Goal: Task Accomplishment & Management: Complete application form

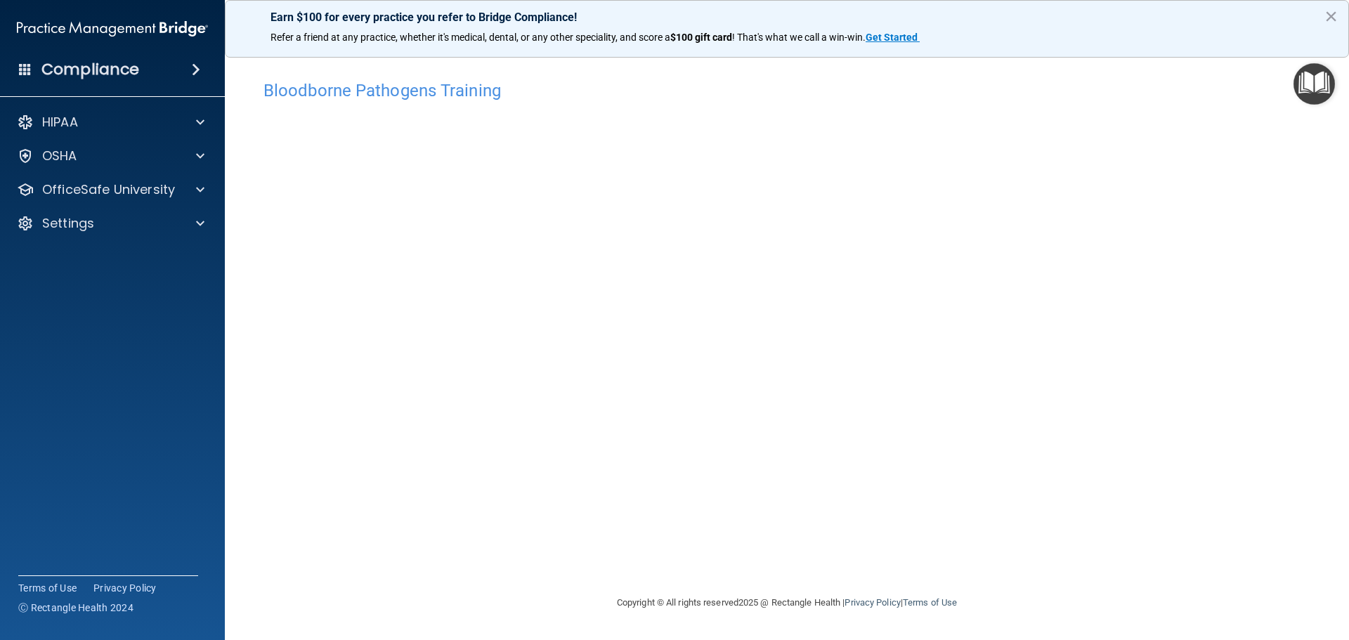
click at [1041, 595] on div "Copyright © All rights reserved 2025 @ Rectangle Health | Privacy Policy | Term…" at bounding box center [787, 603] width 513 height 45
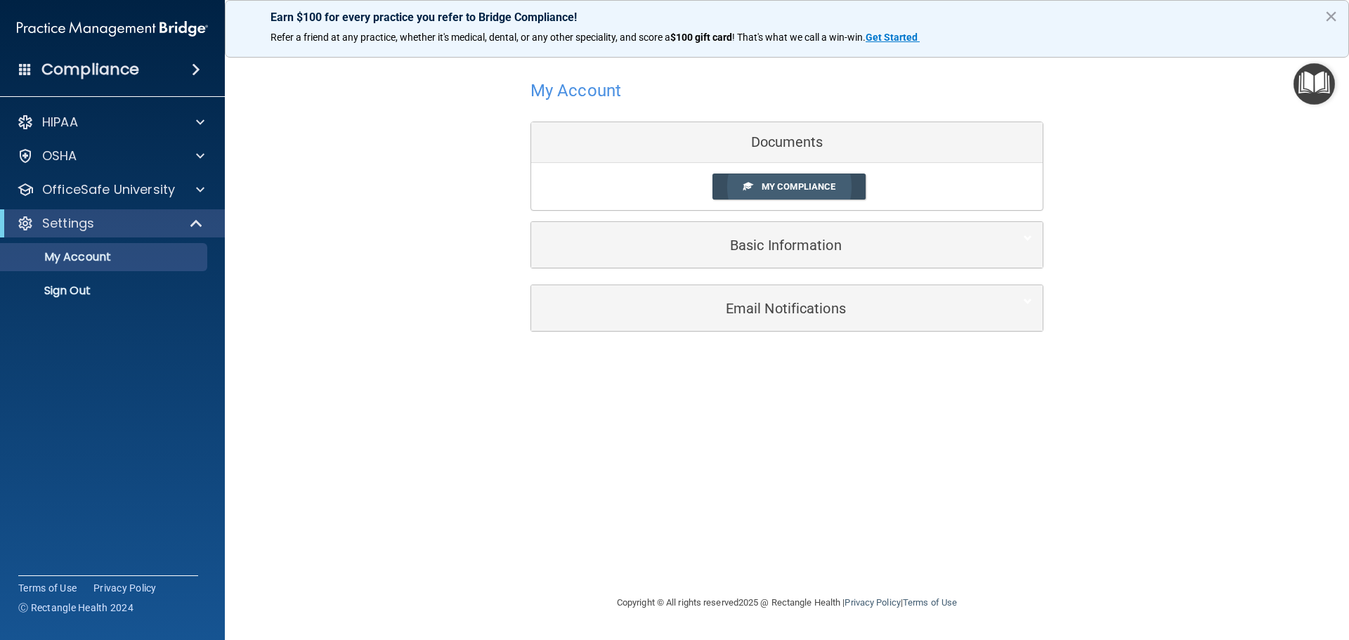
click at [803, 184] on span "My Compliance" at bounding box center [799, 186] width 74 height 11
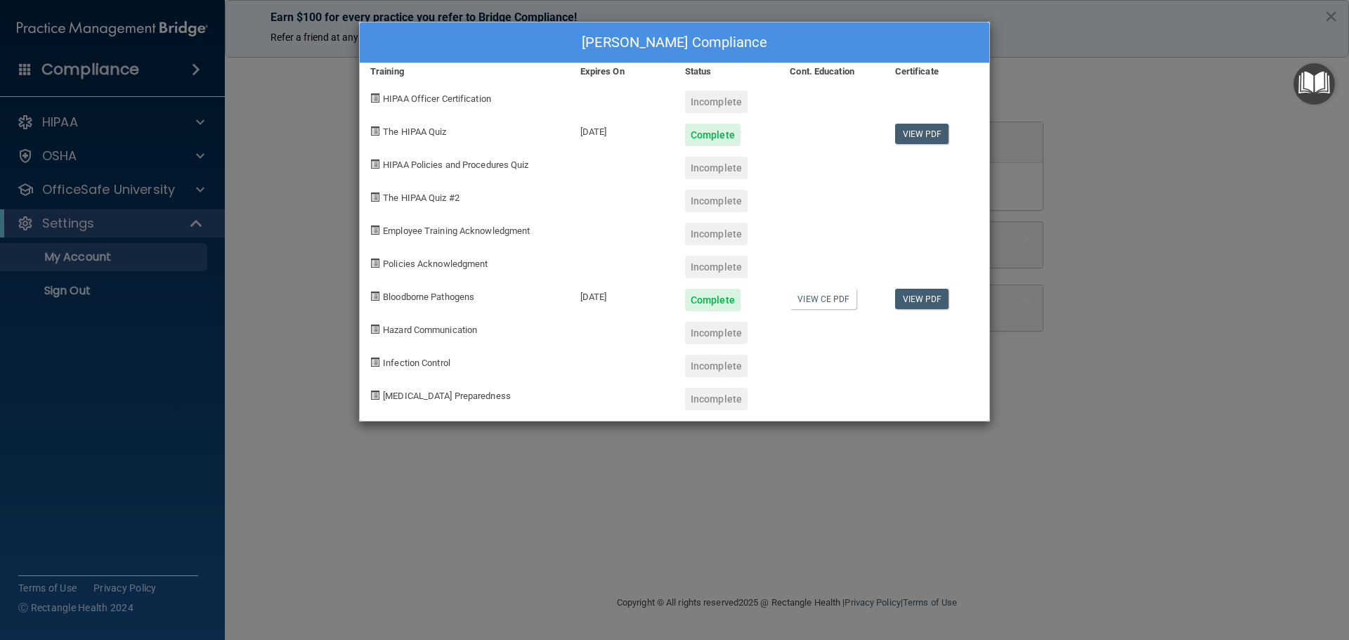
click at [1293, 335] on div "Deborah Katsohis's Compliance Training Expires On Status Cont. Education Certif…" at bounding box center [674, 320] width 1349 height 640
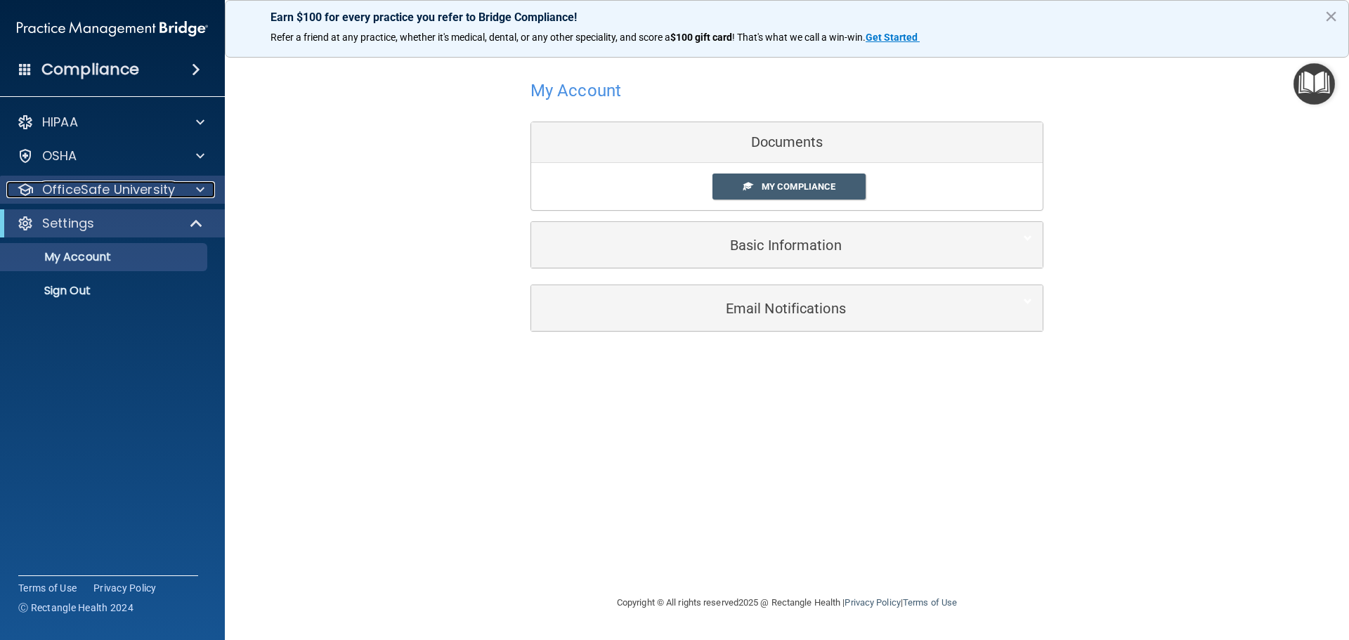
click at [202, 190] on span at bounding box center [200, 189] width 8 height 17
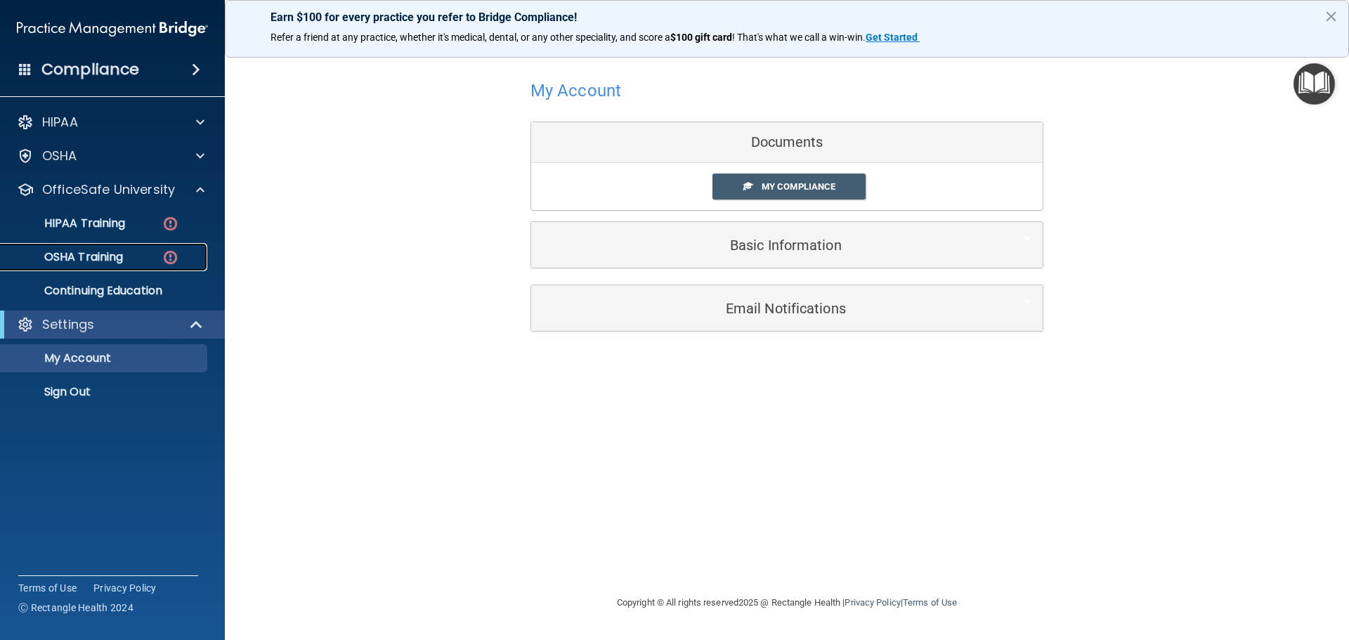
click at [117, 254] on p "OSHA Training" at bounding box center [66, 257] width 114 height 14
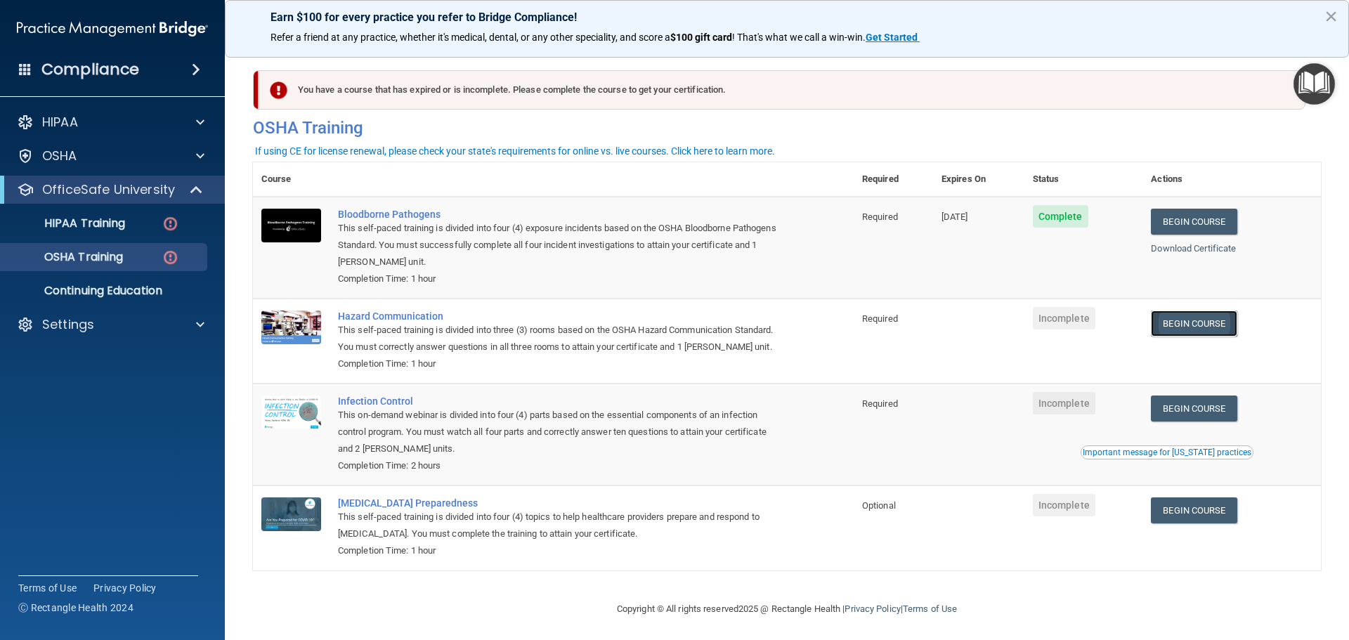
click at [1198, 323] on link "Begin Course" at bounding box center [1194, 324] width 86 height 26
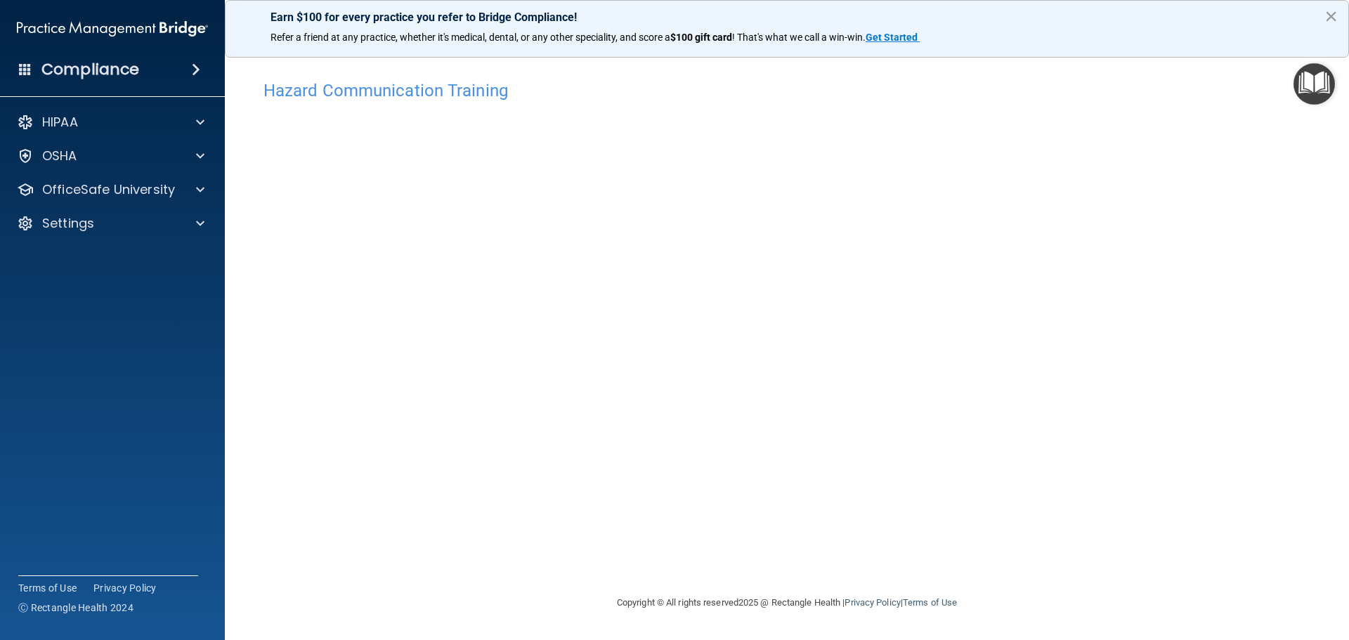
click at [1335, 12] on button "×" at bounding box center [1331, 16] width 13 height 22
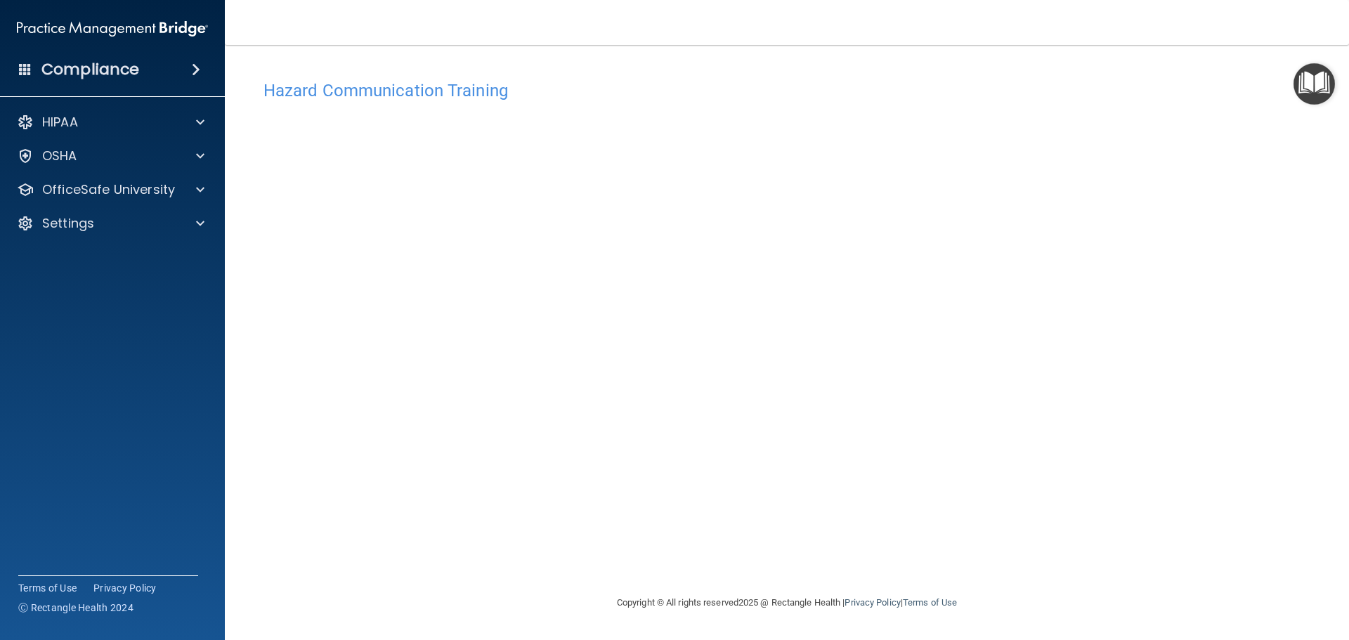
click at [1222, 162] on div "Hazard Communication Training This course doesn’t expire until . Are you sure y…" at bounding box center [787, 334] width 1068 height 522
click at [116, 191] on p "OfficeSafe University" at bounding box center [108, 189] width 133 height 17
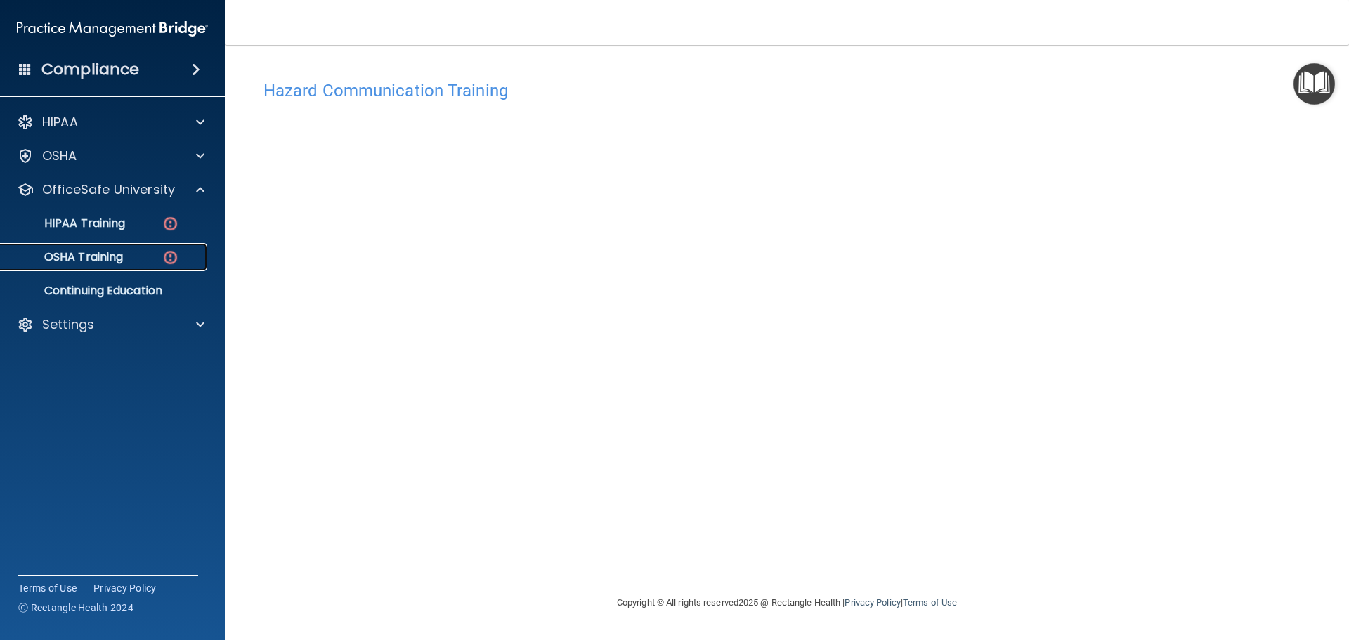
click at [112, 257] on p "OSHA Training" at bounding box center [66, 257] width 114 height 14
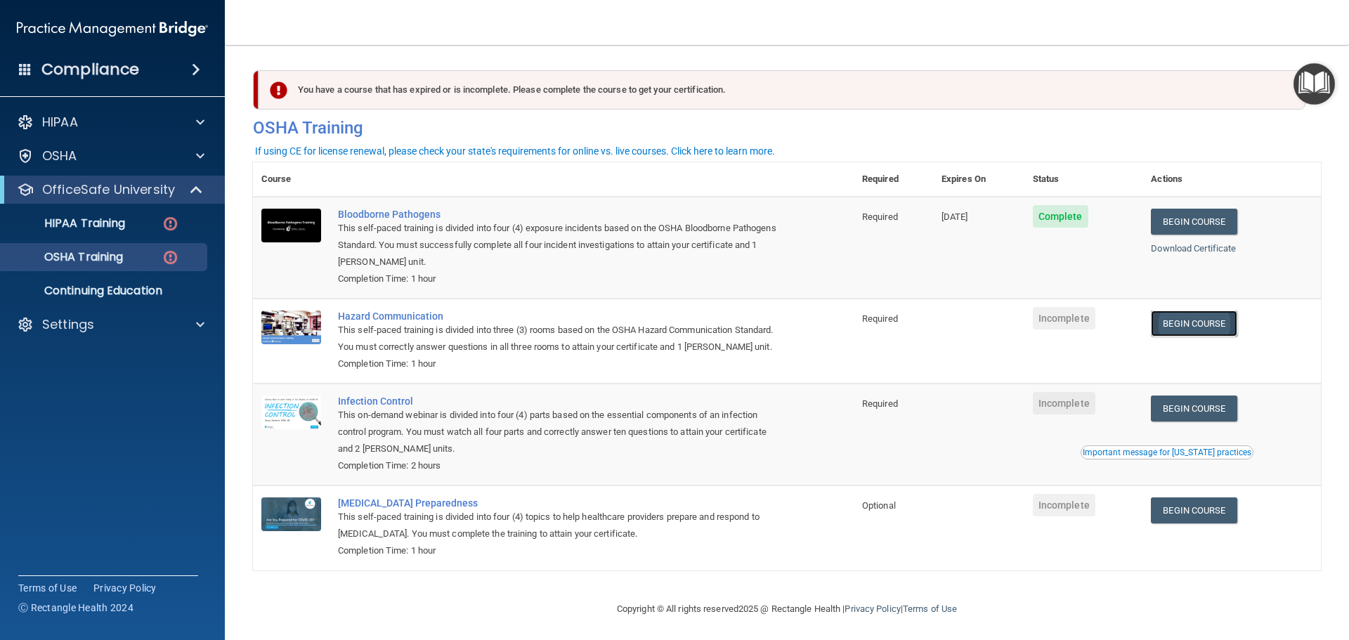
click at [1198, 330] on link "Begin Course" at bounding box center [1194, 324] width 86 height 26
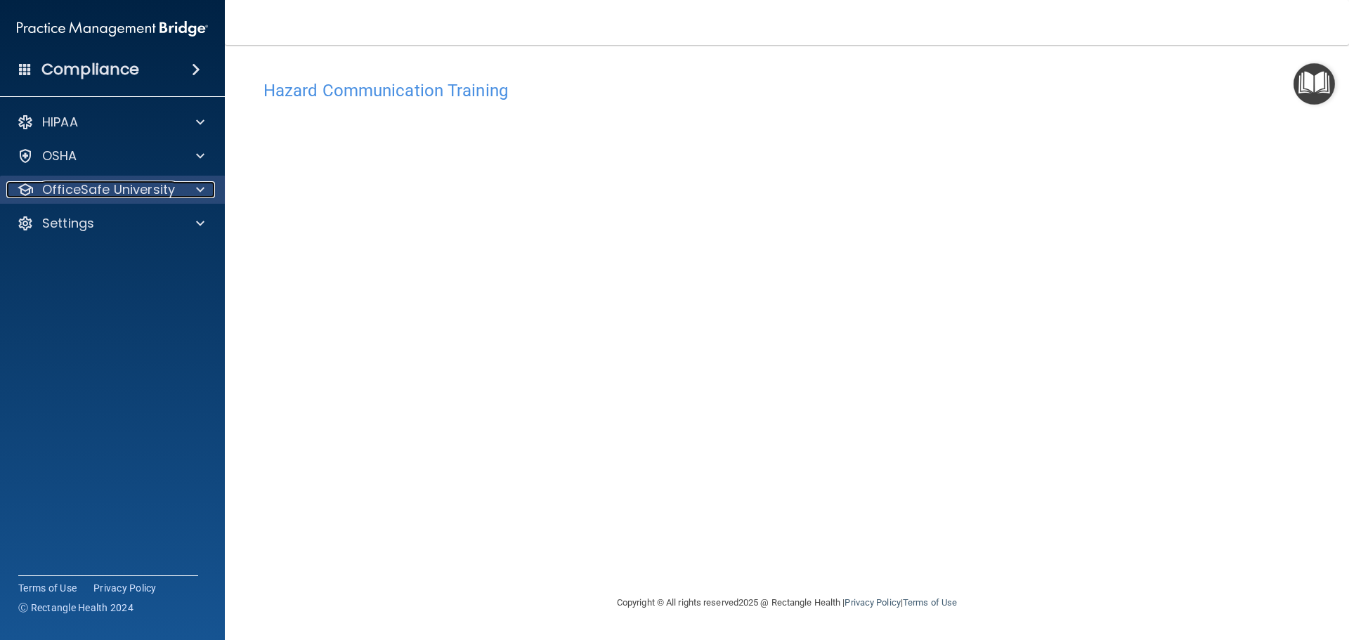
click at [101, 190] on p "OfficeSafe University" at bounding box center [108, 189] width 133 height 17
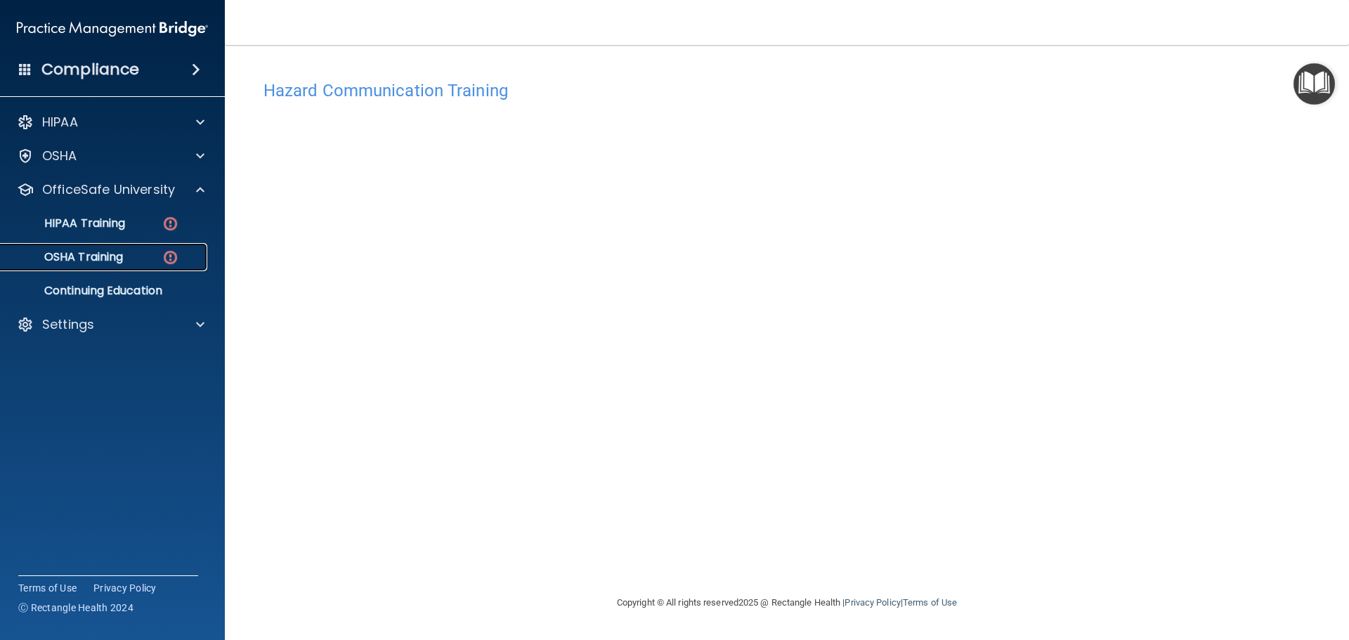
click at [90, 250] on p "OSHA Training" at bounding box center [66, 257] width 114 height 14
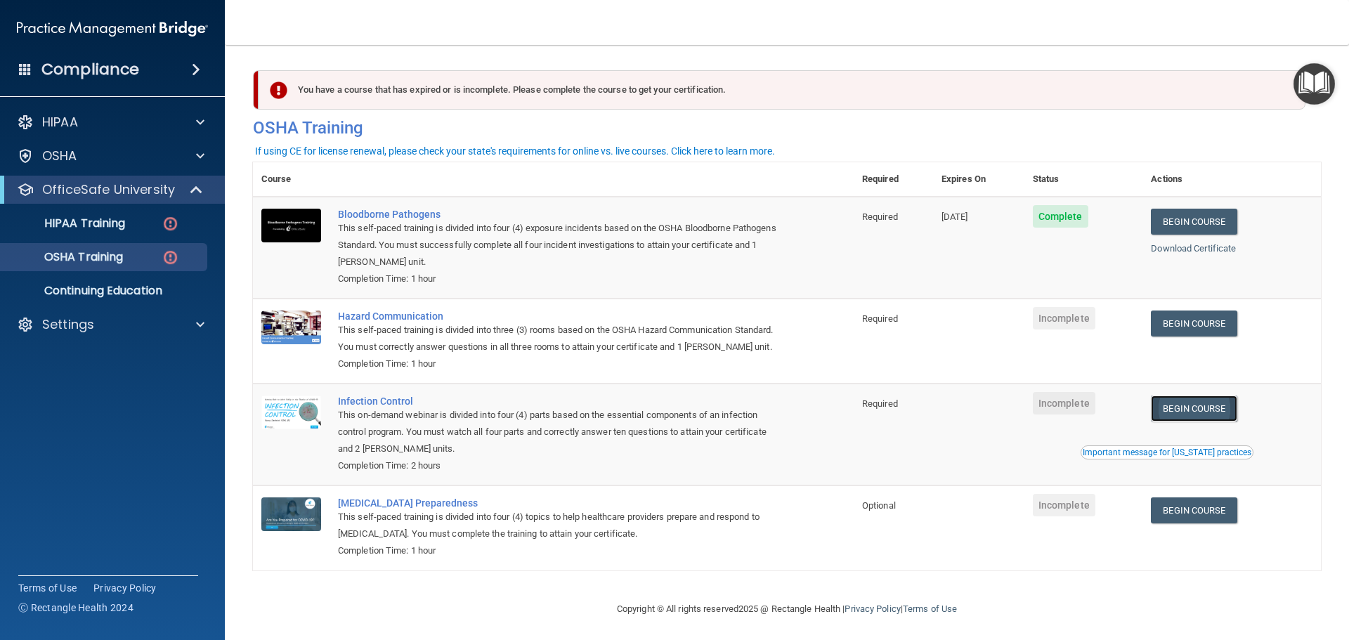
click at [1199, 422] on link "Begin Course" at bounding box center [1194, 409] width 86 height 26
click at [89, 220] on p "HIPAA Training" at bounding box center [67, 223] width 116 height 14
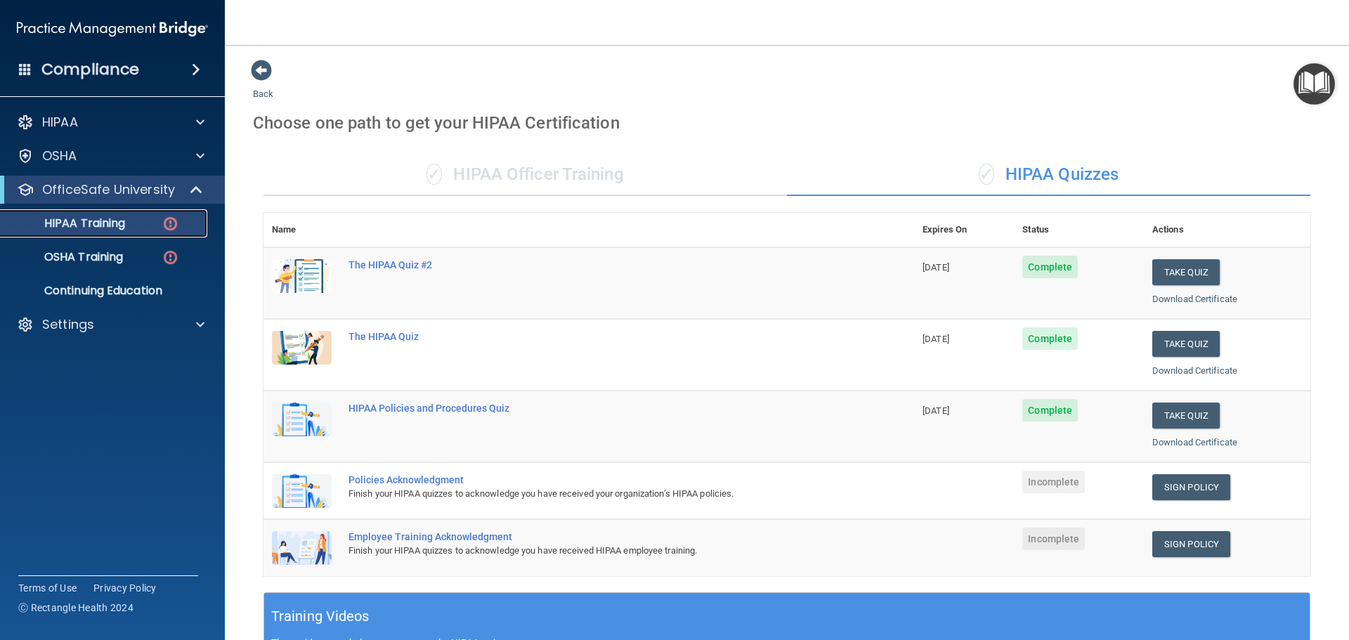
scroll to position [351, 0]
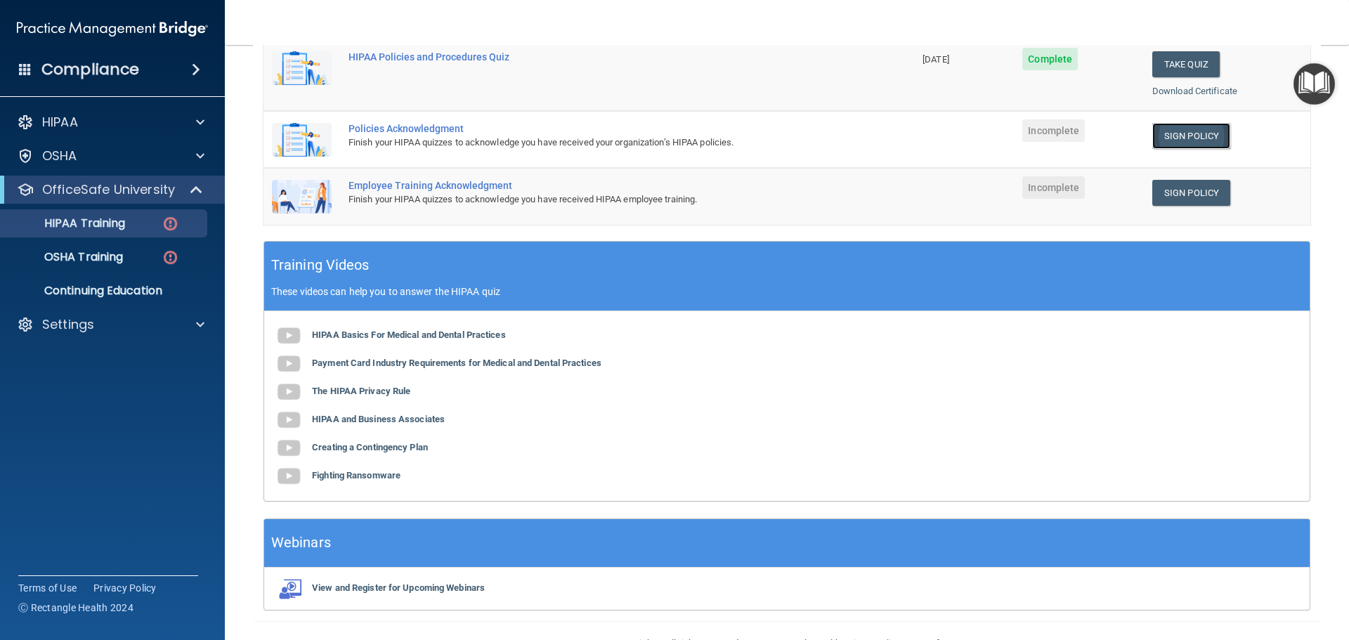
click at [1174, 135] on link "Sign Policy" at bounding box center [1192, 136] width 78 height 26
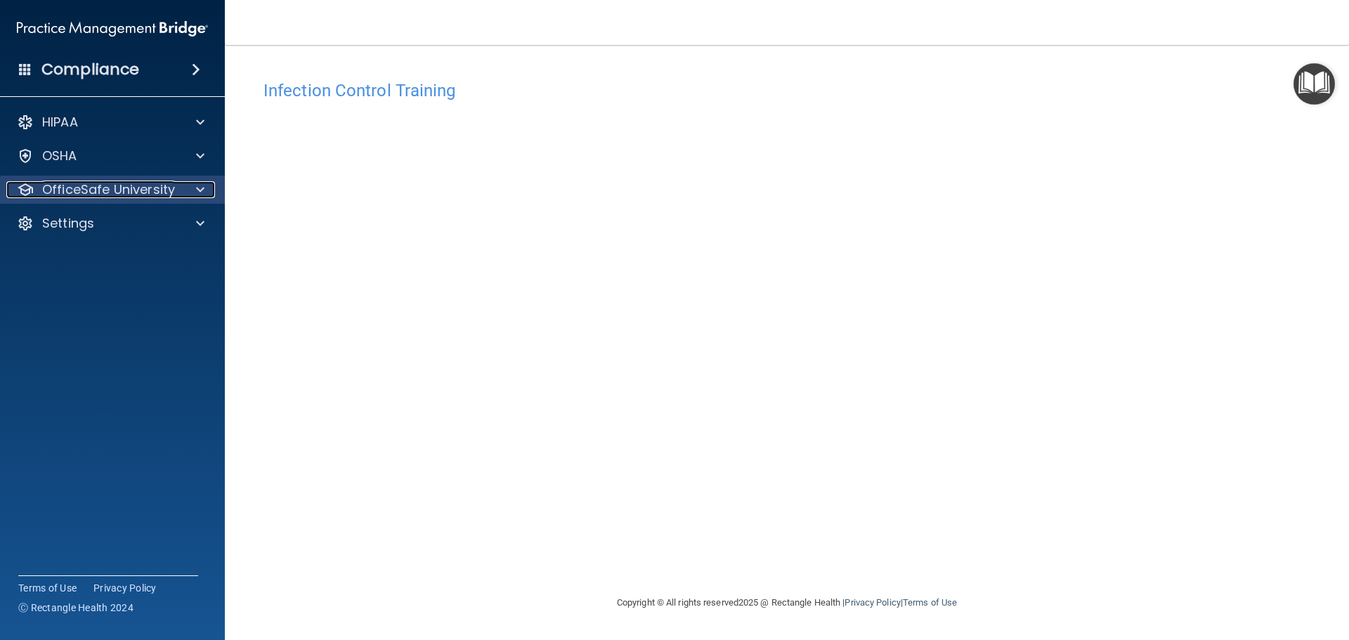
click at [108, 187] on p "OfficeSafe University" at bounding box center [108, 189] width 133 height 17
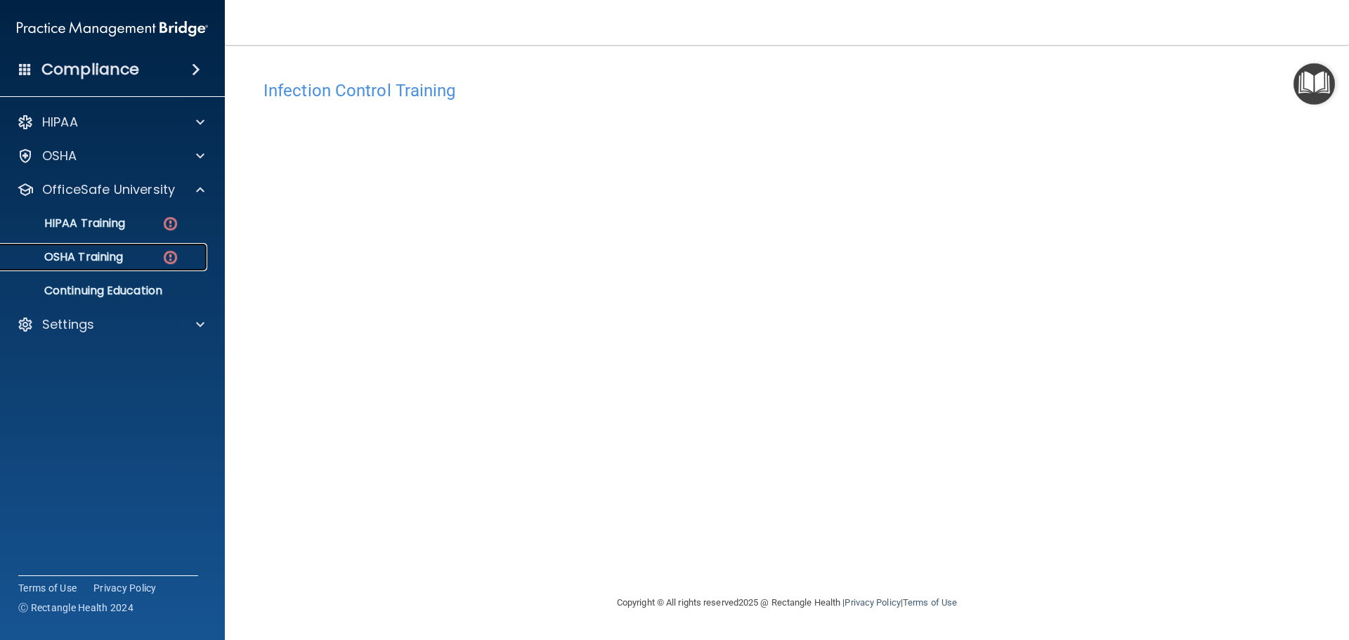
click at [118, 255] on p "OSHA Training" at bounding box center [66, 257] width 114 height 14
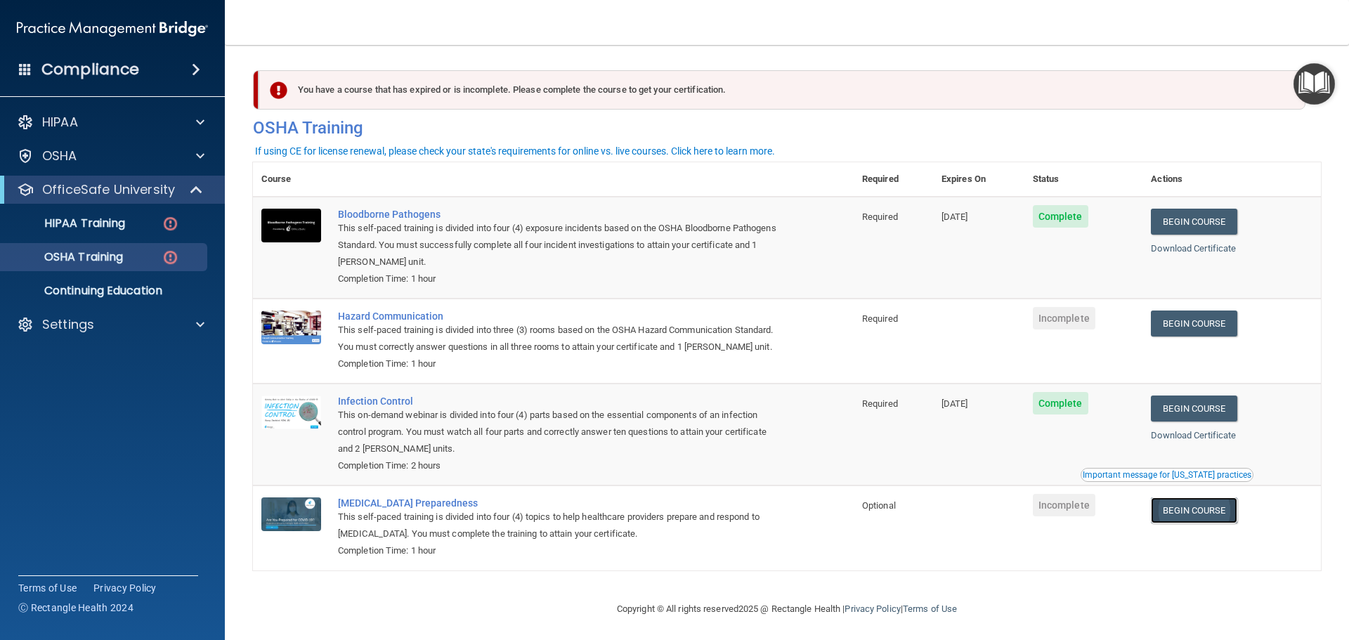
click at [1176, 524] on link "Begin Course" at bounding box center [1194, 511] width 86 height 26
click at [101, 221] on p "HIPAA Training" at bounding box center [67, 223] width 116 height 14
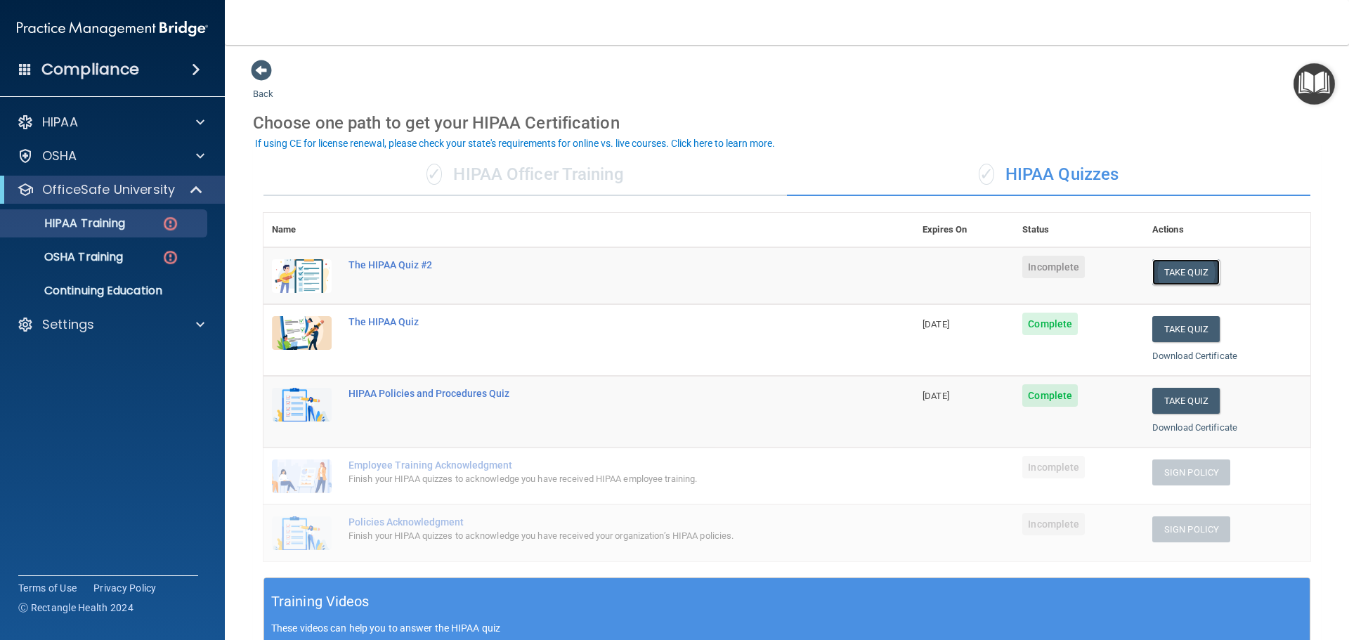
click at [1182, 272] on button "Take Quiz" at bounding box center [1186, 272] width 67 height 26
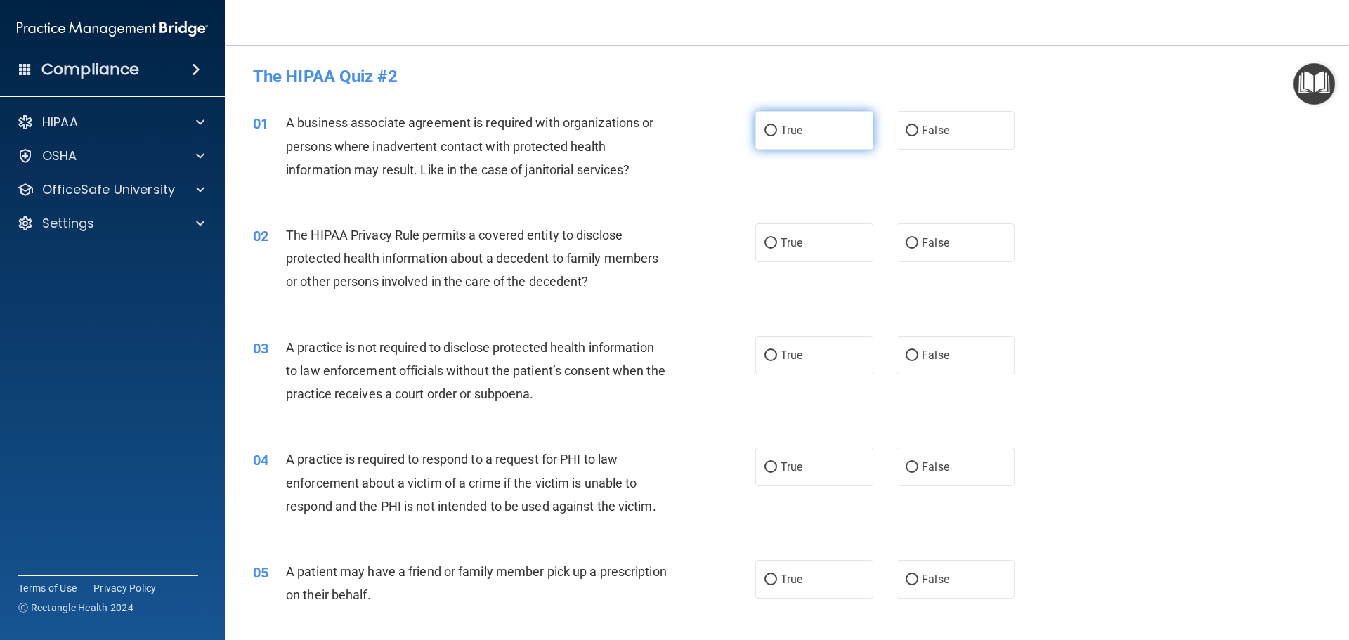
click at [766, 131] on input "True" at bounding box center [771, 131] width 13 height 11
radio input "true"
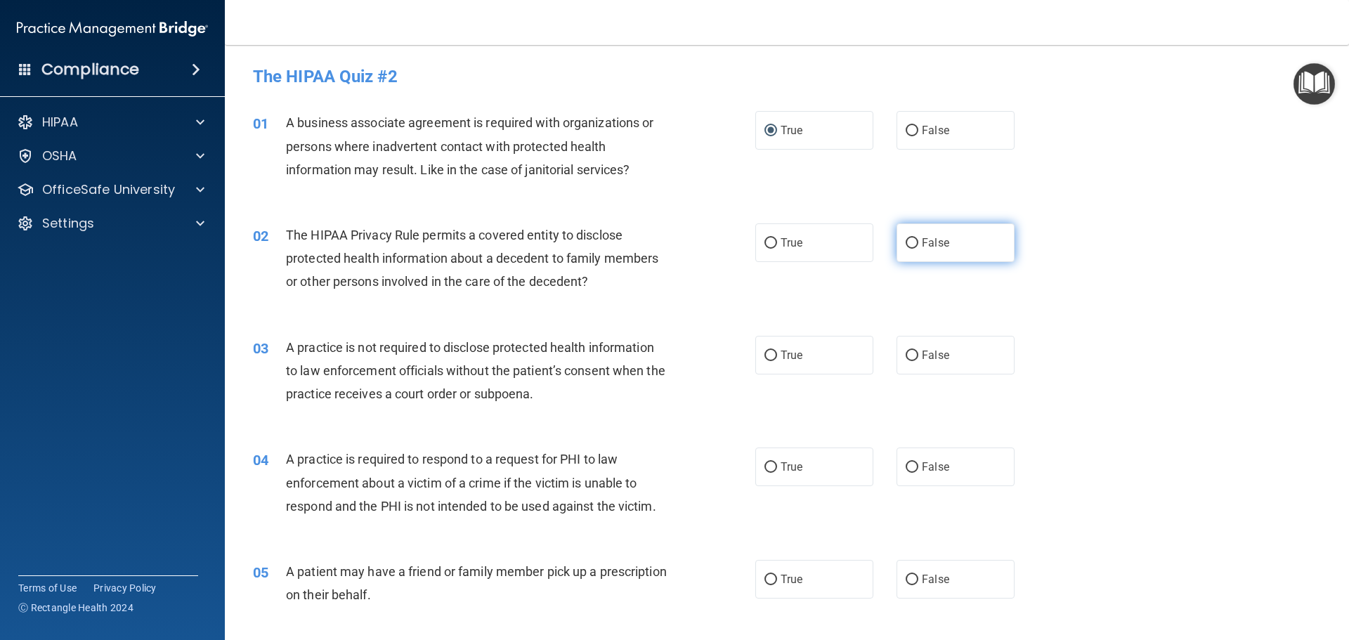
click at [906, 242] on input "False" at bounding box center [912, 243] width 13 height 11
radio input "true"
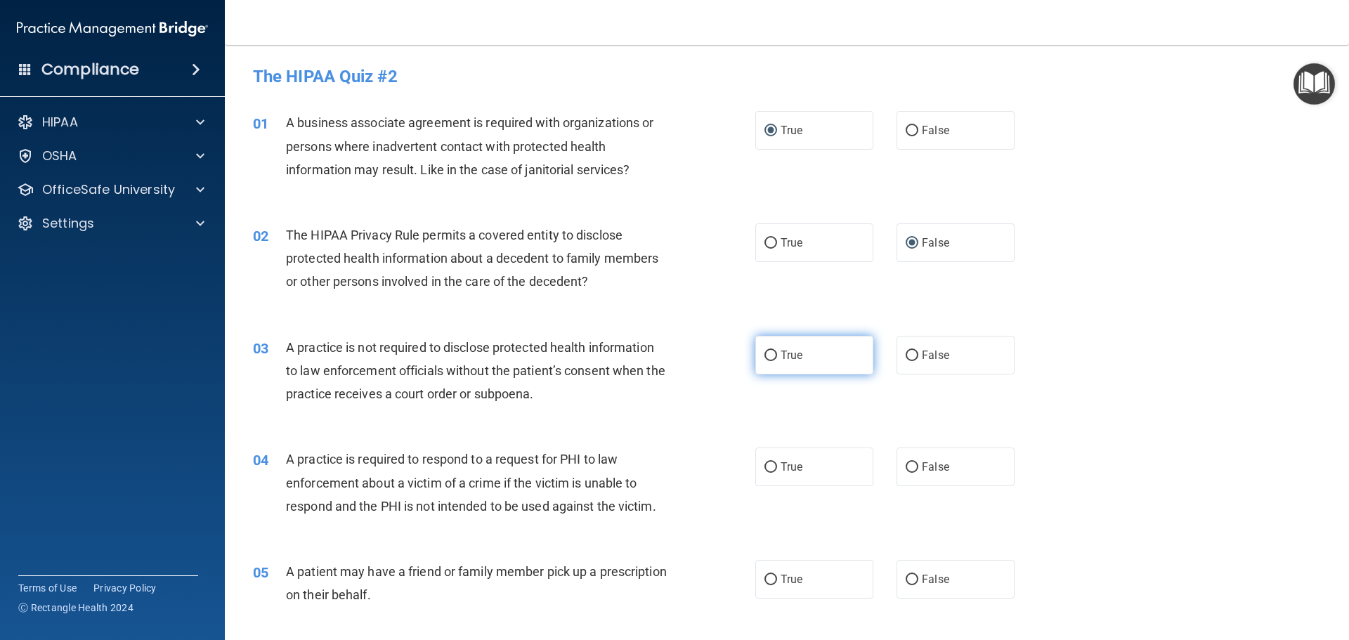
click at [766, 356] on input "True" at bounding box center [771, 356] width 13 height 11
radio input "true"
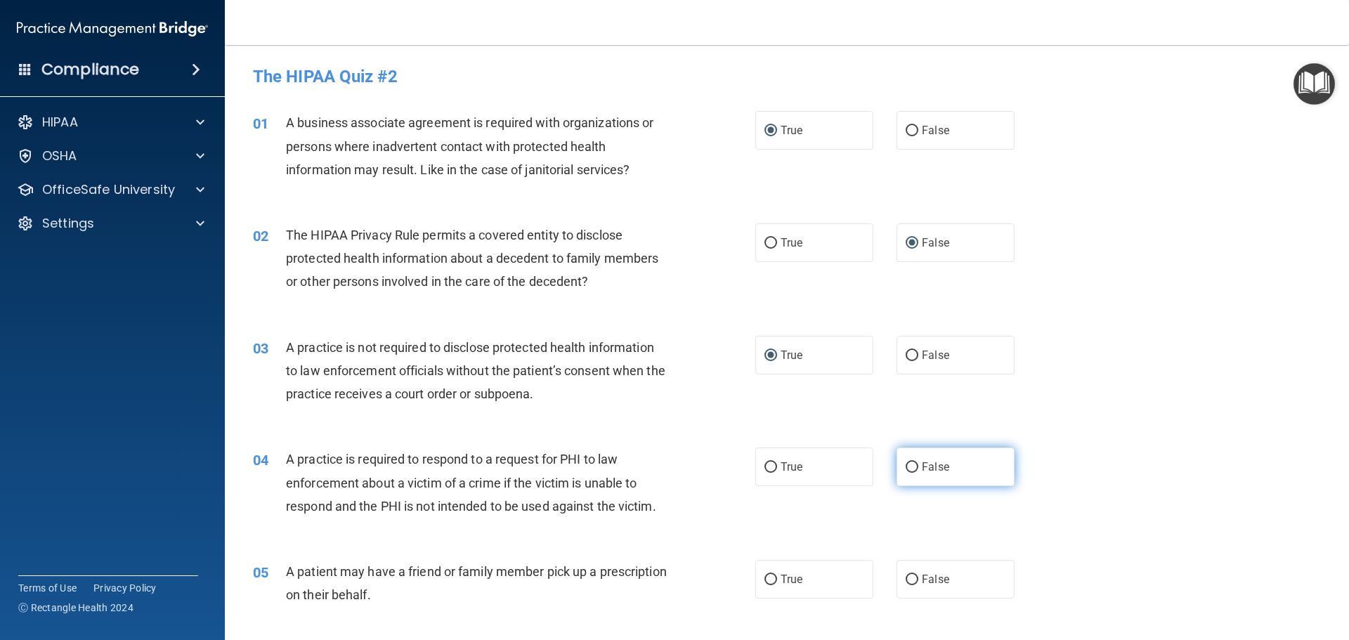
click at [906, 466] on input "False" at bounding box center [912, 467] width 13 height 11
radio input "true"
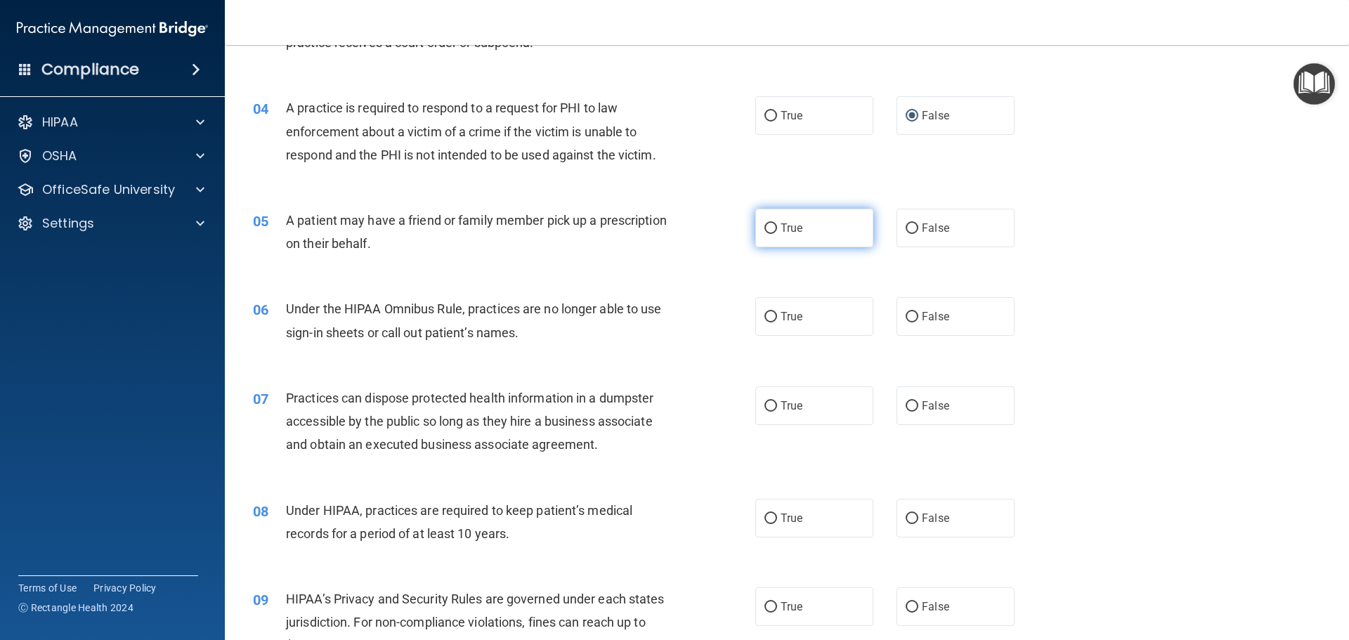
click at [766, 224] on input "True" at bounding box center [771, 229] width 13 height 11
radio input "true"
click at [769, 317] on input "True" at bounding box center [771, 317] width 13 height 11
radio input "true"
click at [909, 408] on input "False" at bounding box center [912, 406] width 13 height 11
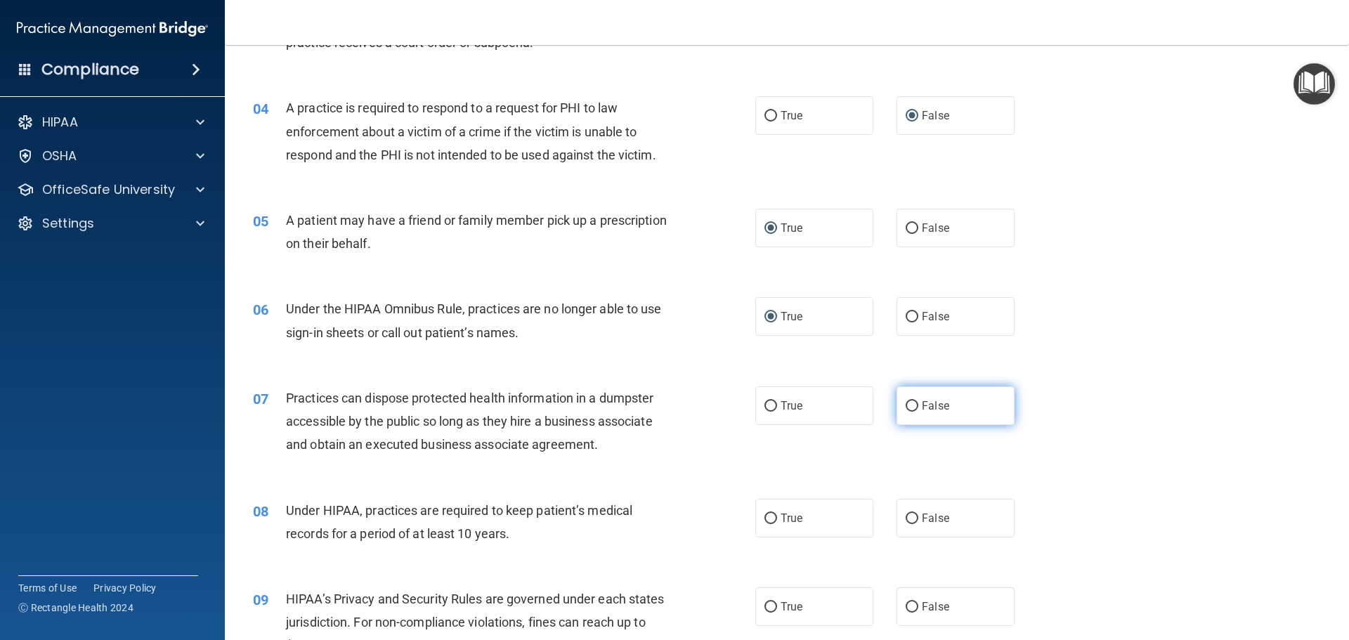
radio input "true"
click at [770, 519] on input "True" at bounding box center [771, 519] width 13 height 11
radio input "true"
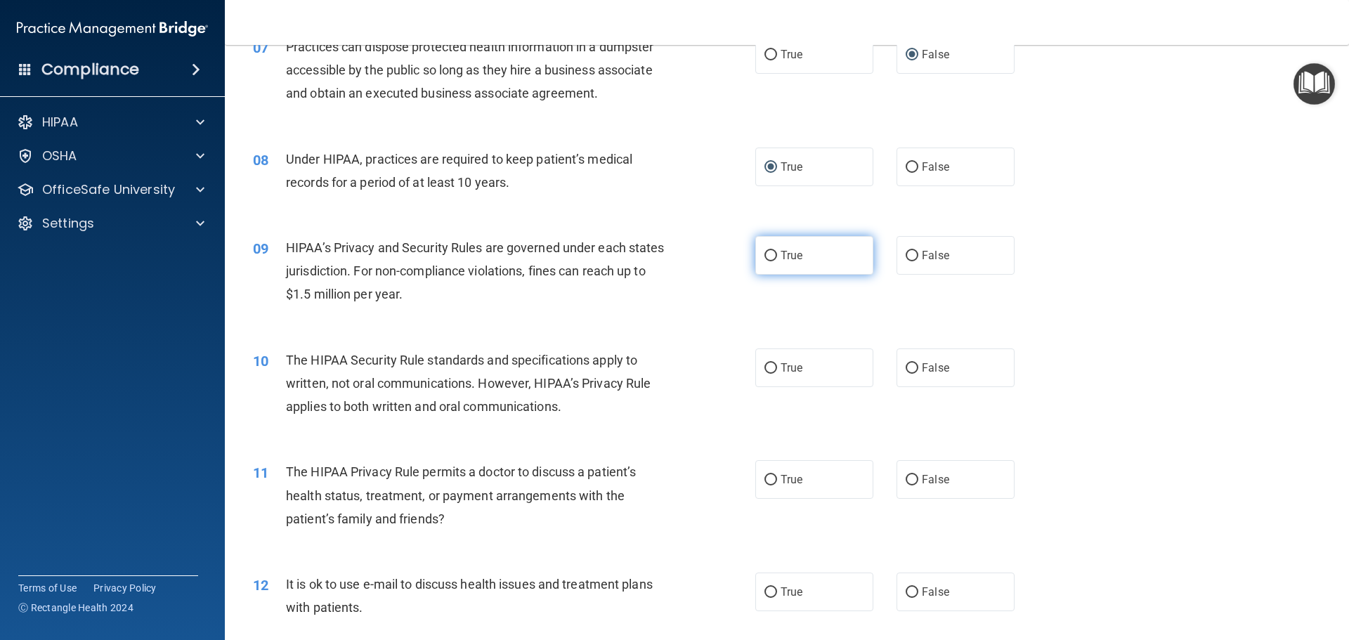
click at [765, 251] on input "True" at bounding box center [771, 256] width 13 height 11
radio input "true"
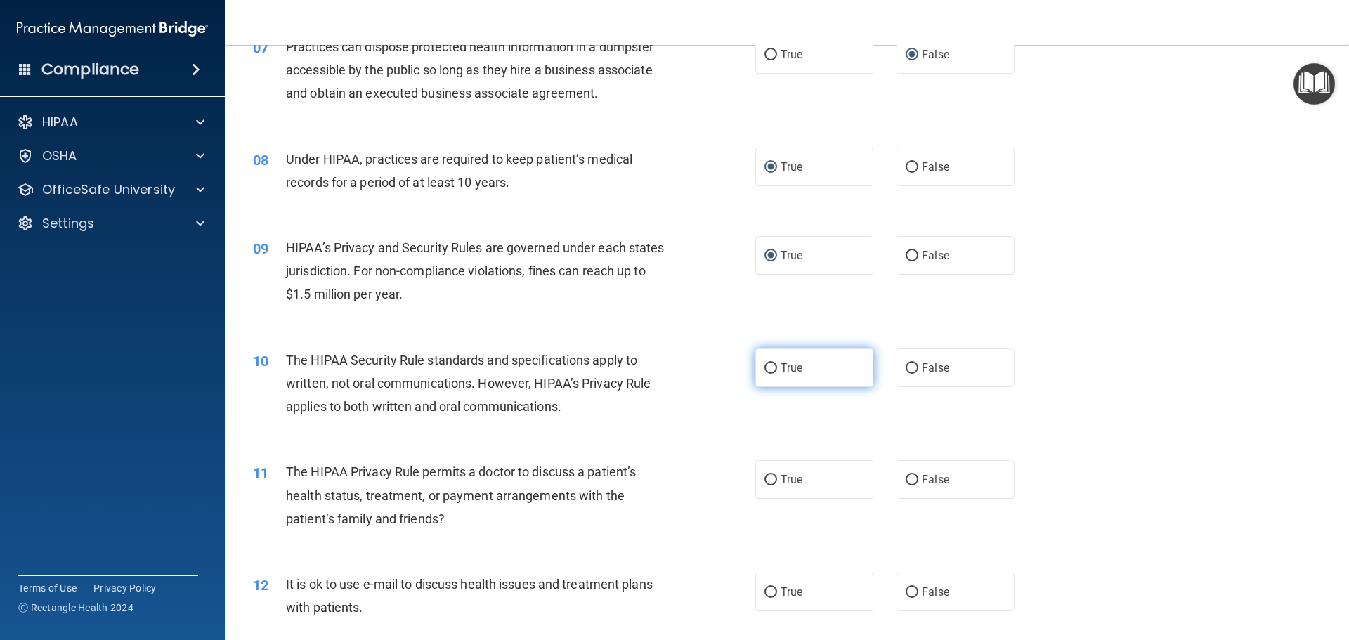
click at [768, 370] on input "True" at bounding box center [771, 368] width 13 height 11
radio input "true"
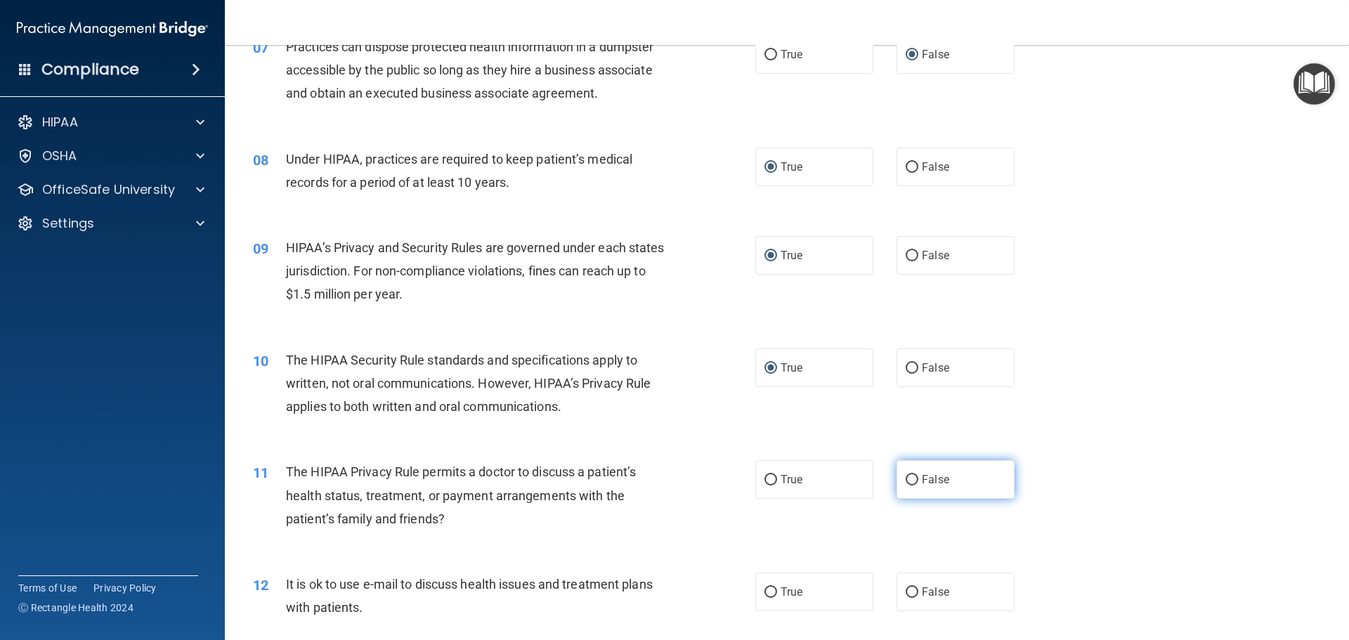
click at [906, 482] on input "False" at bounding box center [912, 480] width 13 height 11
radio input "true"
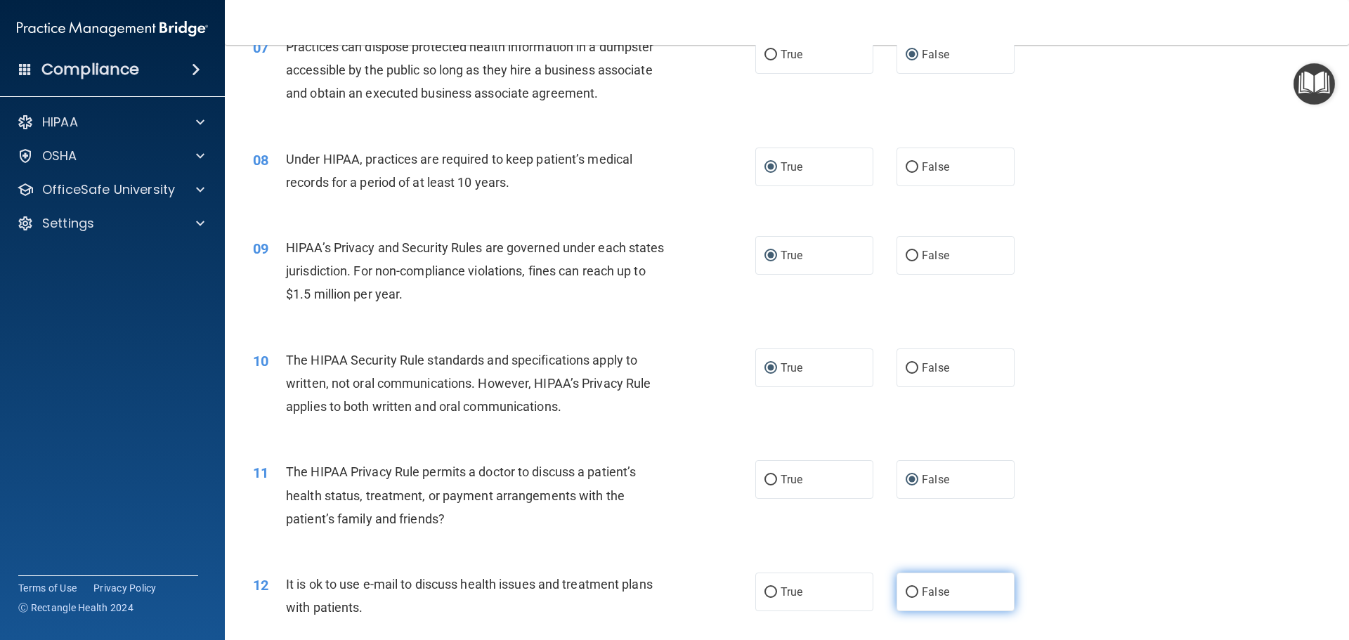
drag, startPoint x: 907, startPoint y: 595, endPoint x: 970, endPoint y: 538, distance: 84.6
click at [906, 593] on input "False" at bounding box center [912, 593] width 13 height 11
radio input "true"
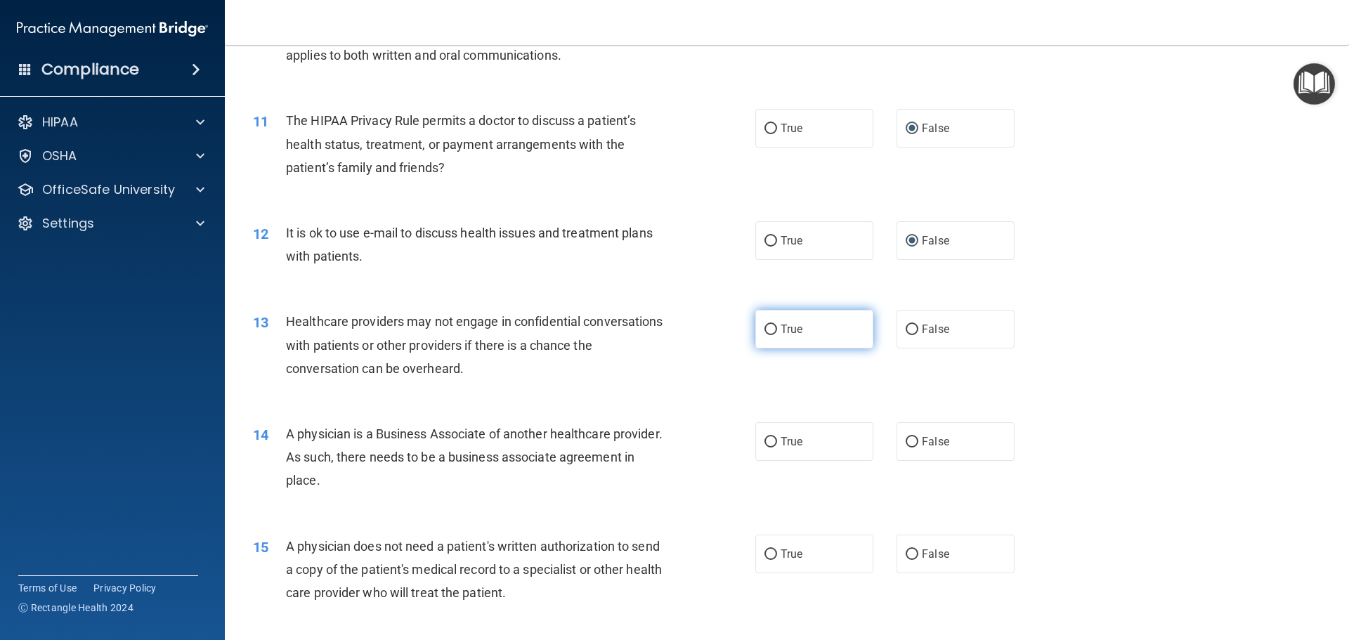
click at [765, 325] on input "True" at bounding box center [771, 330] width 13 height 11
radio input "true"
click at [769, 439] on input "True" at bounding box center [771, 442] width 13 height 11
radio input "true"
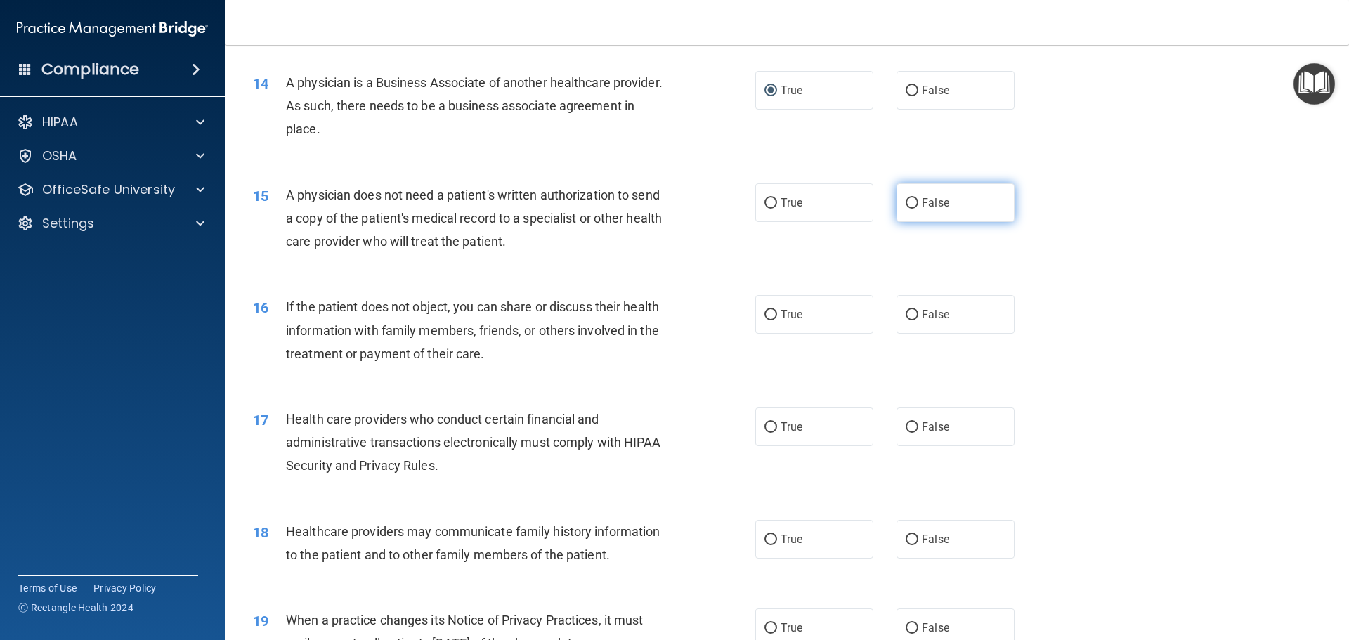
click at [906, 200] on input "False" at bounding box center [912, 203] width 13 height 11
radio input "true"
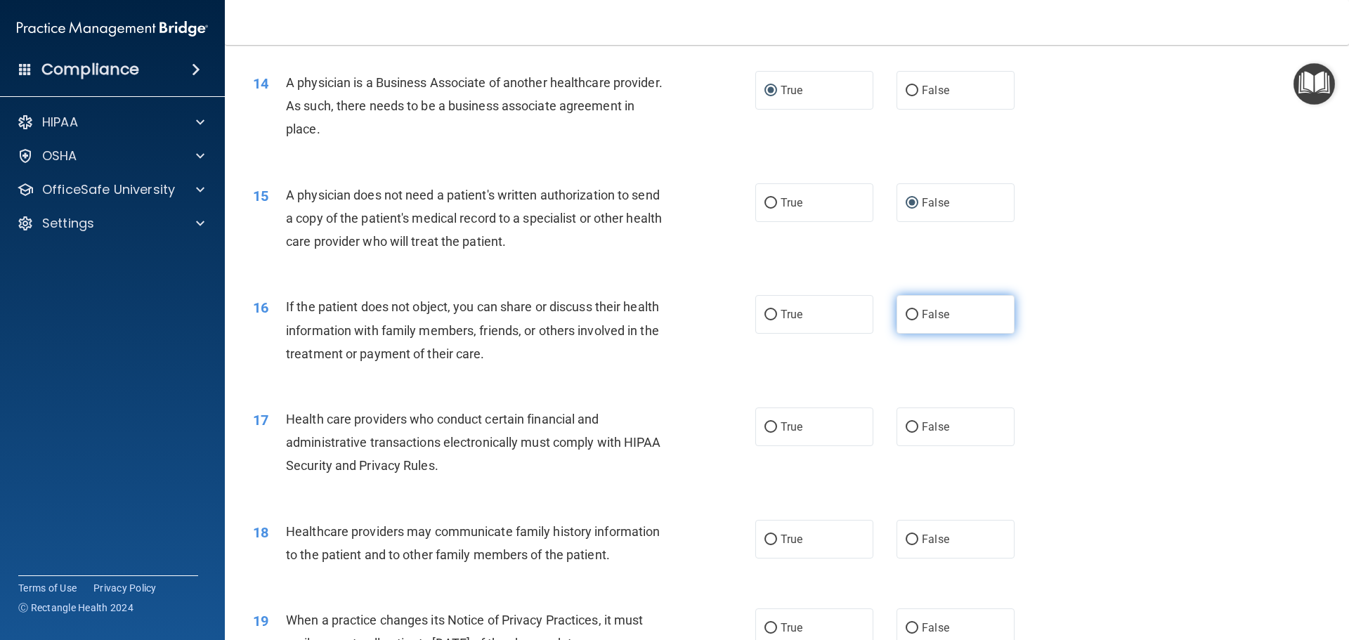
click at [906, 314] on input "False" at bounding box center [912, 315] width 13 height 11
radio input "true"
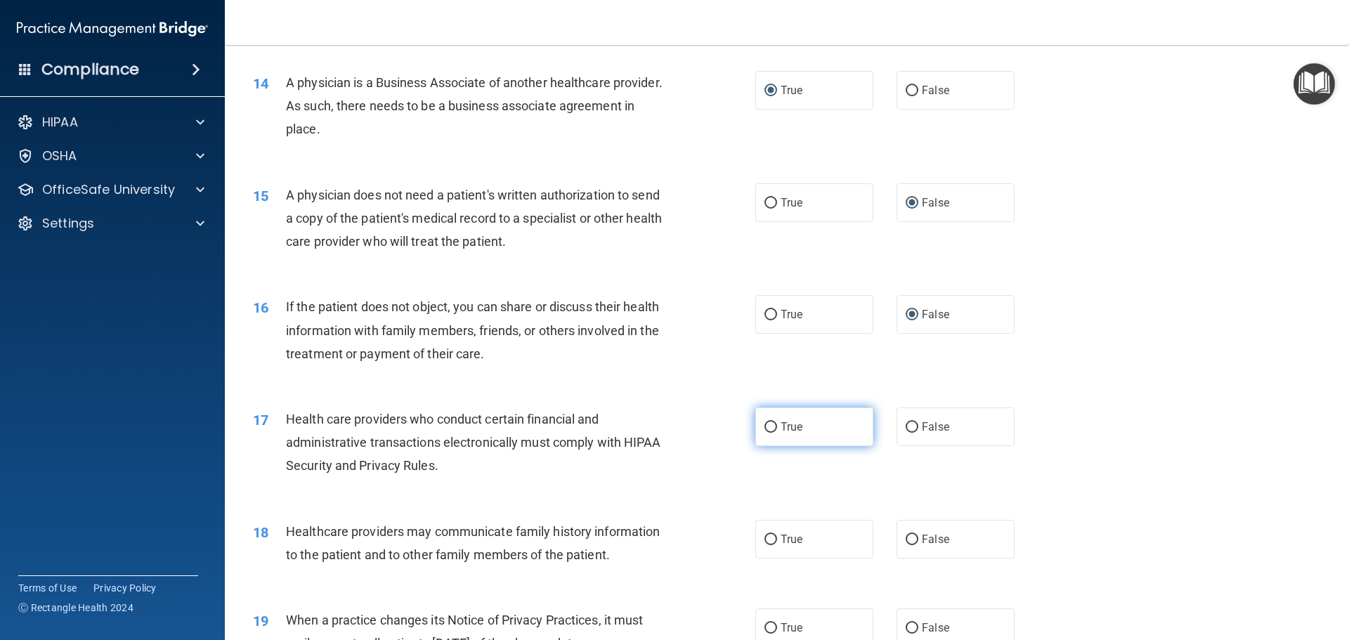
click at [765, 424] on input "True" at bounding box center [771, 427] width 13 height 11
radio input "true"
drag, startPoint x: 909, startPoint y: 539, endPoint x: 984, endPoint y: 491, distance: 89.1
click at [910, 535] on input "False" at bounding box center [912, 540] width 13 height 11
radio input "true"
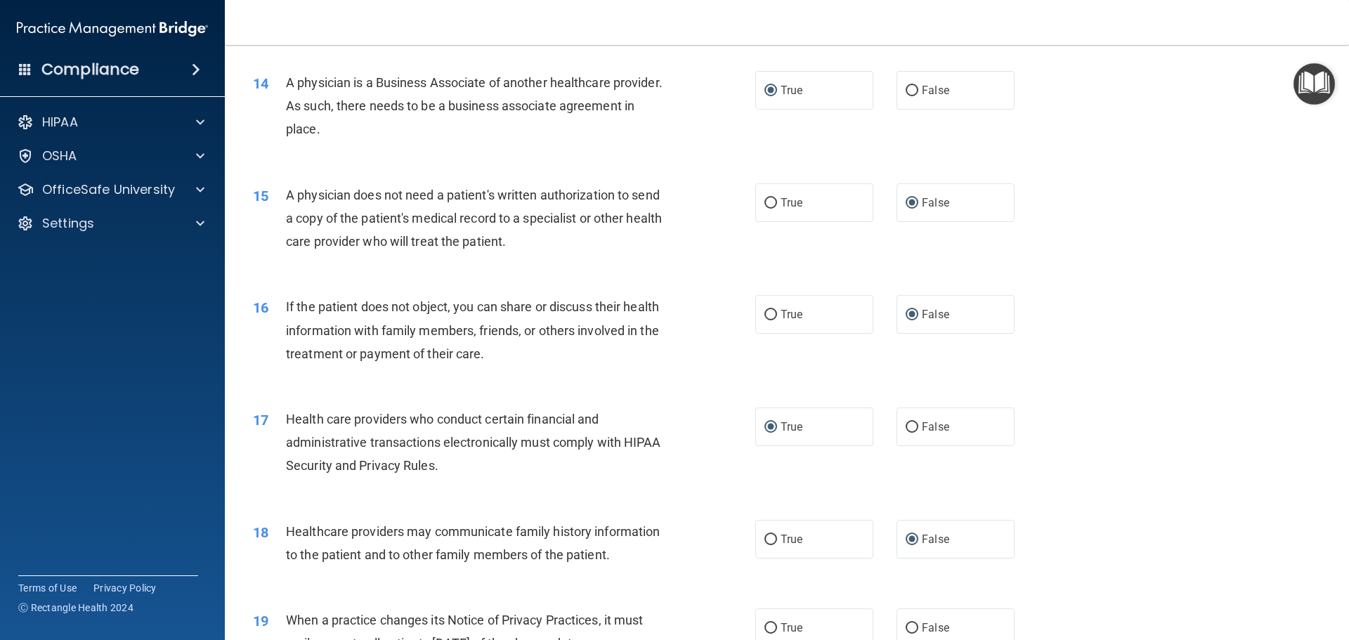
scroll to position [1757, 0]
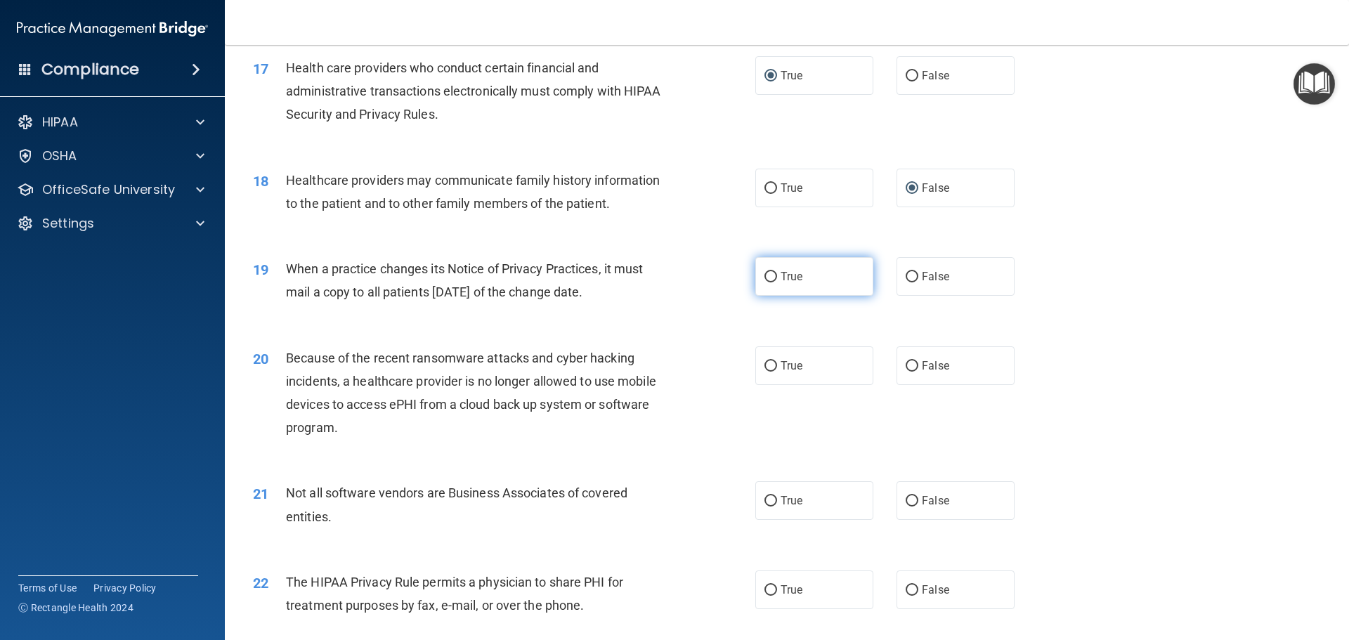
click at [768, 276] on input "True" at bounding box center [771, 277] width 13 height 11
radio input "true"
click at [768, 363] on input "True" at bounding box center [771, 366] width 13 height 11
radio input "true"
drag, startPoint x: 902, startPoint y: 500, endPoint x: 931, endPoint y: 478, distance: 36.1
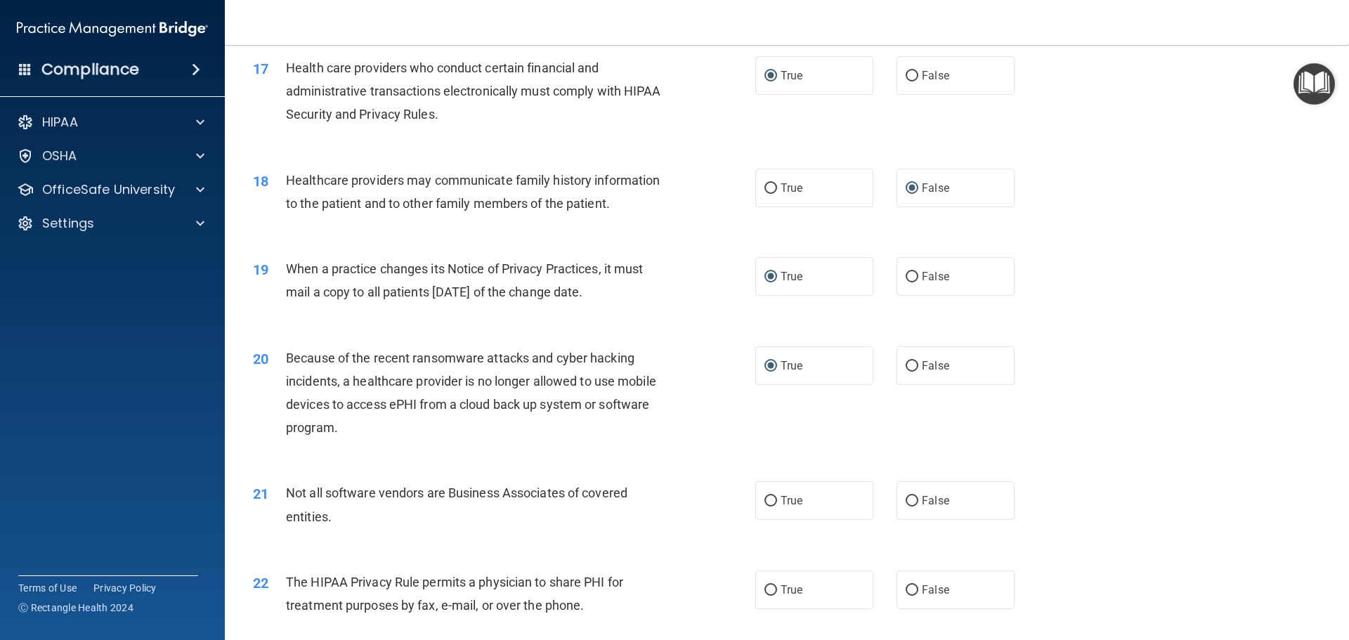
click at [912, 489] on label "False" at bounding box center [956, 500] width 118 height 39
click at [912, 496] on input "False" at bounding box center [912, 501] width 13 height 11
radio input "true"
click at [911, 589] on input "False" at bounding box center [912, 590] width 13 height 11
radio input "true"
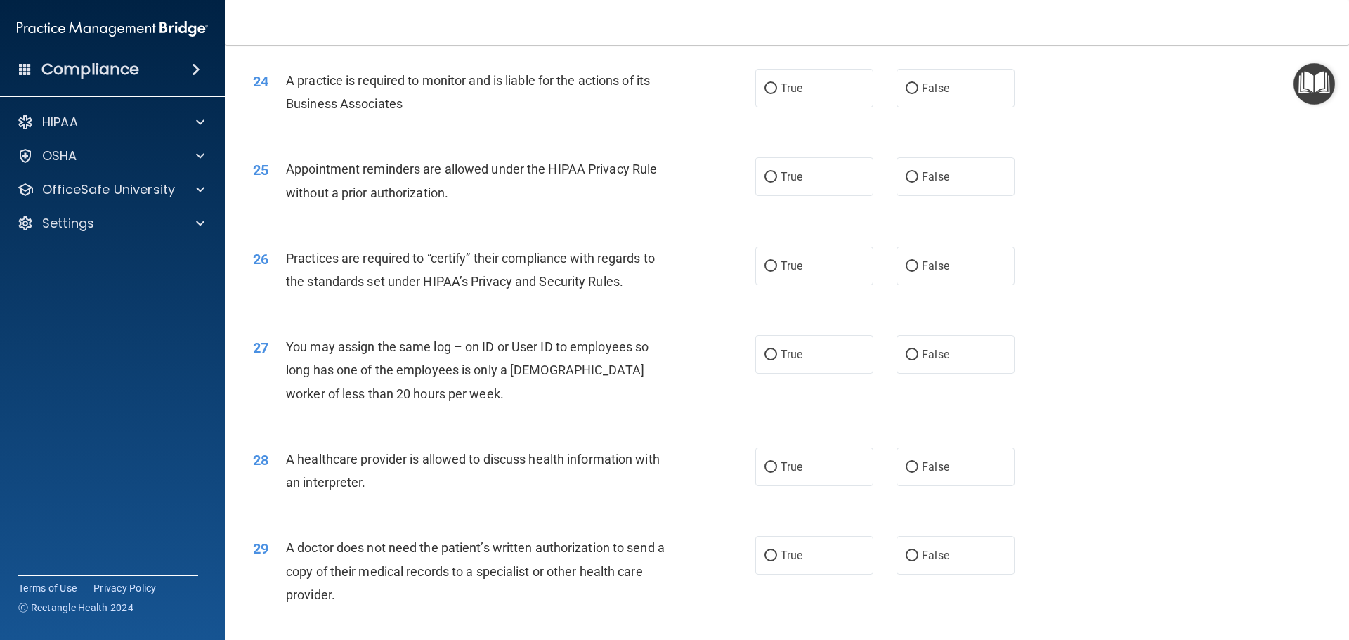
scroll to position [2109, 0]
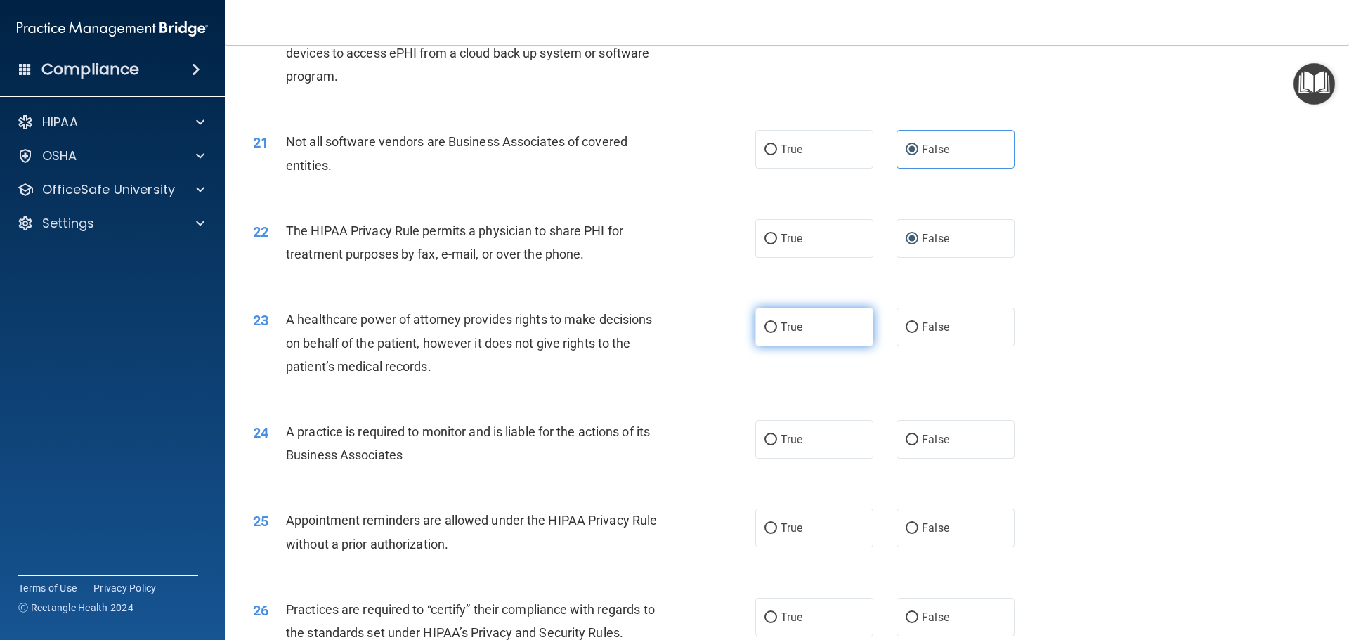
click at [765, 327] on input "True" at bounding box center [771, 328] width 13 height 11
radio input "true"
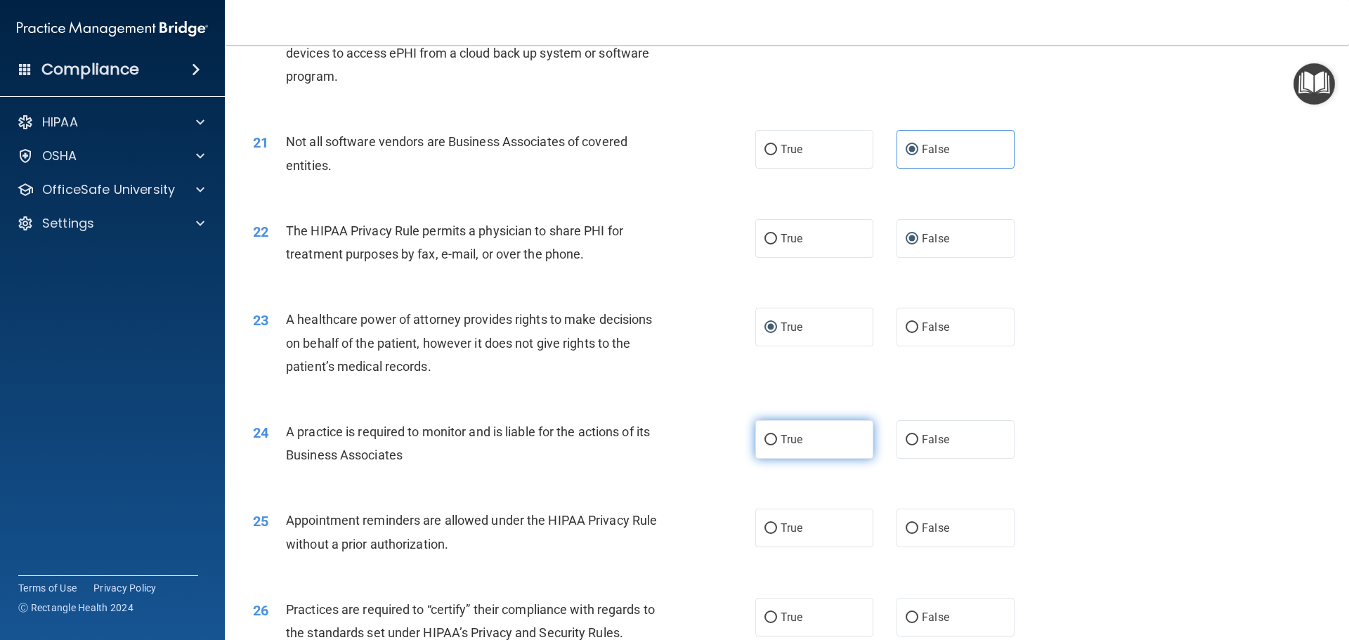
click at [765, 436] on input "True" at bounding box center [771, 440] width 13 height 11
radio input "true"
click at [766, 526] on input "True" at bounding box center [771, 529] width 13 height 11
radio input "true"
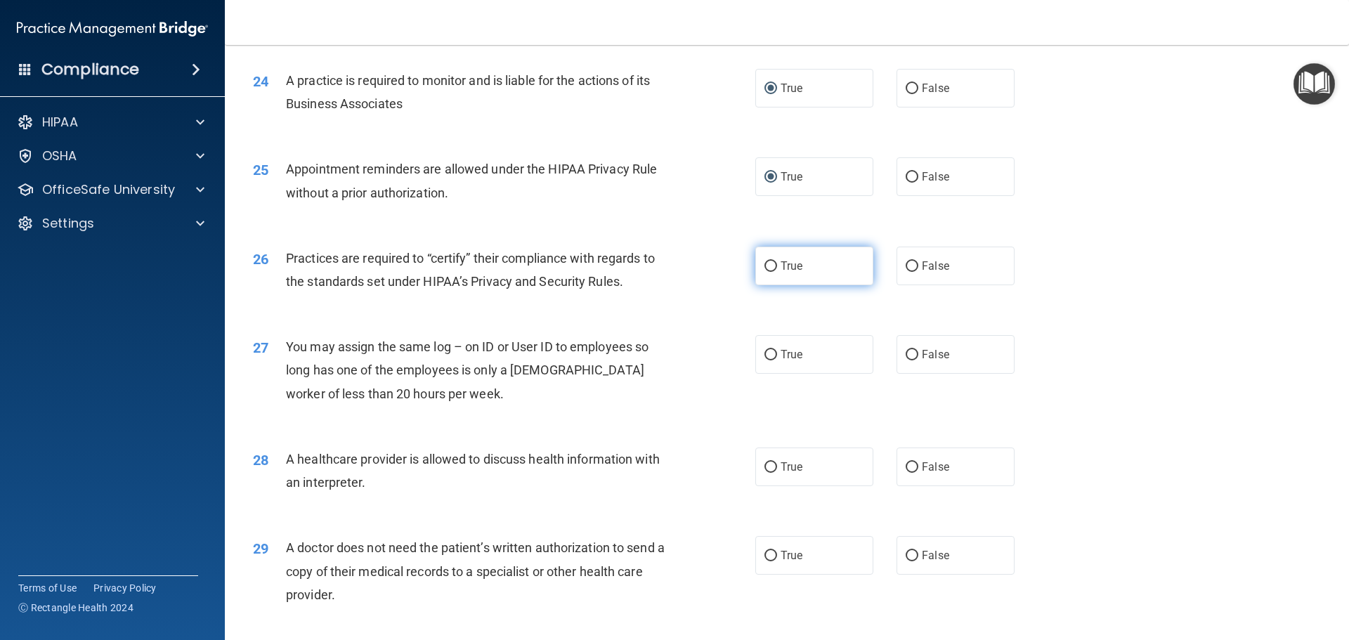
click at [766, 264] on input "True" at bounding box center [771, 266] width 13 height 11
radio input "true"
click at [910, 350] on input "False" at bounding box center [912, 355] width 13 height 11
radio input "true"
click at [906, 462] on input "False" at bounding box center [912, 467] width 13 height 11
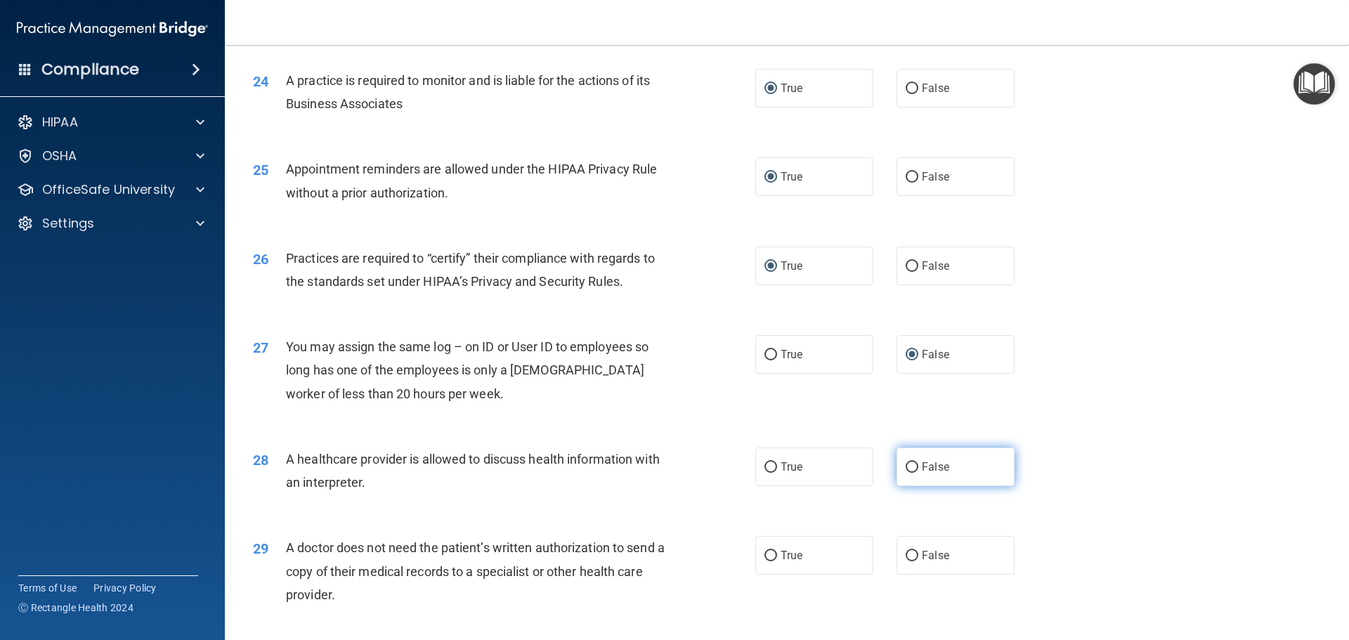
radio input "true"
drag, startPoint x: 905, startPoint y: 554, endPoint x: 919, endPoint y: 536, distance: 22.5
click at [906, 552] on input "False" at bounding box center [912, 556] width 13 height 11
radio input "true"
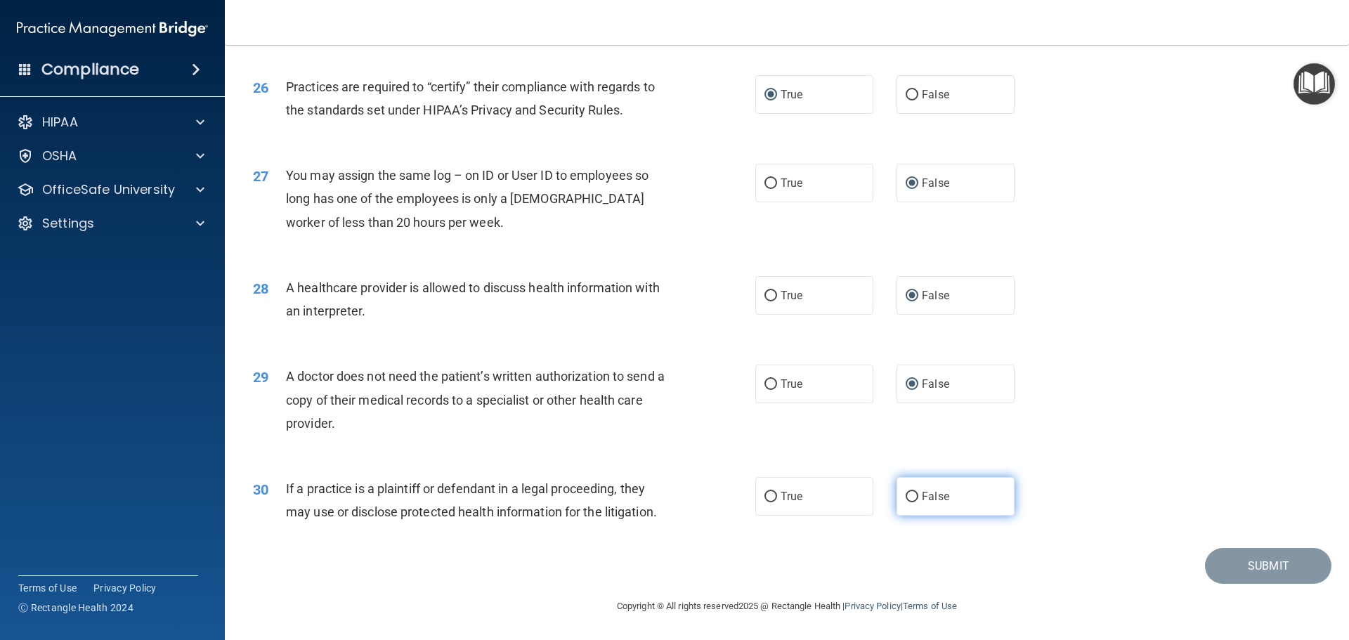
click at [906, 496] on input "False" at bounding box center [912, 497] width 13 height 11
radio input "true"
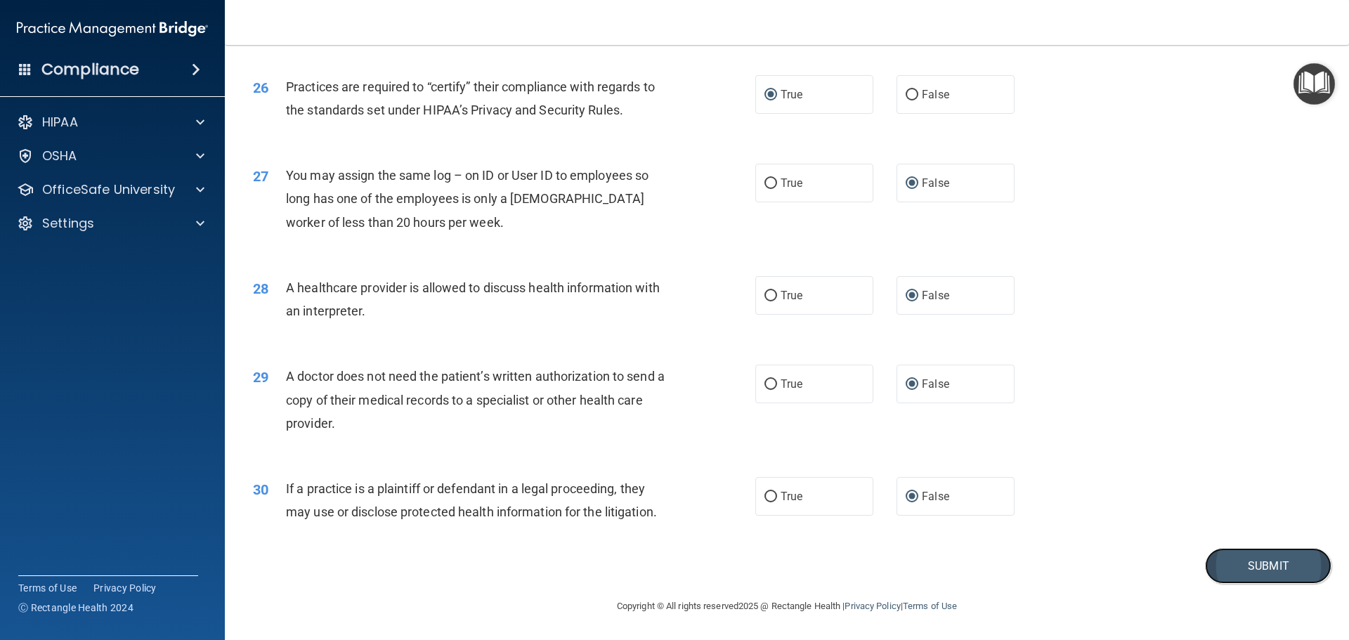
click at [1239, 561] on button "Submit" at bounding box center [1268, 566] width 127 height 36
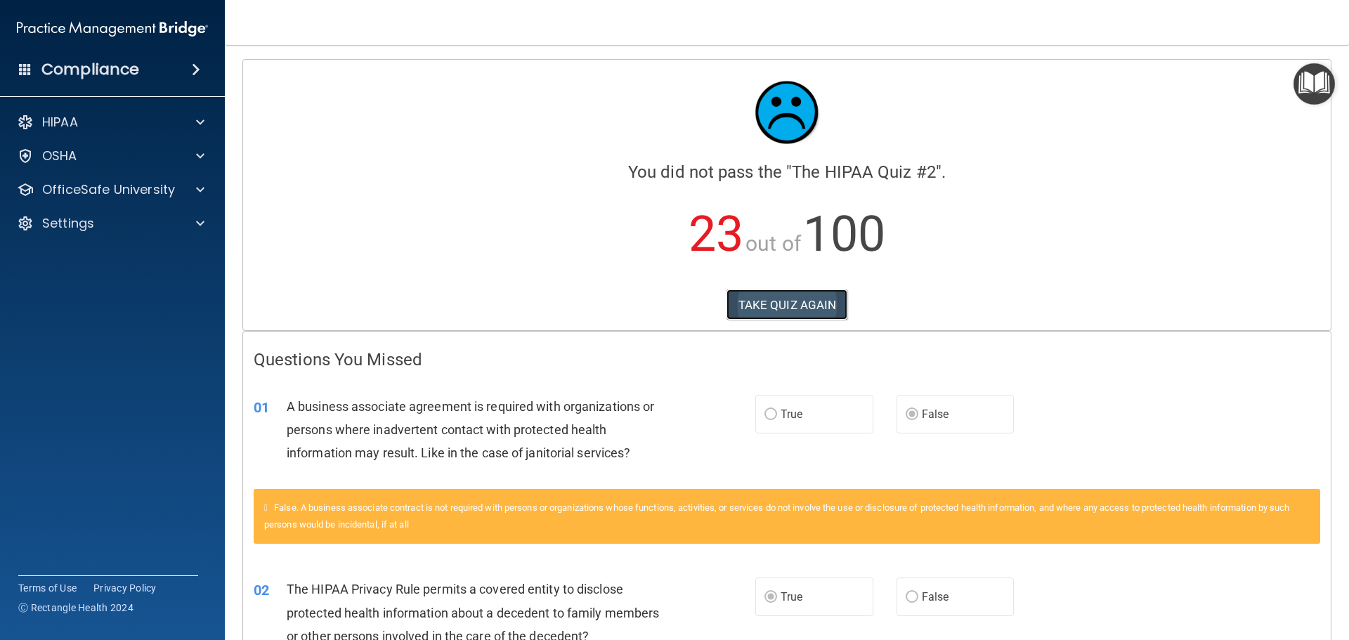
click at [775, 304] on button "TAKE QUIZ AGAIN" at bounding box center [788, 305] width 122 height 31
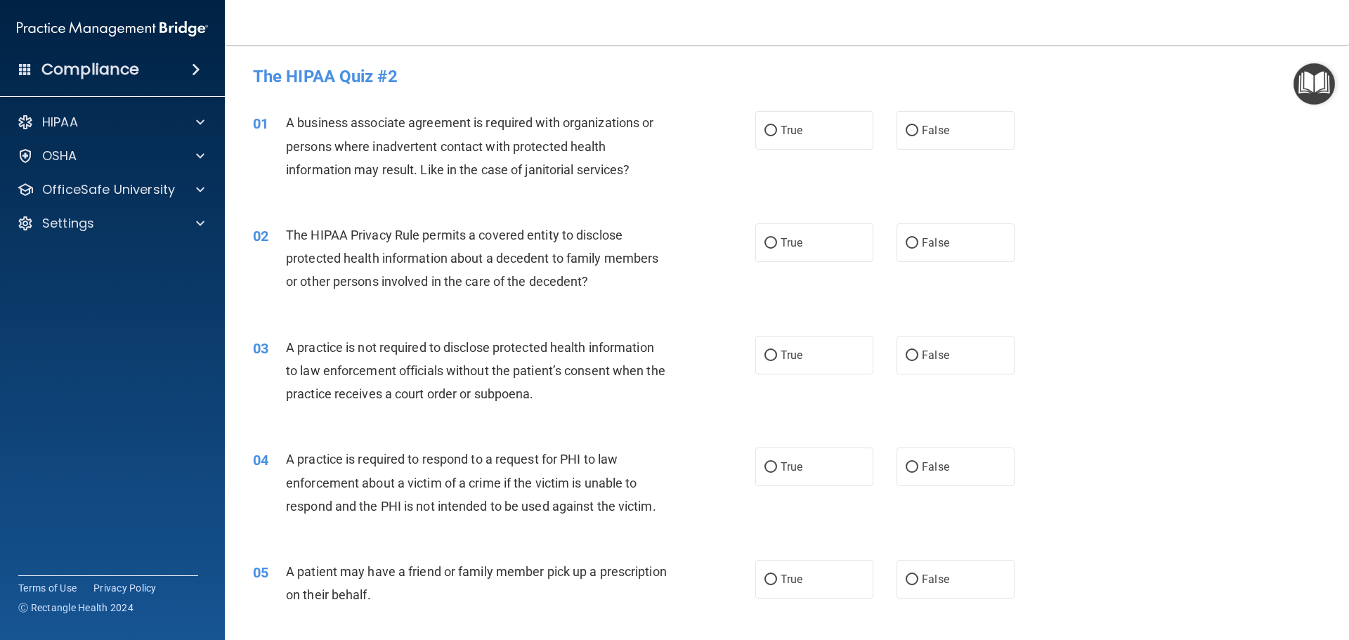
drag, startPoint x: 909, startPoint y: 131, endPoint x: 888, endPoint y: 143, distance: 24.2
click at [906, 136] on input "False" at bounding box center [912, 131] width 13 height 11
radio input "true"
click at [766, 244] on input "True" at bounding box center [771, 243] width 13 height 11
radio input "true"
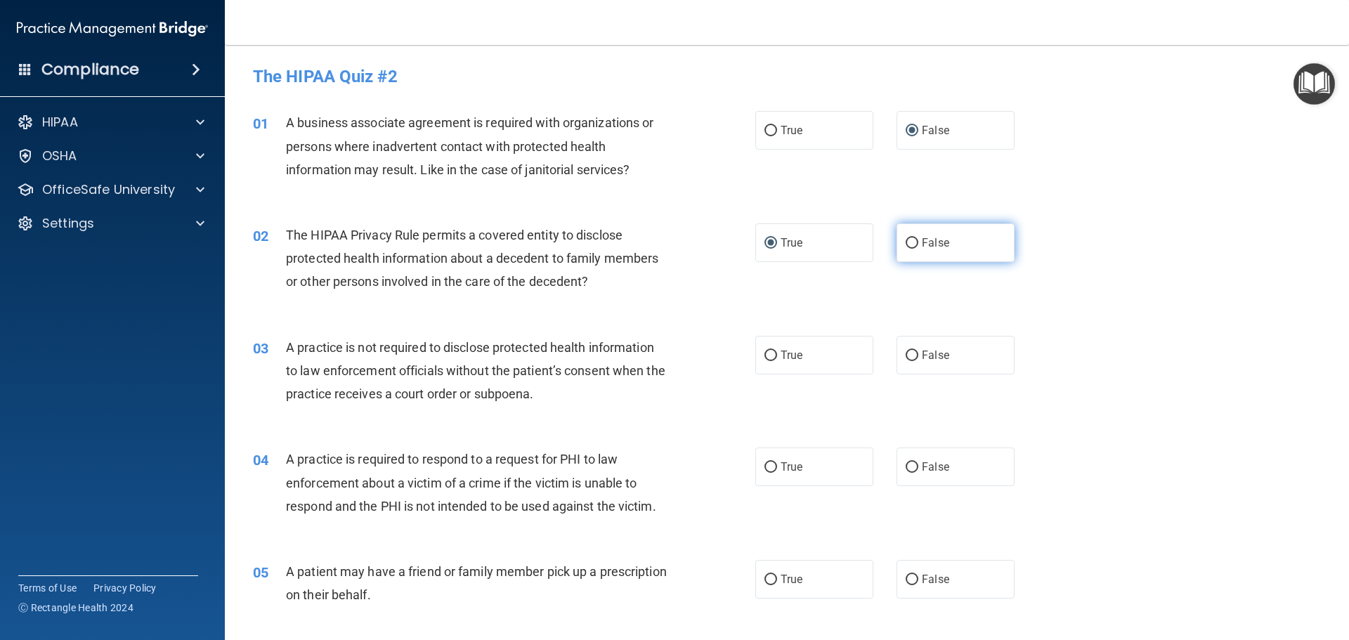
click at [906, 242] on input "False" at bounding box center [912, 243] width 13 height 11
radio input "true"
drag, startPoint x: 765, startPoint y: 241, endPoint x: 794, endPoint y: 278, distance: 46.5
click at [765, 241] on input "True" at bounding box center [771, 243] width 13 height 11
radio input "true"
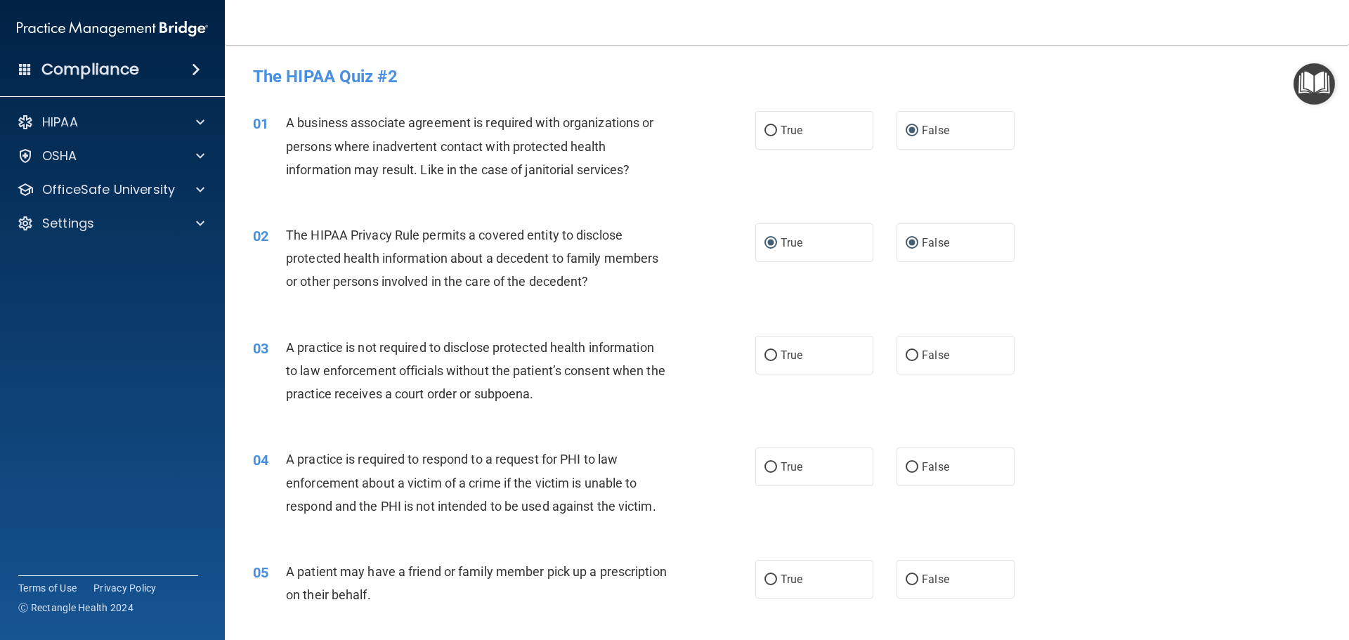
radio input "false"
click at [906, 351] on input "False" at bounding box center [912, 356] width 13 height 11
radio input "true"
click at [768, 468] on input "True" at bounding box center [771, 467] width 13 height 11
radio input "true"
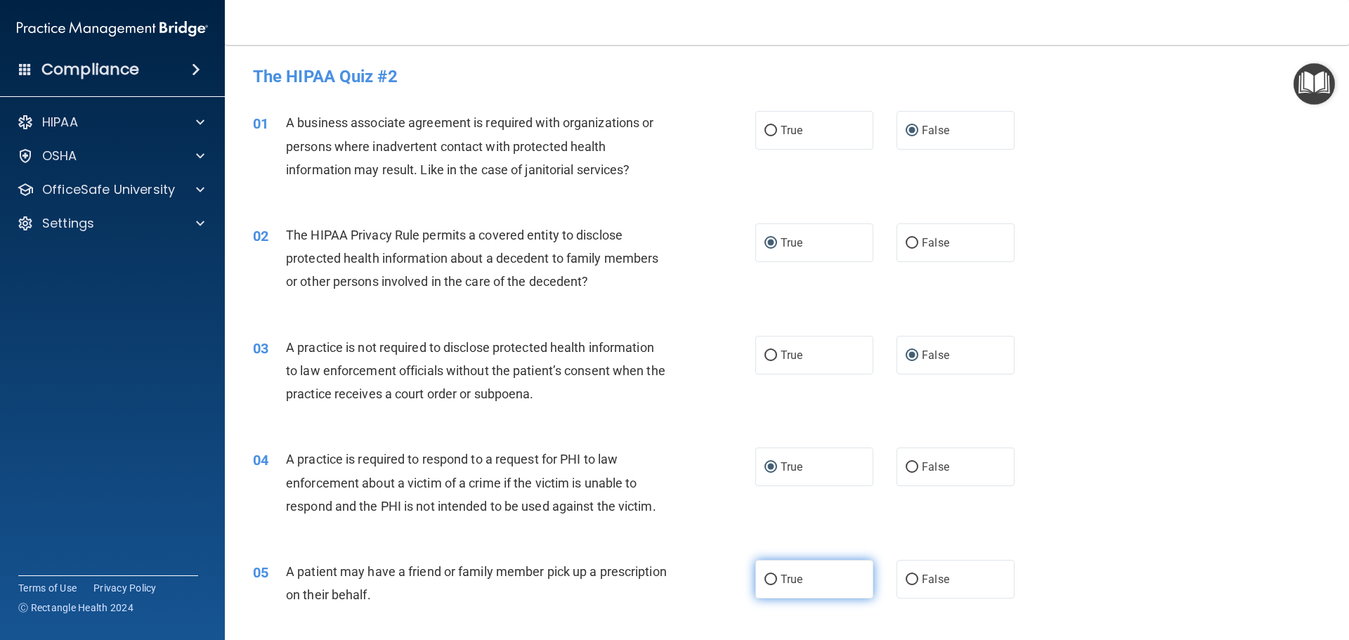
click at [768, 581] on input "True" at bounding box center [771, 580] width 13 height 11
radio input "true"
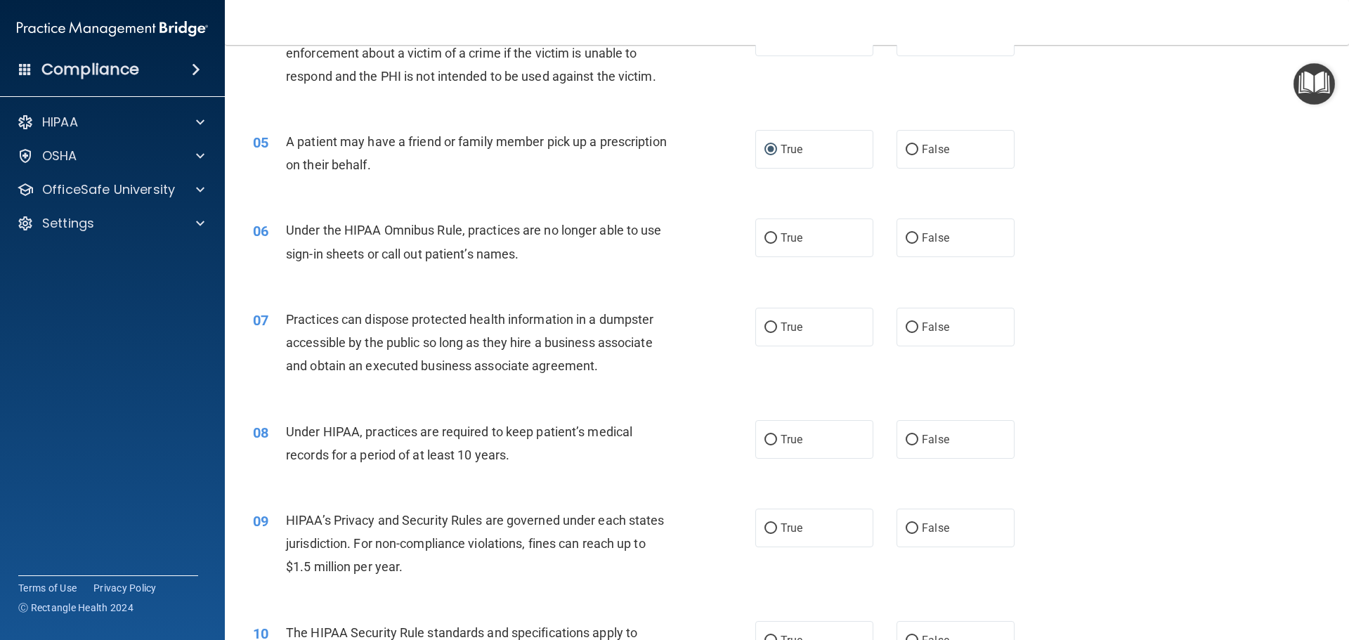
scroll to position [442, 0]
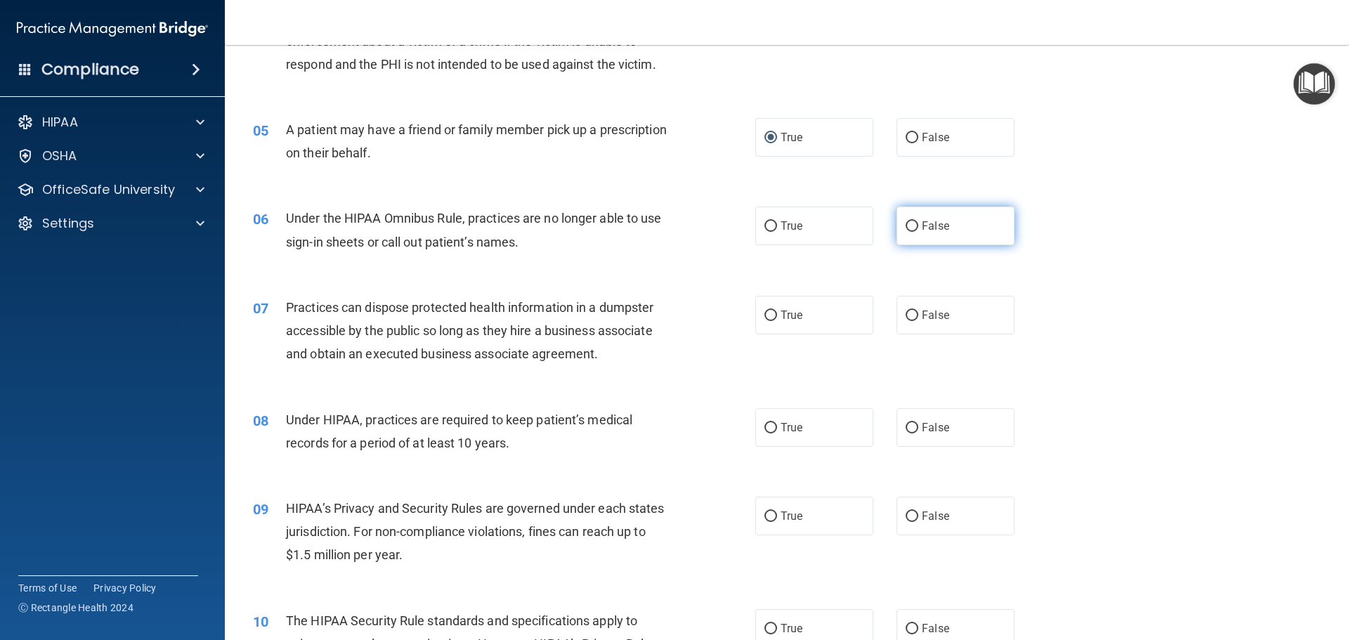
click at [906, 225] on input "False" at bounding box center [912, 226] width 13 height 11
radio input "true"
click at [907, 315] on input "False" at bounding box center [912, 316] width 13 height 11
radio input "true"
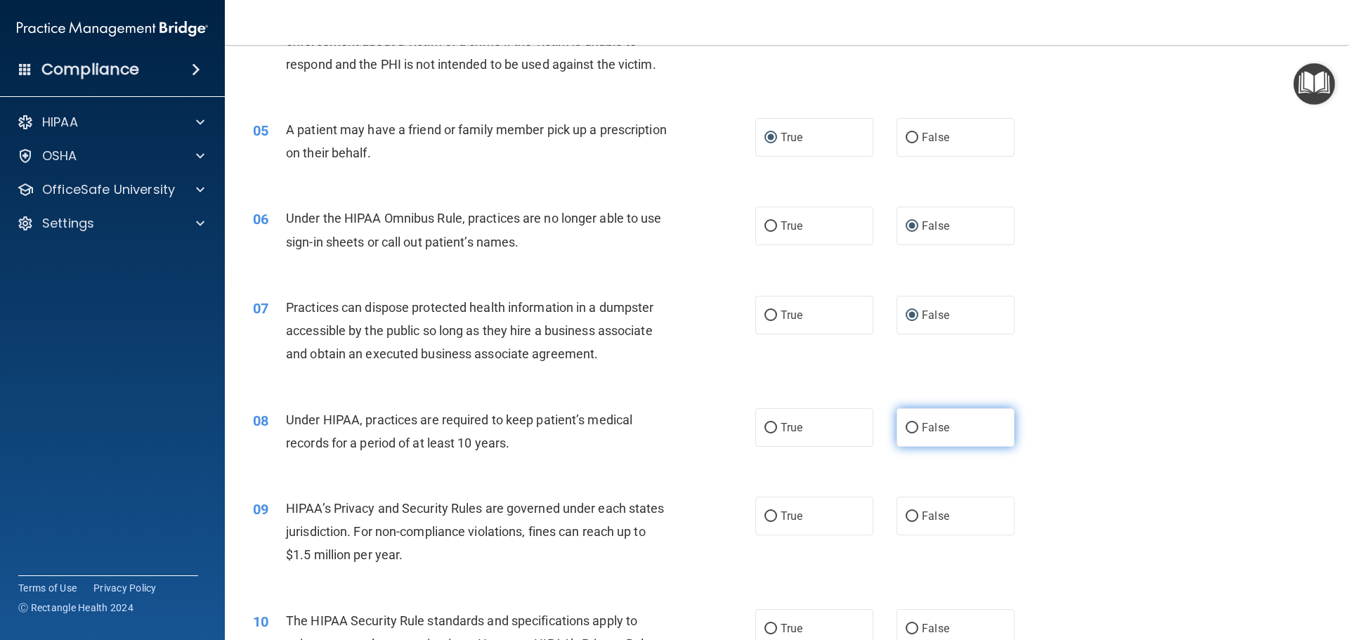
click at [907, 427] on input "False" at bounding box center [912, 428] width 13 height 11
radio input "true"
click at [906, 514] on input "False" at bounding box center [912, 517] width 13 height 11
radio input "true"
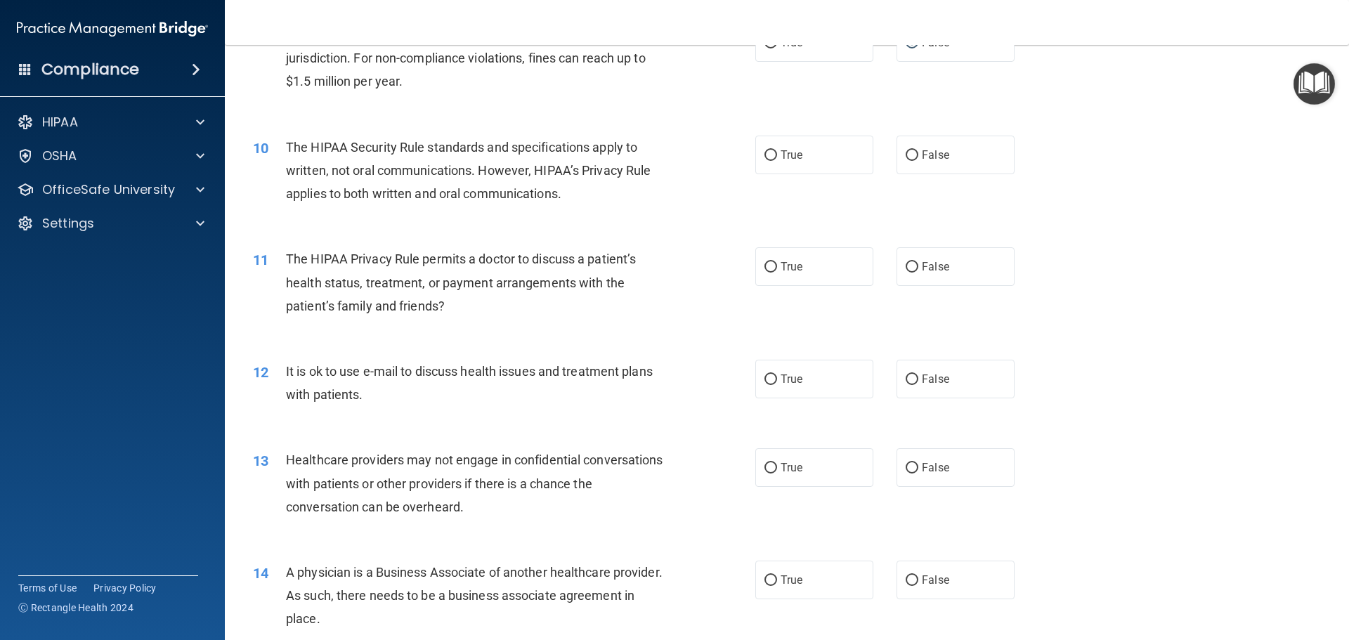
scroll to position [936, 0]
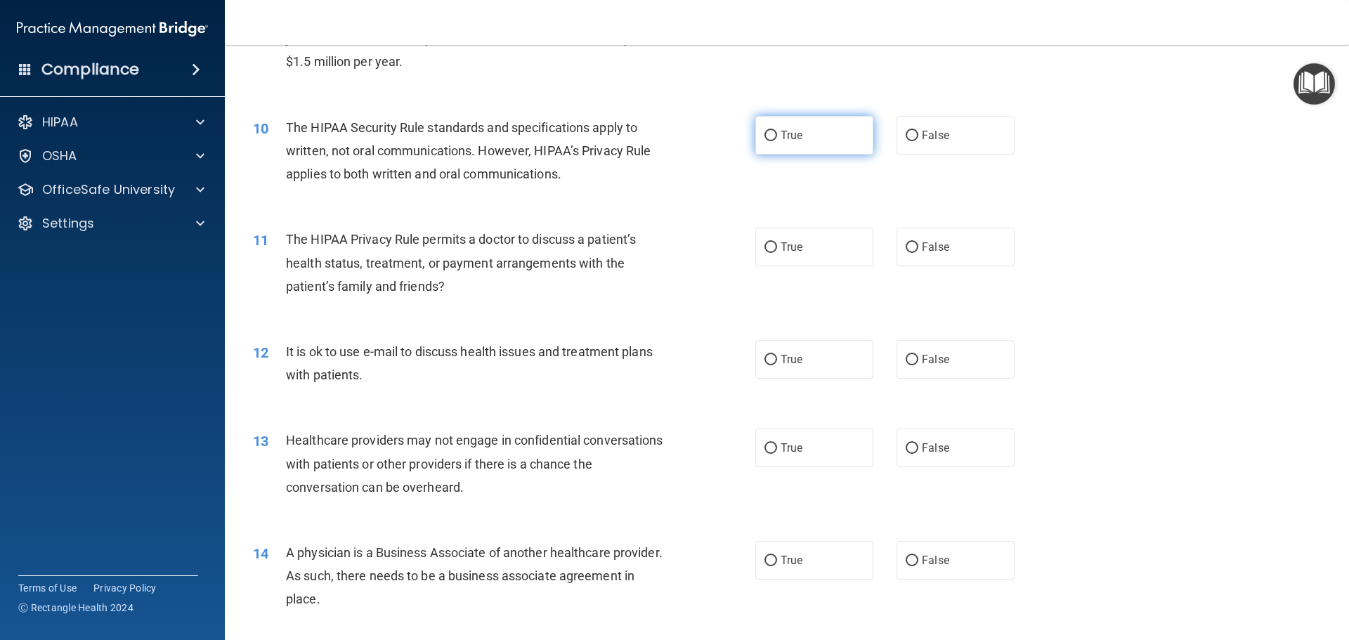
click at [765, 134] on input "True" at bounding box center [771, 136] width 13 height 11
radio input "true"
click at [765, 250] on input "True" at bounding box center [771, 247] width 13 height 11
radio input "true"
click at [766, 358] on input "True" at bounding box center [771, 360] width 13 height 11
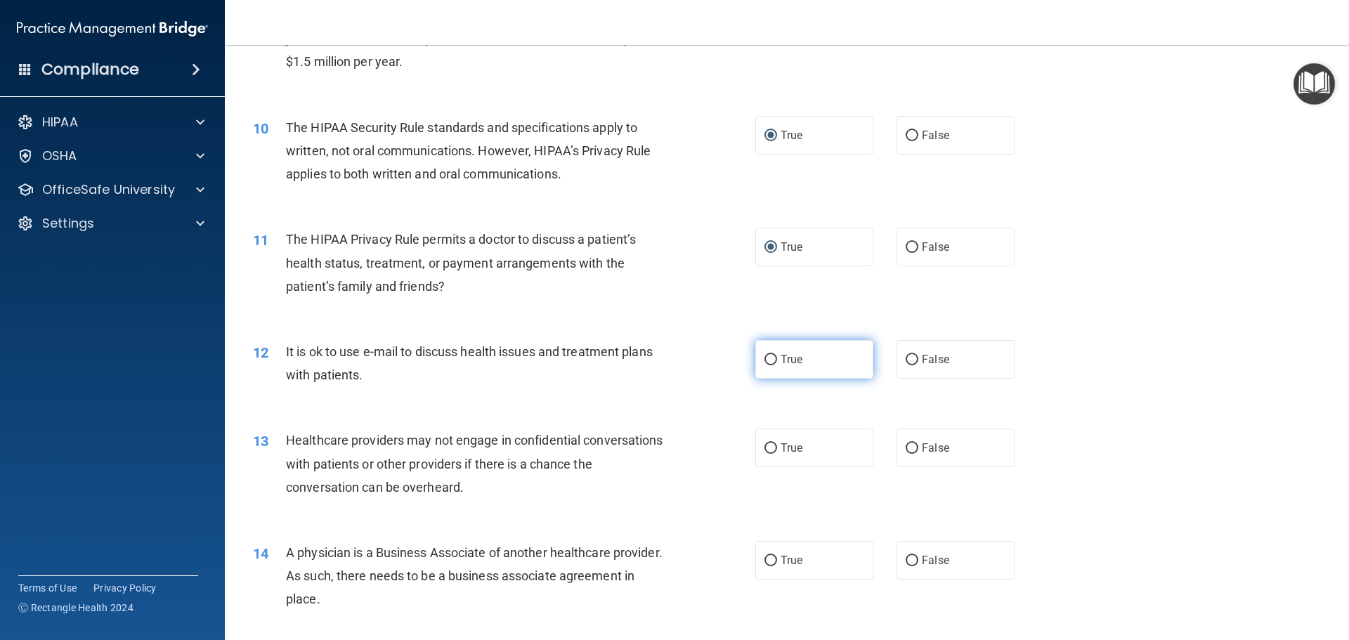
radio input "true"
click at [906, 450] on input "False" at bounding box center [912, 449] width 13 height 11
radio input "true"
click at [909, 560] on input "False" at bounding box center [912, 561] width 13 height 11
radio input "true"
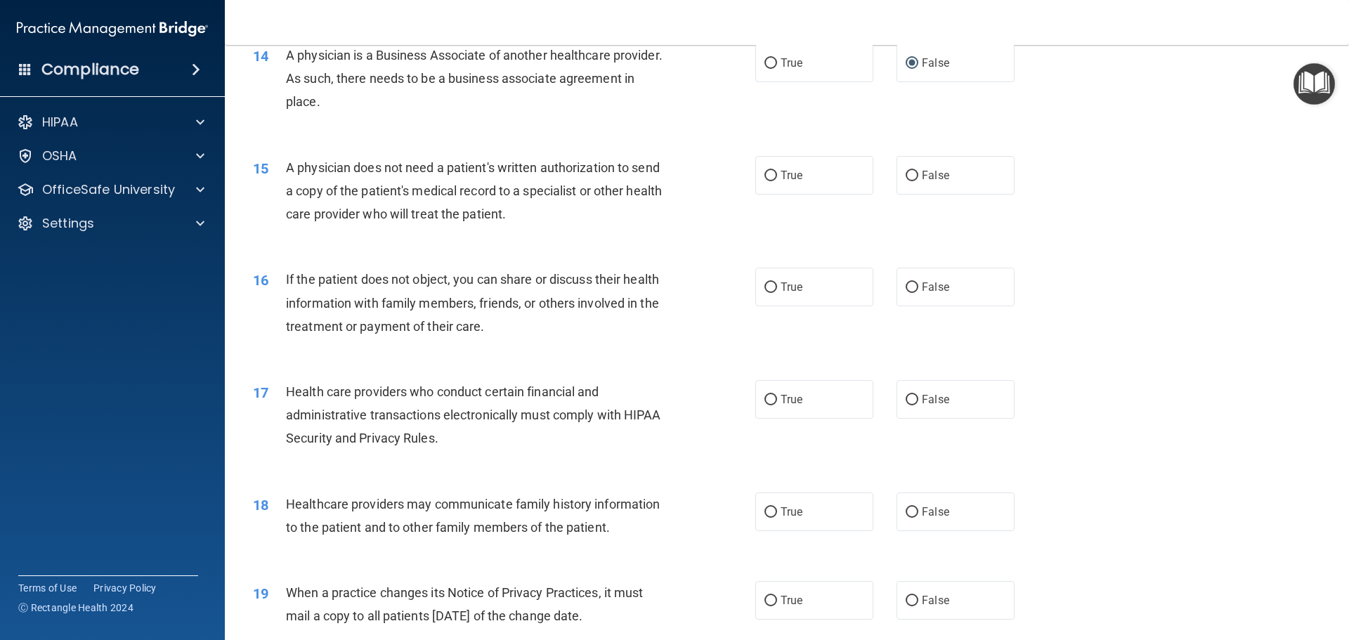
scroll to position [1441, 0]
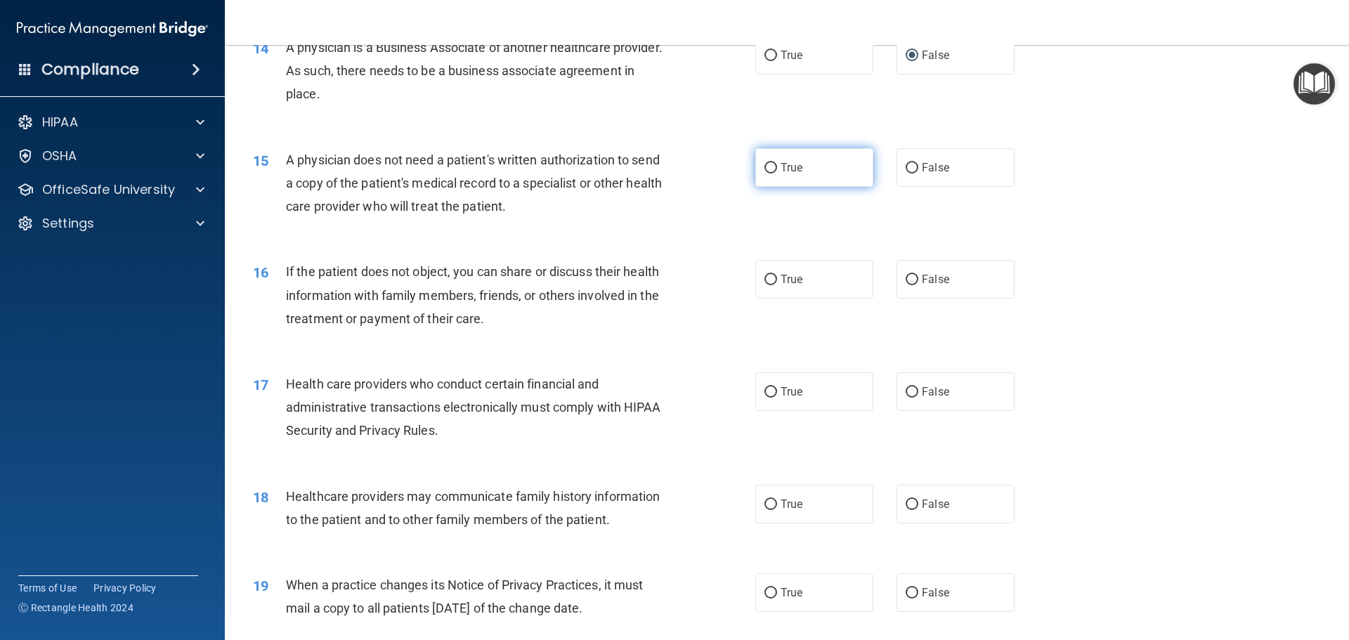
click at [768, 167] on input "True" at bounding box center [771, 168] width 13 height 11
radio input "true"
click at [768, 279] on input "True" at bounding box center [771, 280] width 13 height 11
radio input "true"
click at [765, 391] on input "True" at bounding box center [771, 392] width 13 height 11
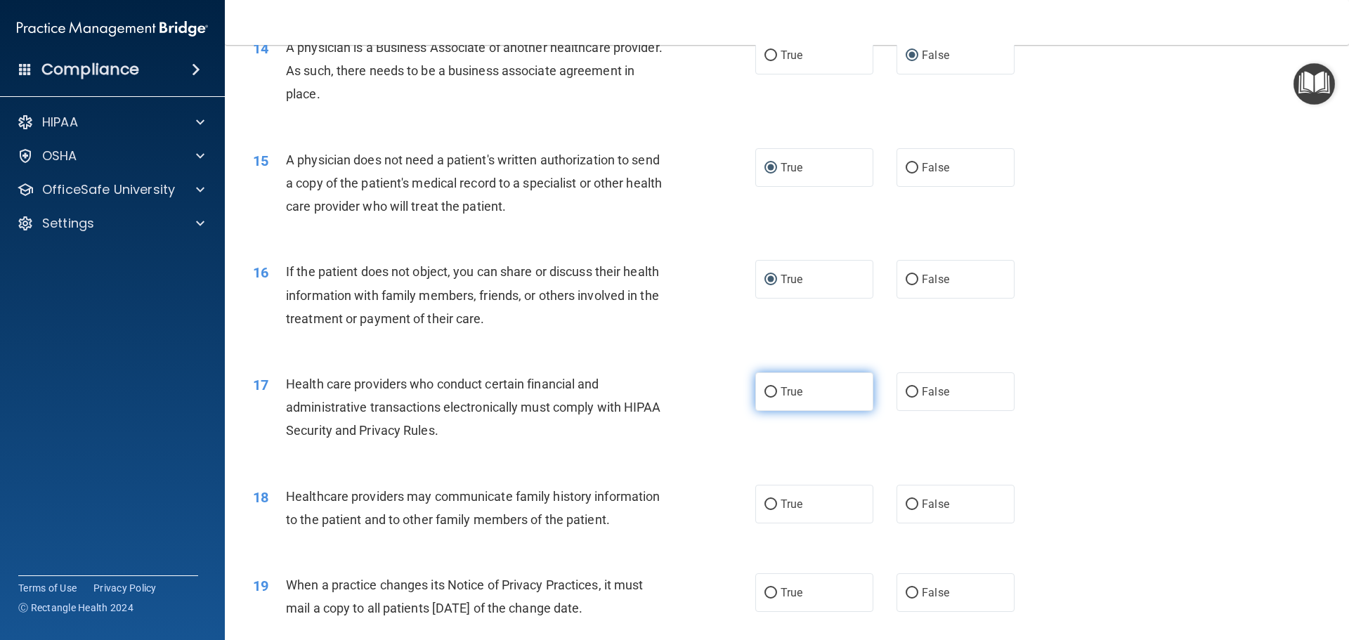
radio input "true"
click at [906, 503] on input "False" at bounding box center [912, 505] width 13 height 11
radio input "true"
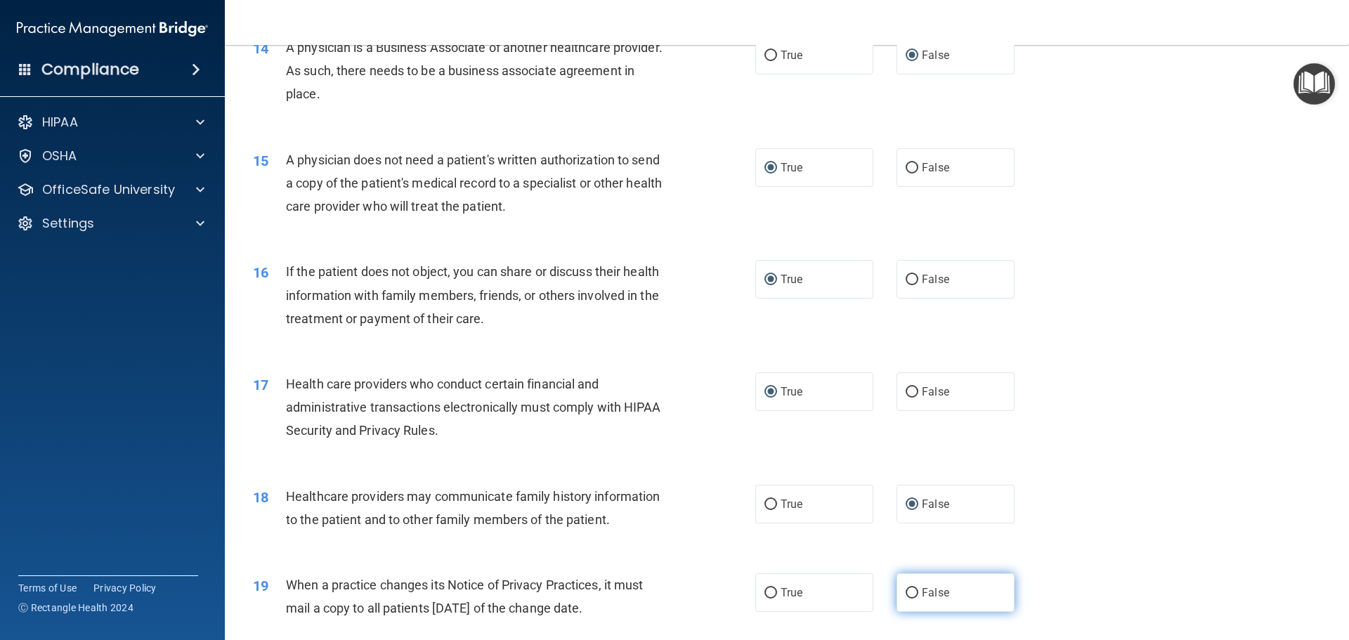
click at [910, 592] on input "False" at bounding box center [912, 593] width 13 height 11
radio input "true"
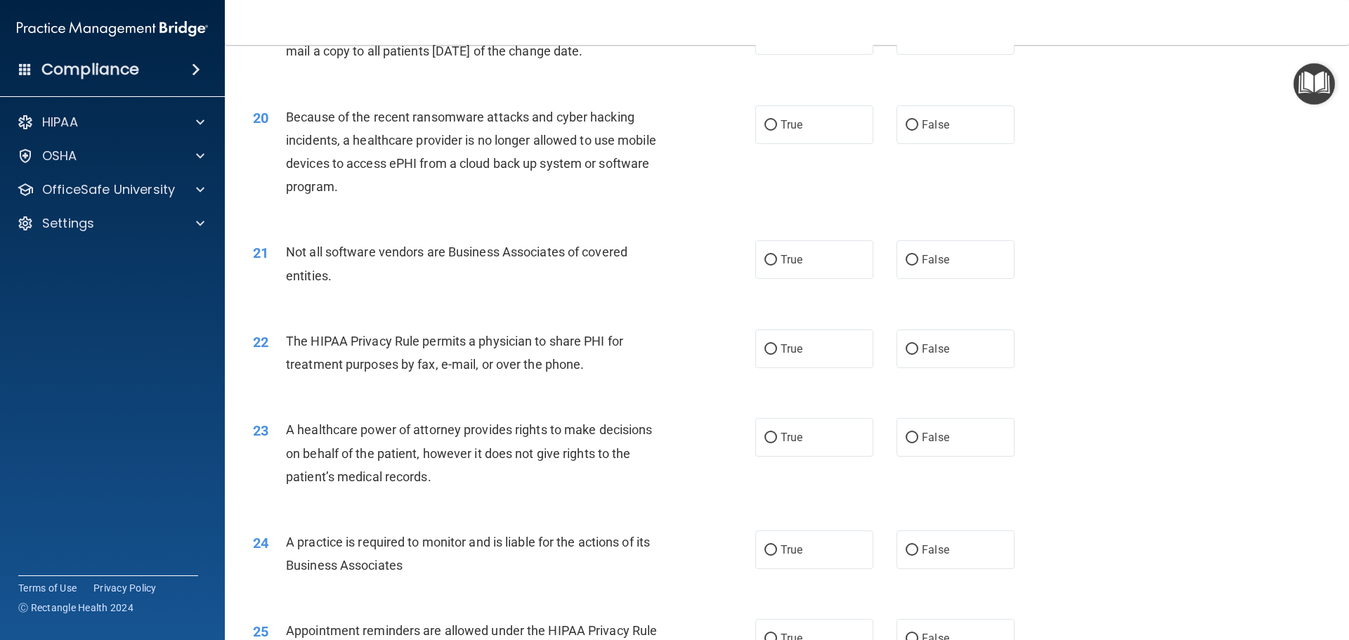
scroll to position [2010, 0]
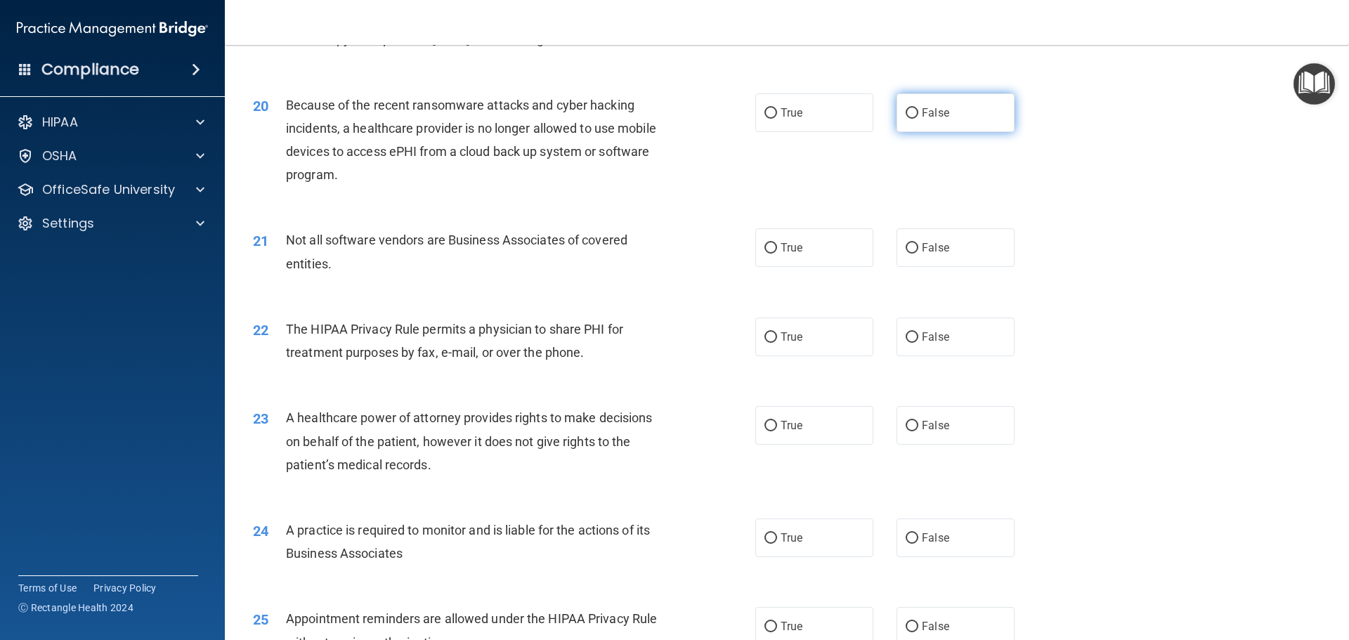
click at [906, 112] on input "False" at bounding box center [912, 113] width 13 height 11
radio input "true"
click at [765, 248] on input "True" at bounding box center [771, 248] width 13 height 11
radio input "true"
click at [768, 330] on label "True" at bounding box center [815, 337] width 118 height 39
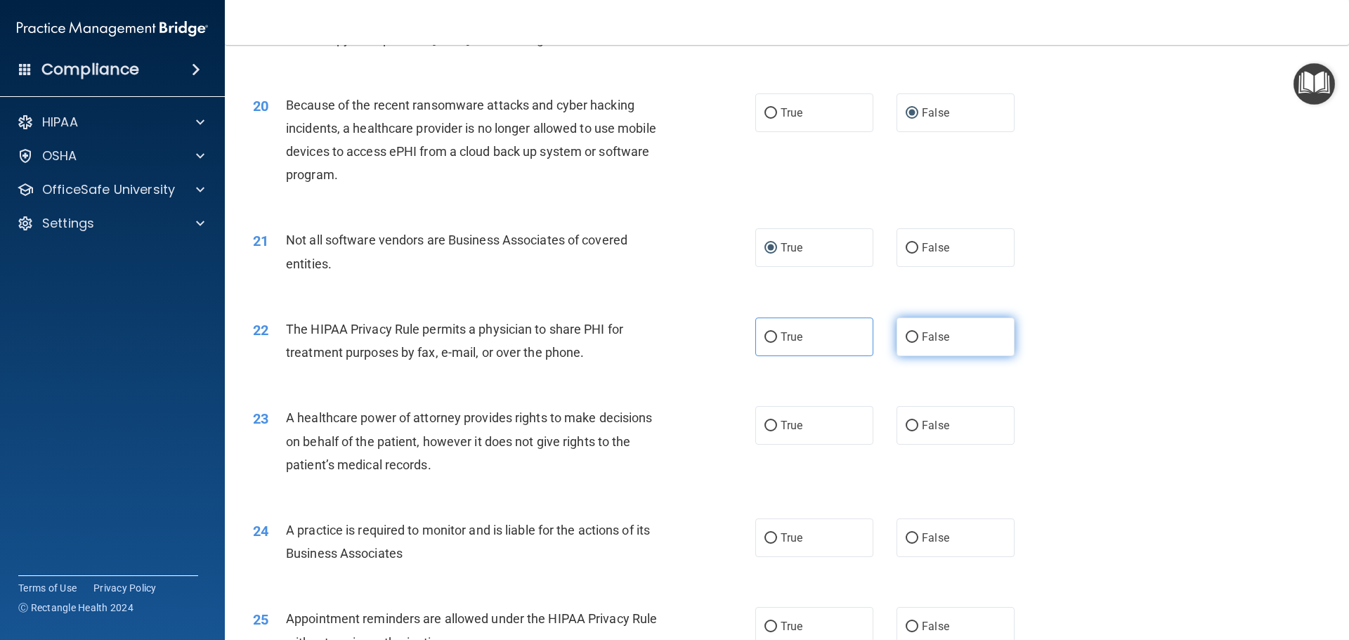
click at [906, 333] on input "False" at bounding box center [912, 337] width 13 height 11
radio input "true"
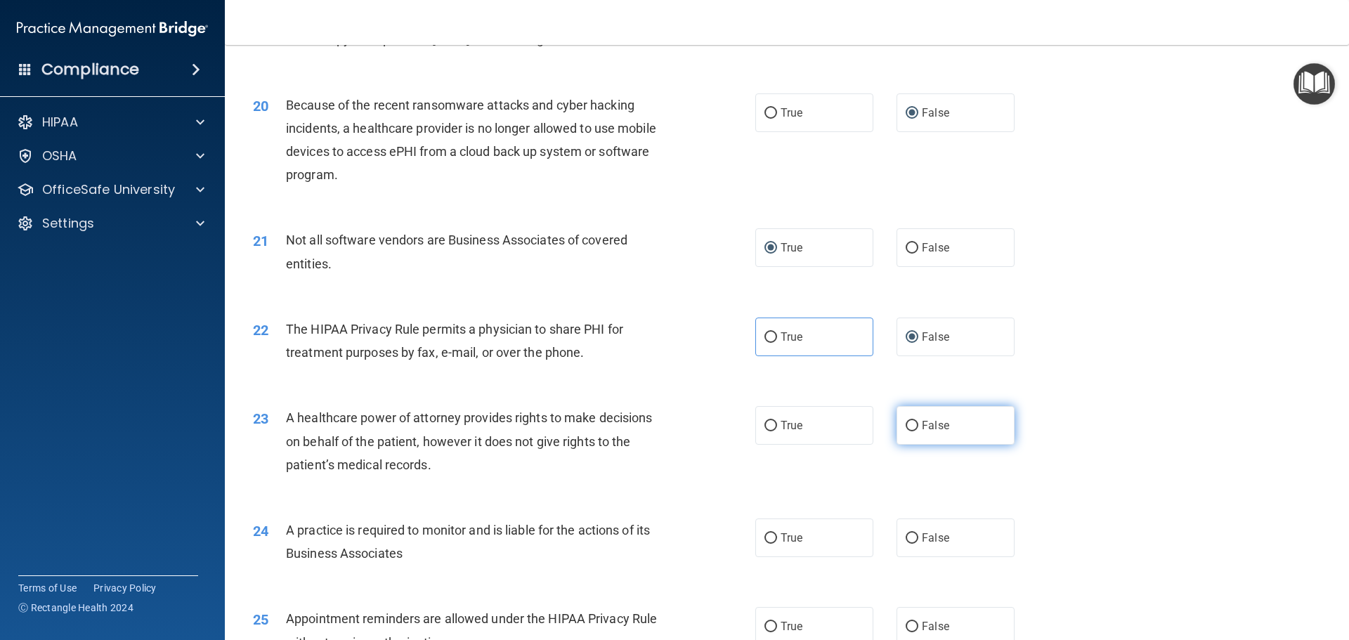
click at [912, 425] on input "False" at bounding box center [912, 426] width 13 height 11
radio input "true"
click at [770, 337] on input "True" at bounding box center [771, 337] width 13 height 11
radio input "true"
radio input "false"
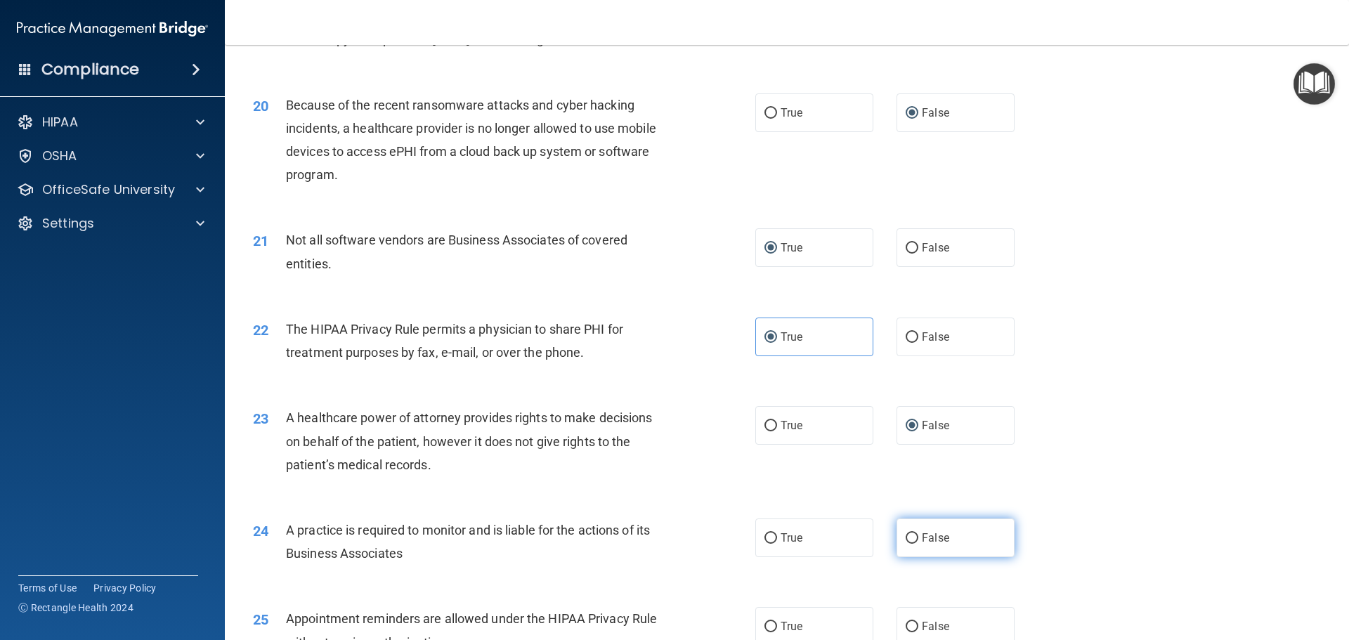
click at [907, 538] on input "False" at bounding box center [912, 538] width 13 height 11
radio input "true"
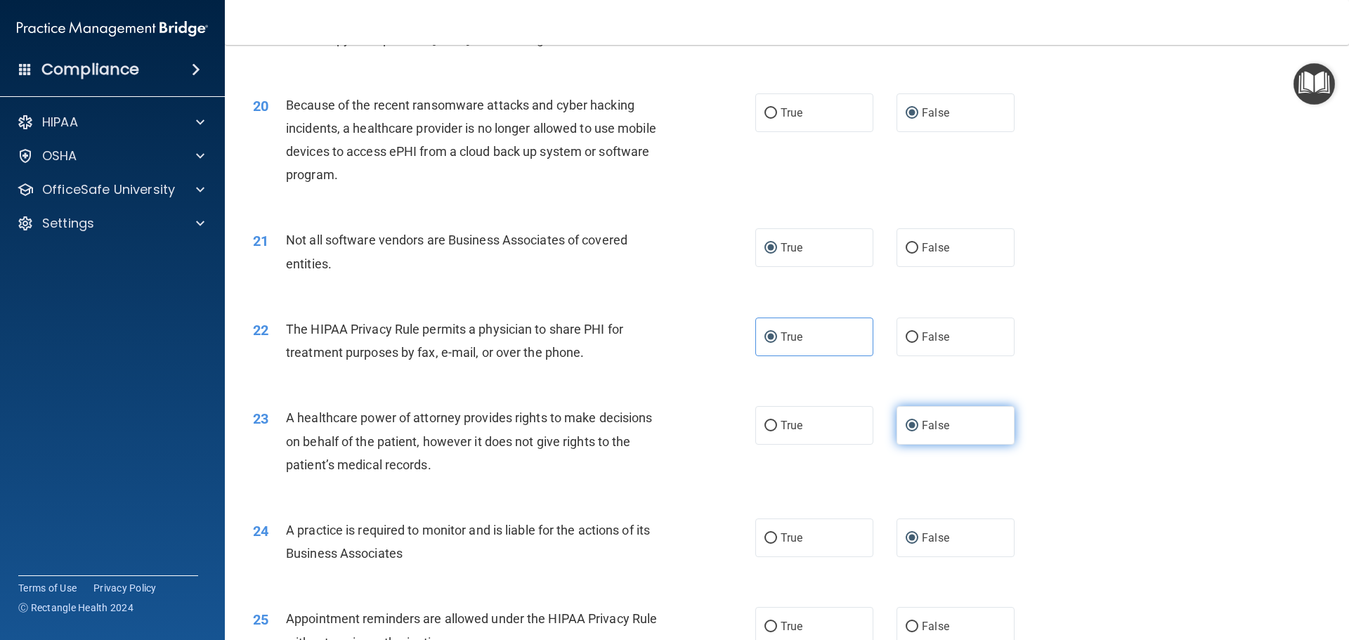
scroll to position [2362, 0]
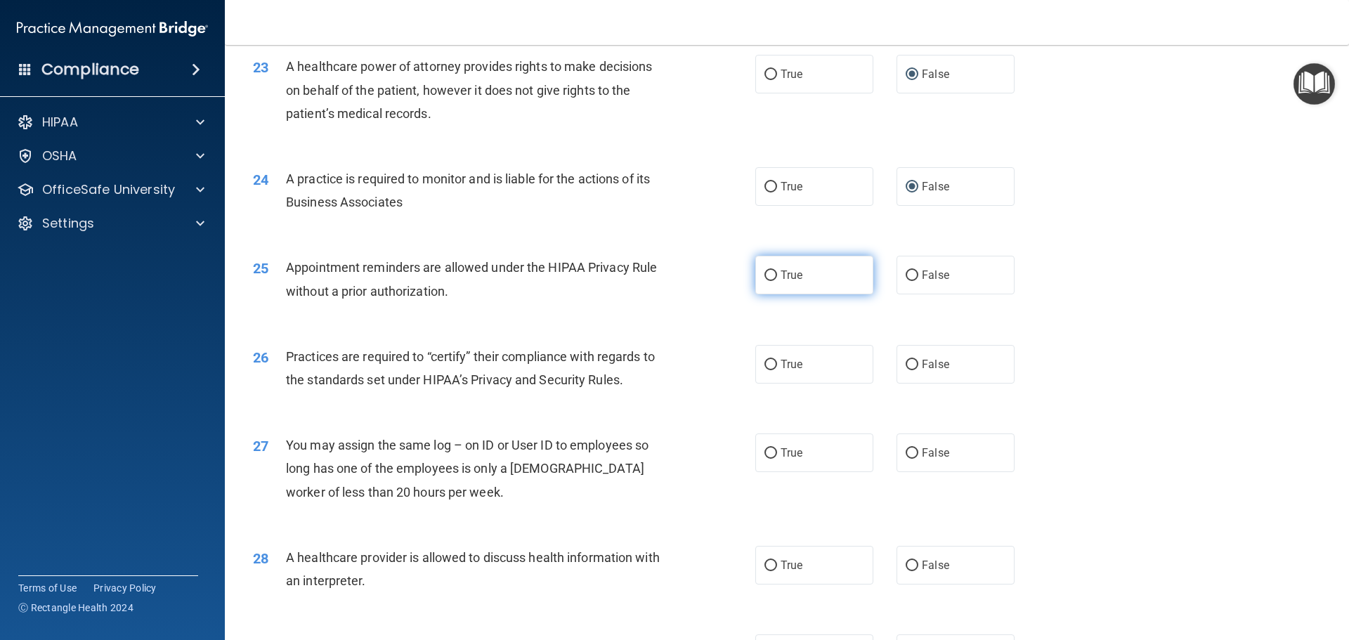
click at [766, 276] on input "True" at bounding box center [771, 276] width 13 height 11
radio input "true"
click at [906, 365] on input "False" at bounding box center [912, 365] width 13 height 11
radio input "true"
click at [906, 453] on input "False" at bounding box center [912, 453] width 13 height 11
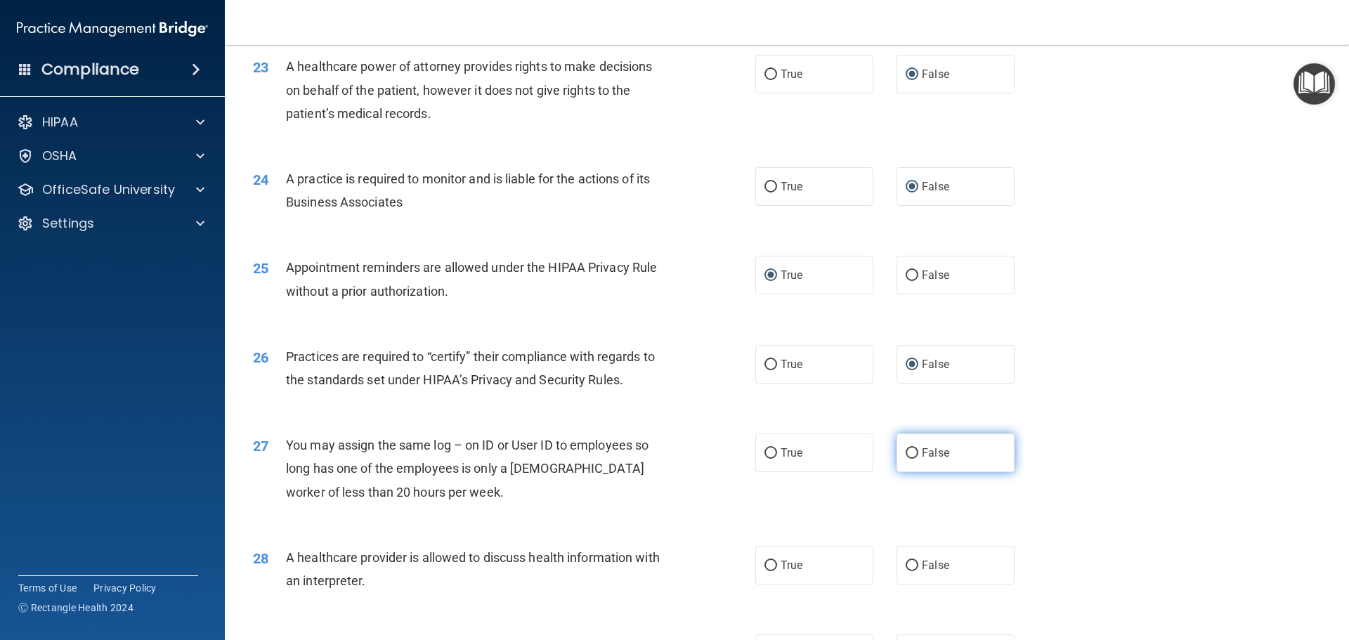
radio input "true"
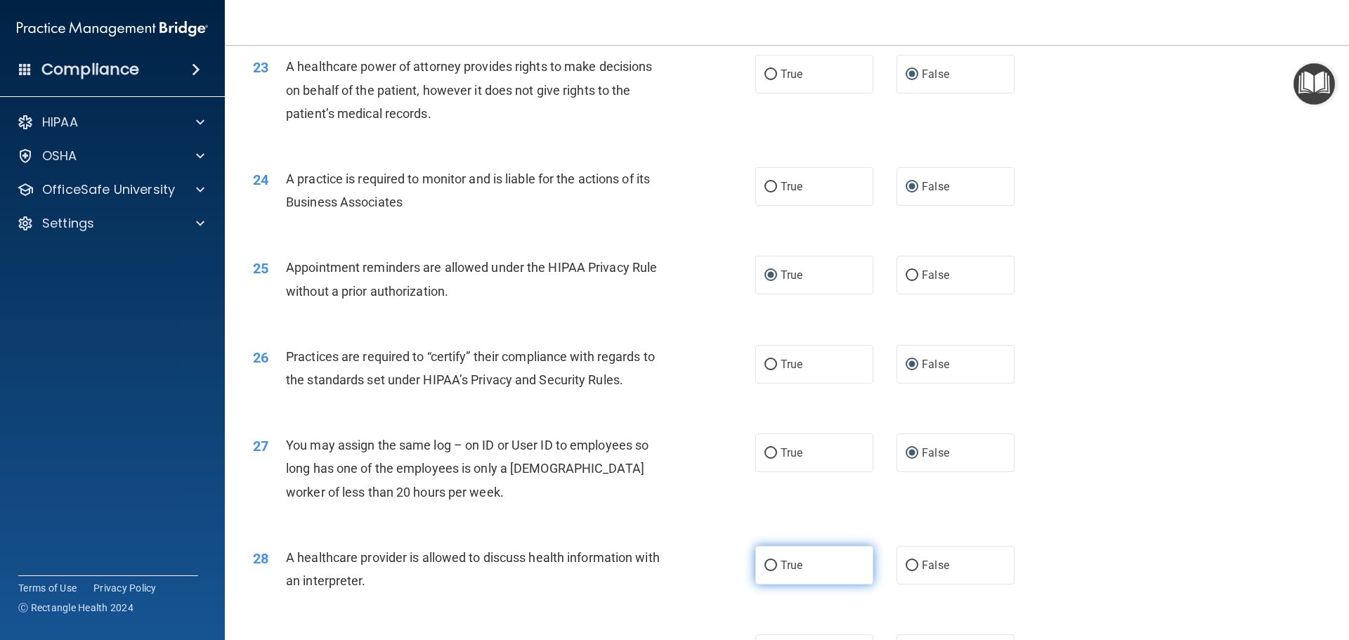
click at [772, 566] on input "True" at bounding box center [771, 566] width 13 height 11
radio input "true"
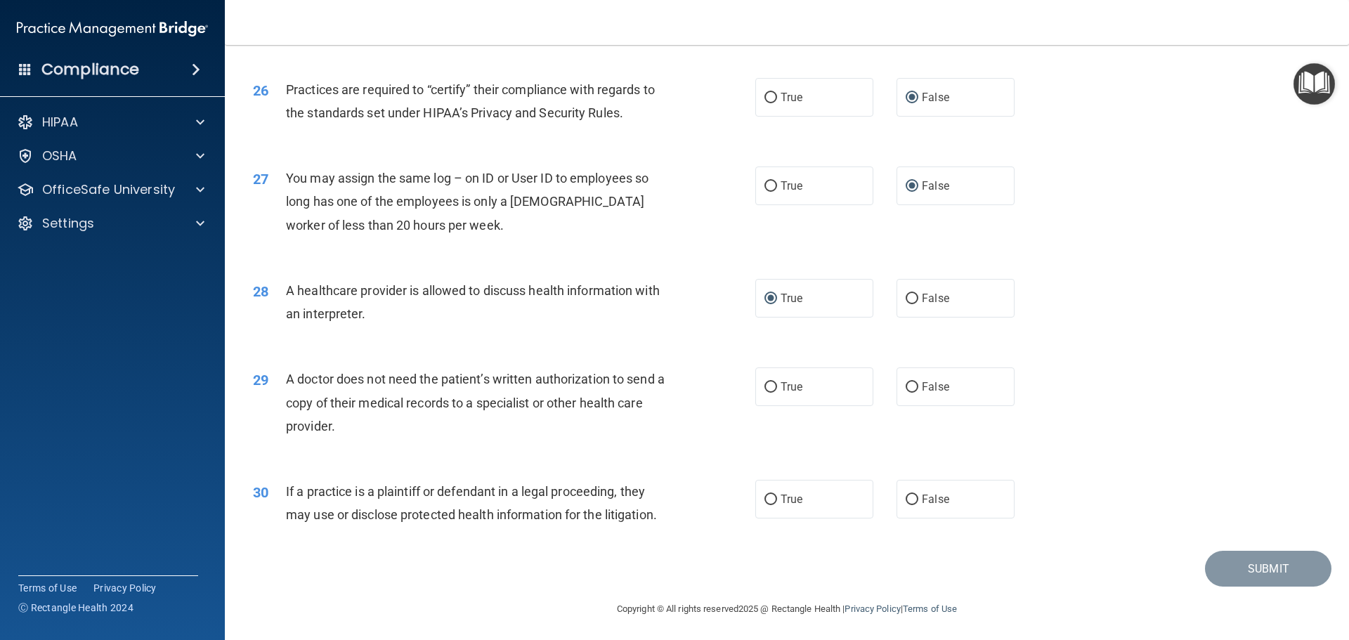
scroll to position [2632, 0]
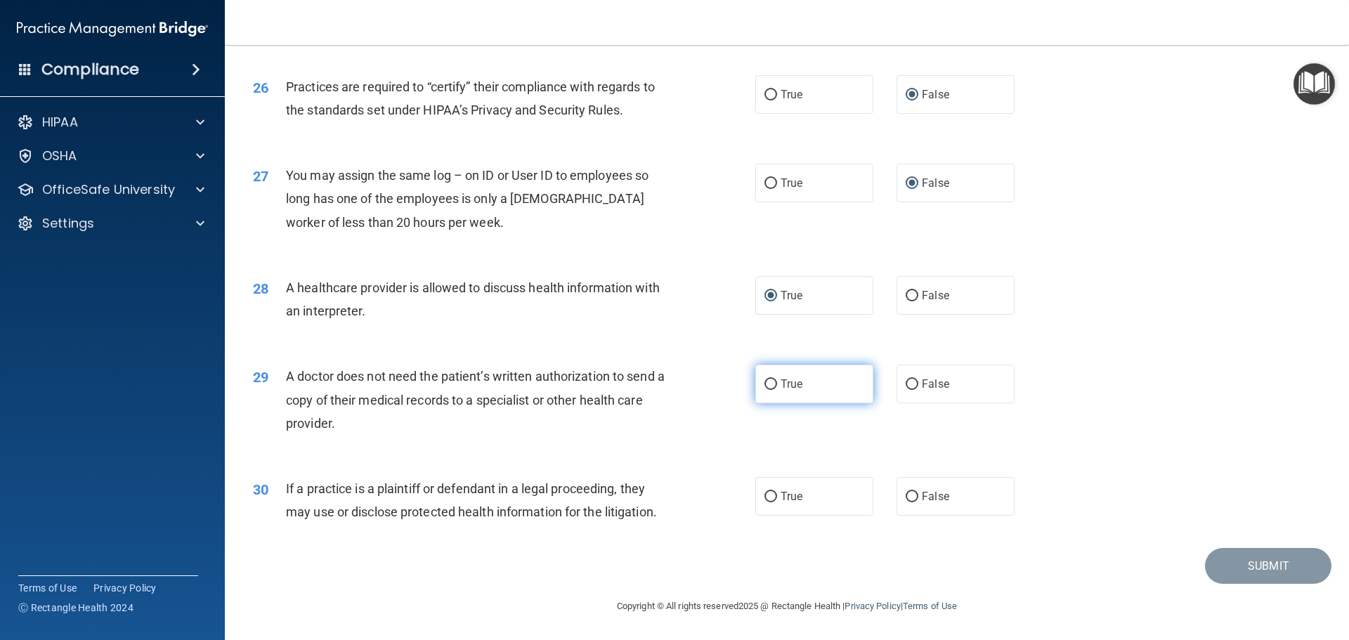
click at [765, 380] on input "True" at bounding box center [771, 385] width 13 height 11
radio input "true"
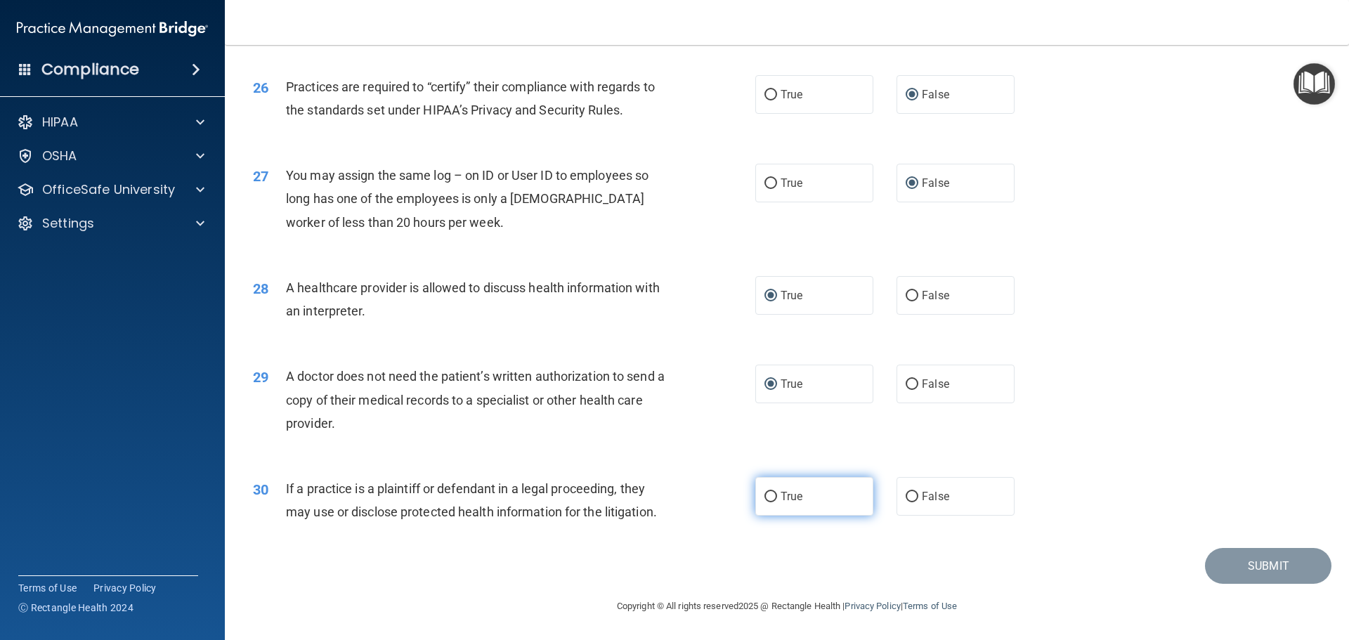
click at [768, 498] on input "True" at bounding box center [771, 497] width 13 height 11
radio input "true"
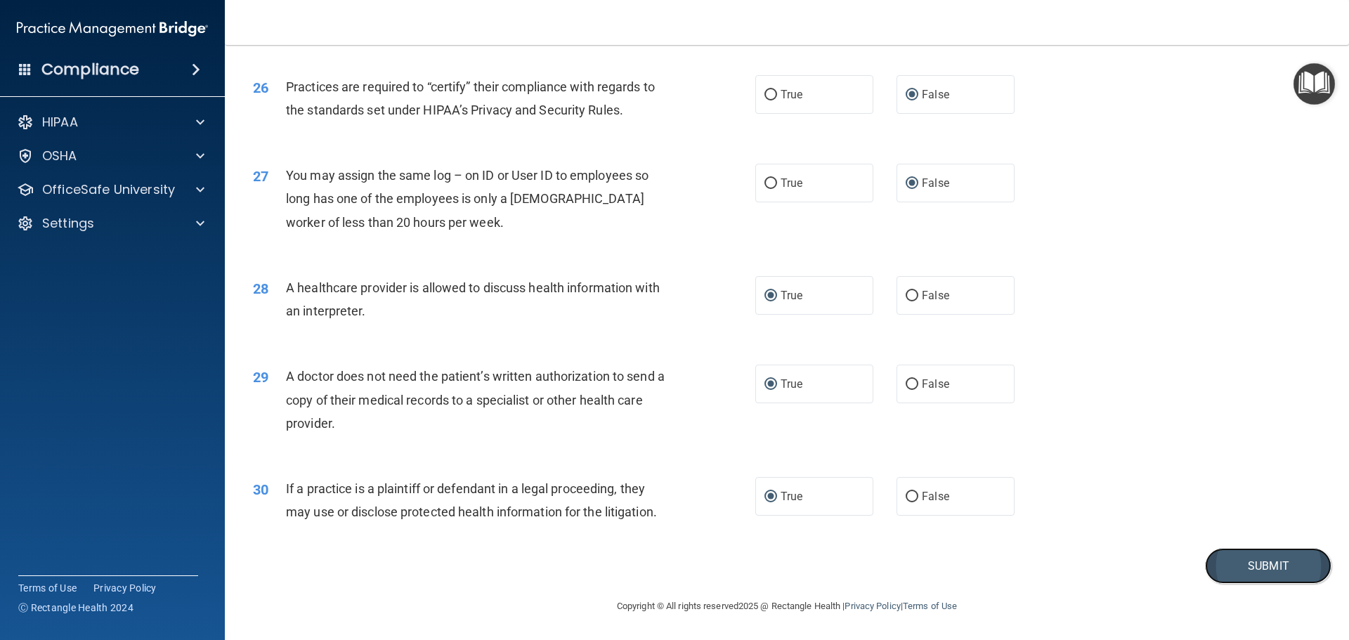
click at [1255, 566] on button "Submit" at bounding box center [1268, 566] width 127 height 36
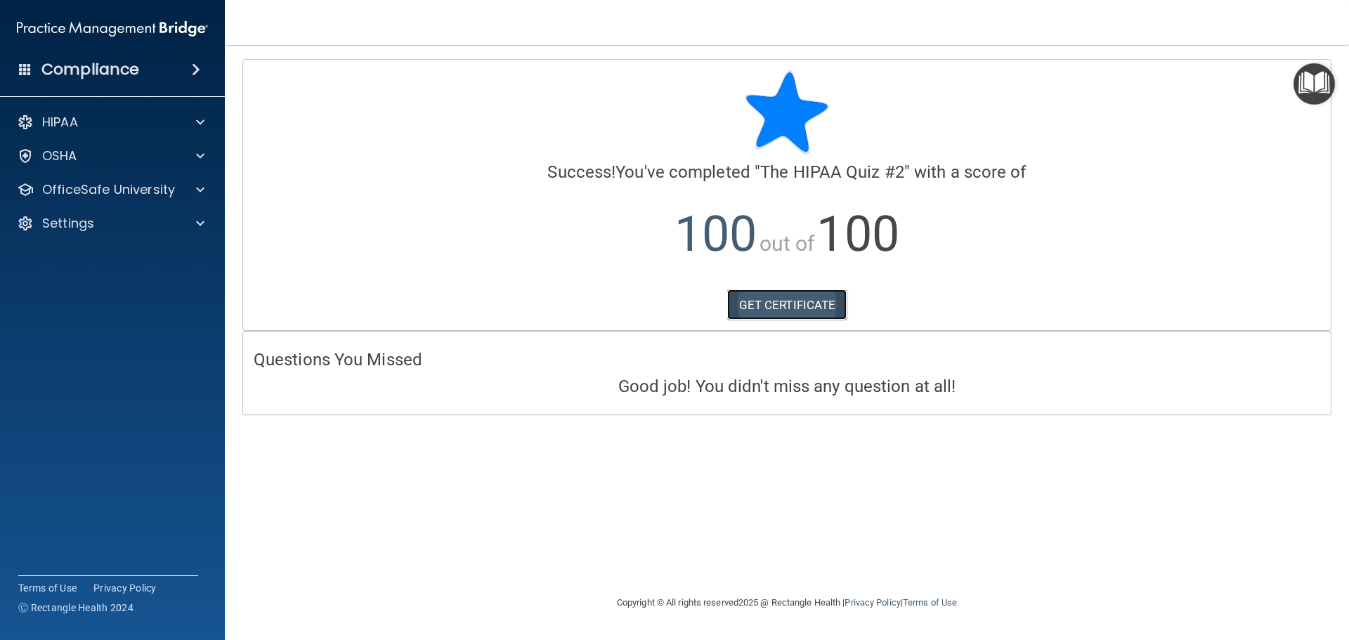
click at [804, 306] on link "GET CERTIFICATE" at bounding box center [787, 305] width 120 height 31
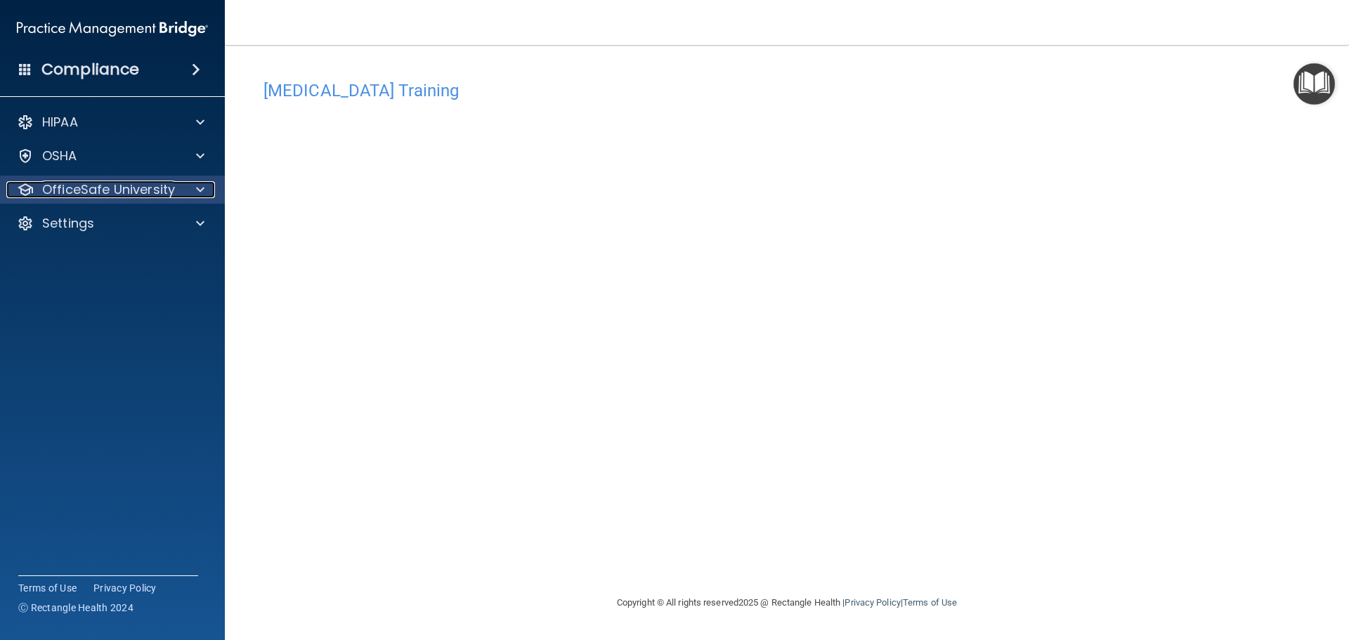
click at [114, 186] on p "OfficeSafe University" at bounding box center [108, 189] width 133 height 17
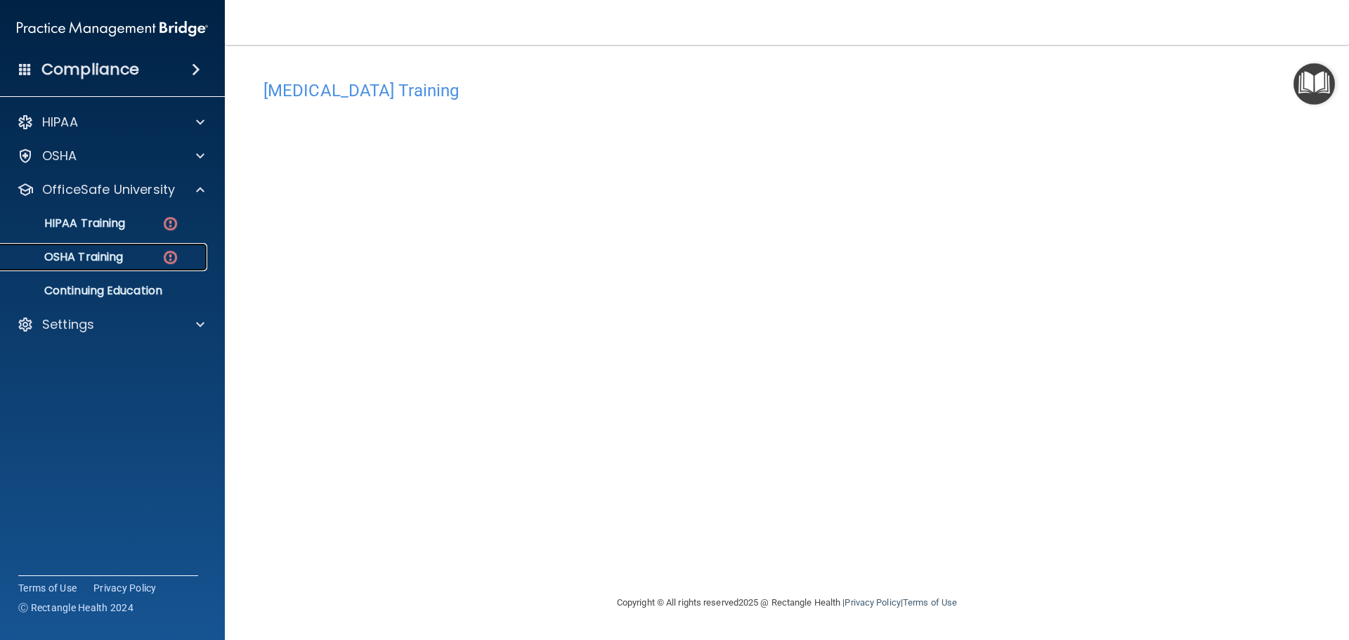
click at [96, 254] on p "OSHA Training" at bounding box center [66, 257] width 114 height 14
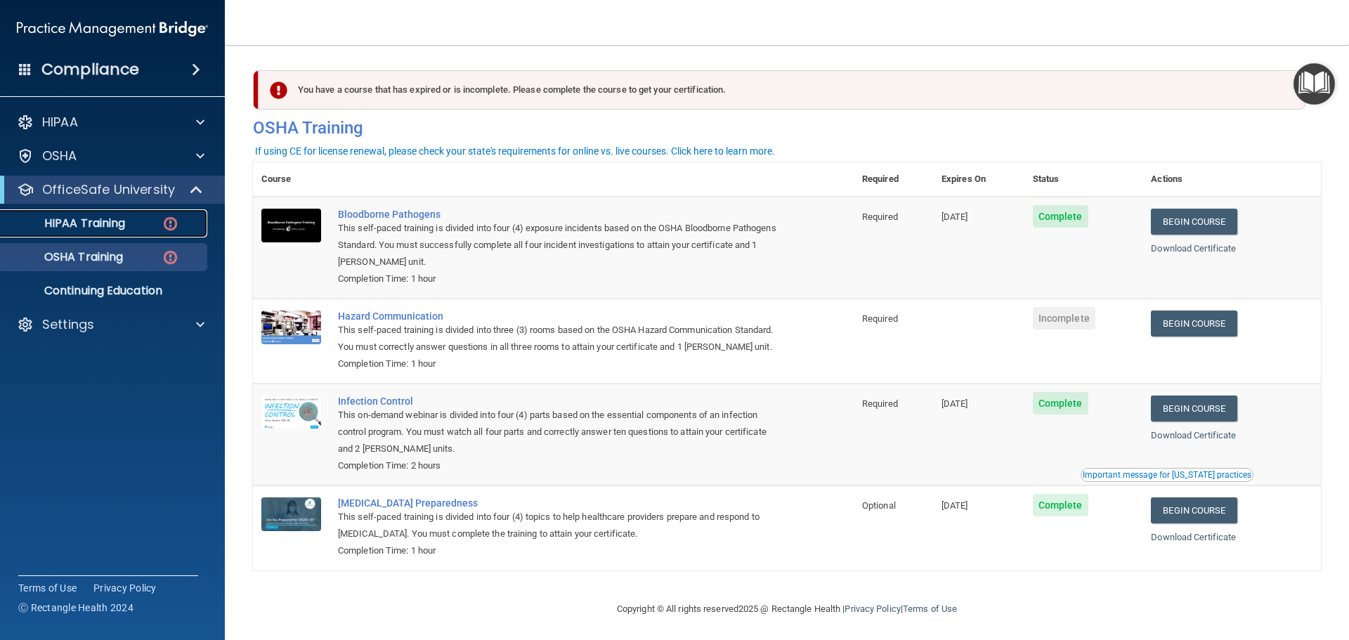
click at [102, 218] on p "HIPAA Training" at bounding box center [67, 223] width 116 height 14
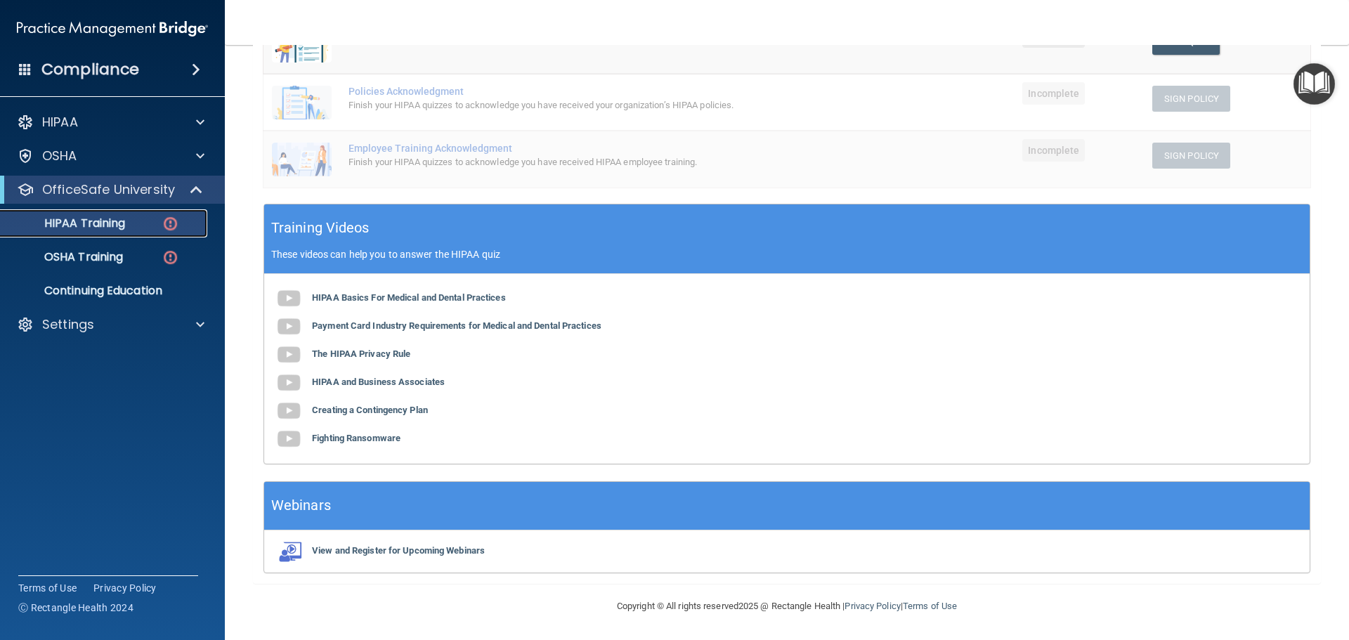
scroll to position [8, 0]
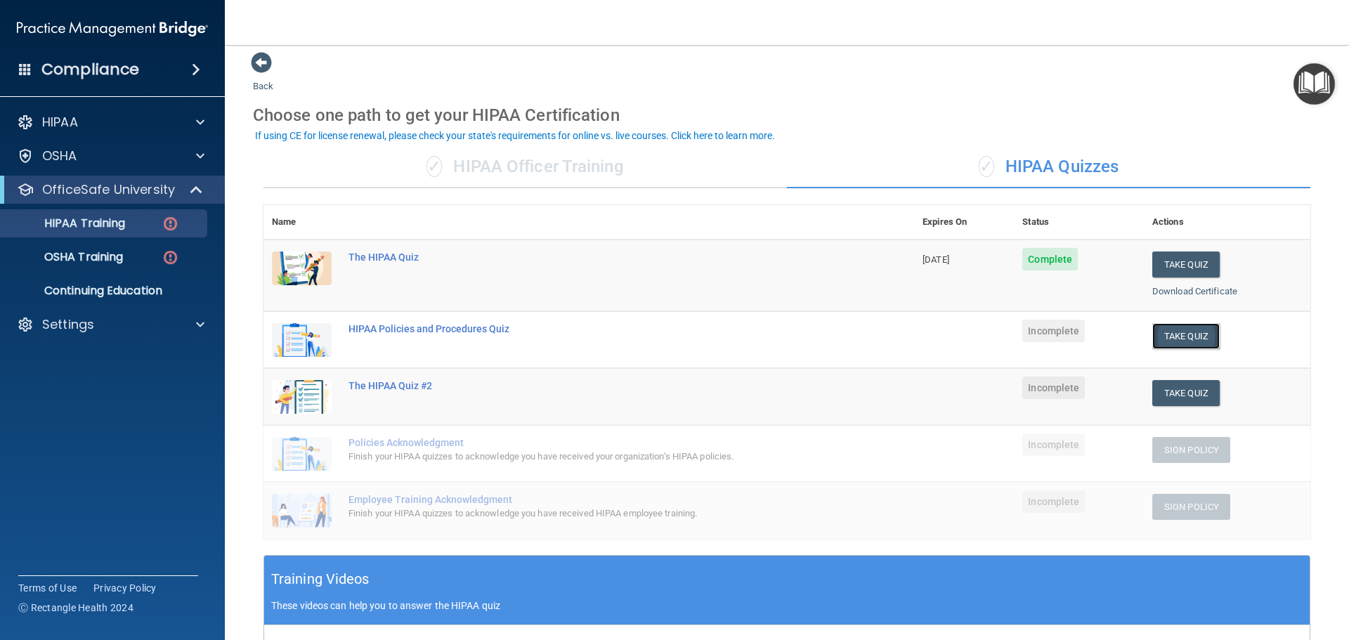
click at [1188, 336] on button "Take Quiz" at bounding box center [1186, 336] width 67 height 26
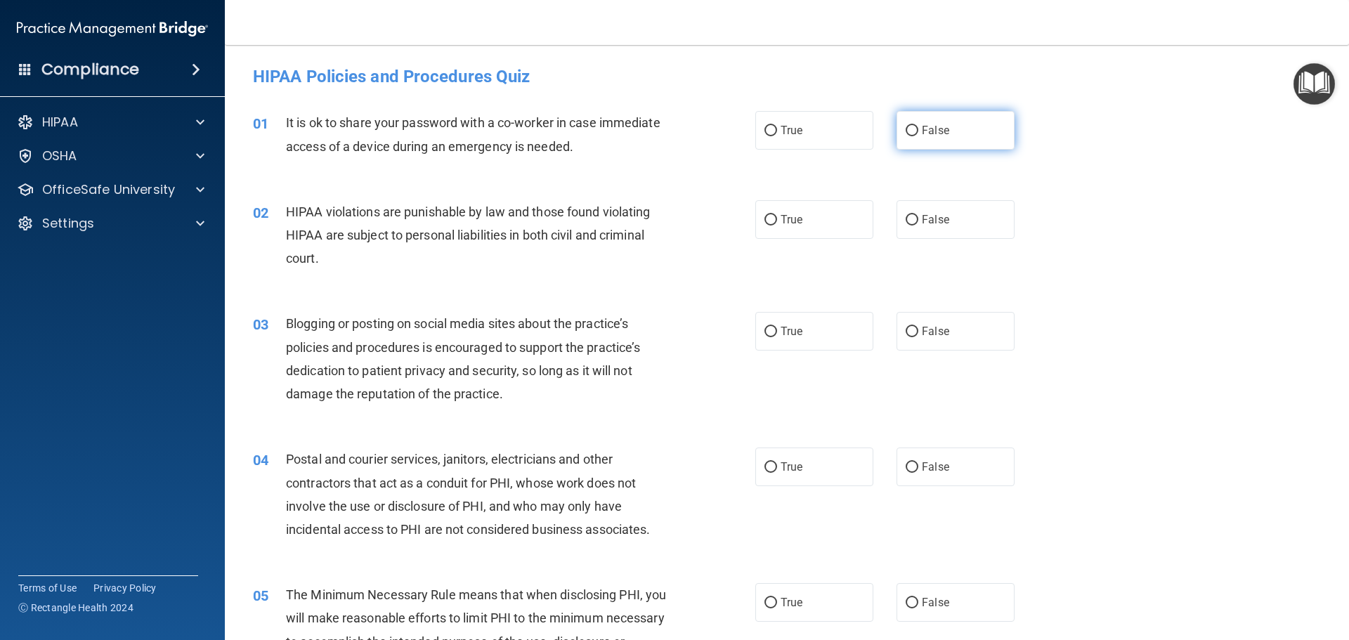
click at [906, 131] on input "False" at bounding box center [912, 131] width 13 height 11
radio input "true"
click at [772, 224] on label "True" at bounding box center [815, 219] width 118 height 39
click at [772, 224] on input "True" at bounding box center [771, 220] width 13 height 11
radio input "true"
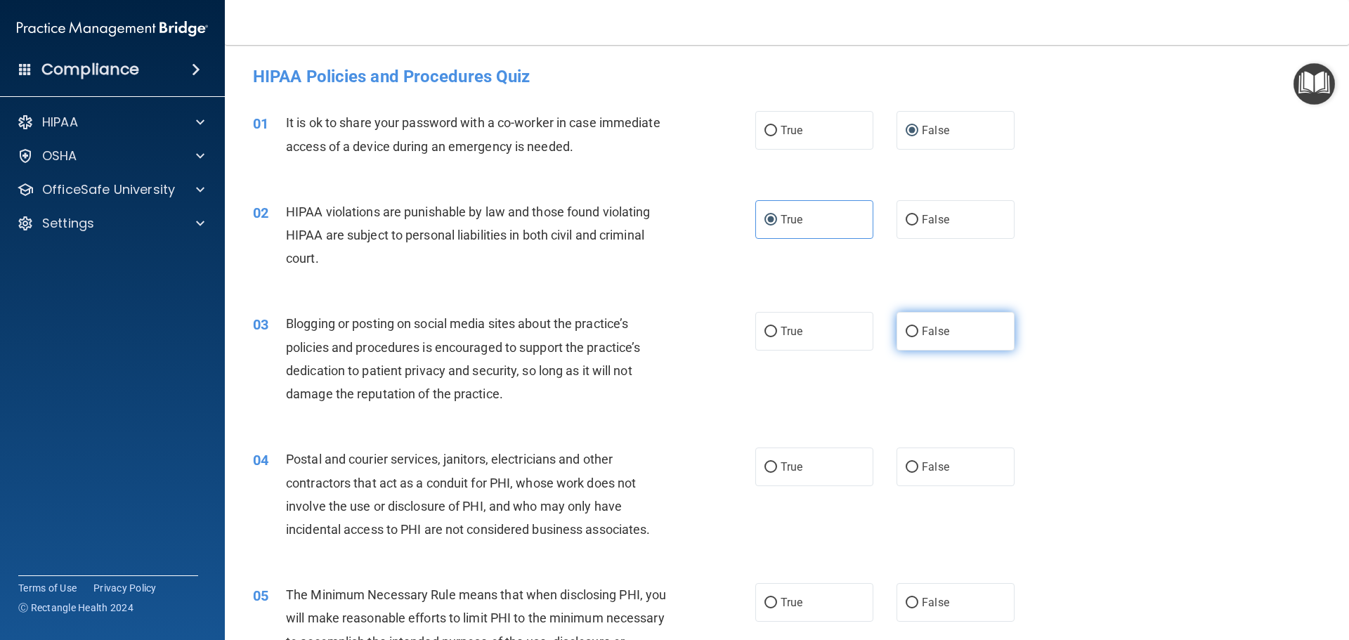
click at [908, 329] on input "False" at bounding box center [912, 332] width 13 height 11
radio input "true"
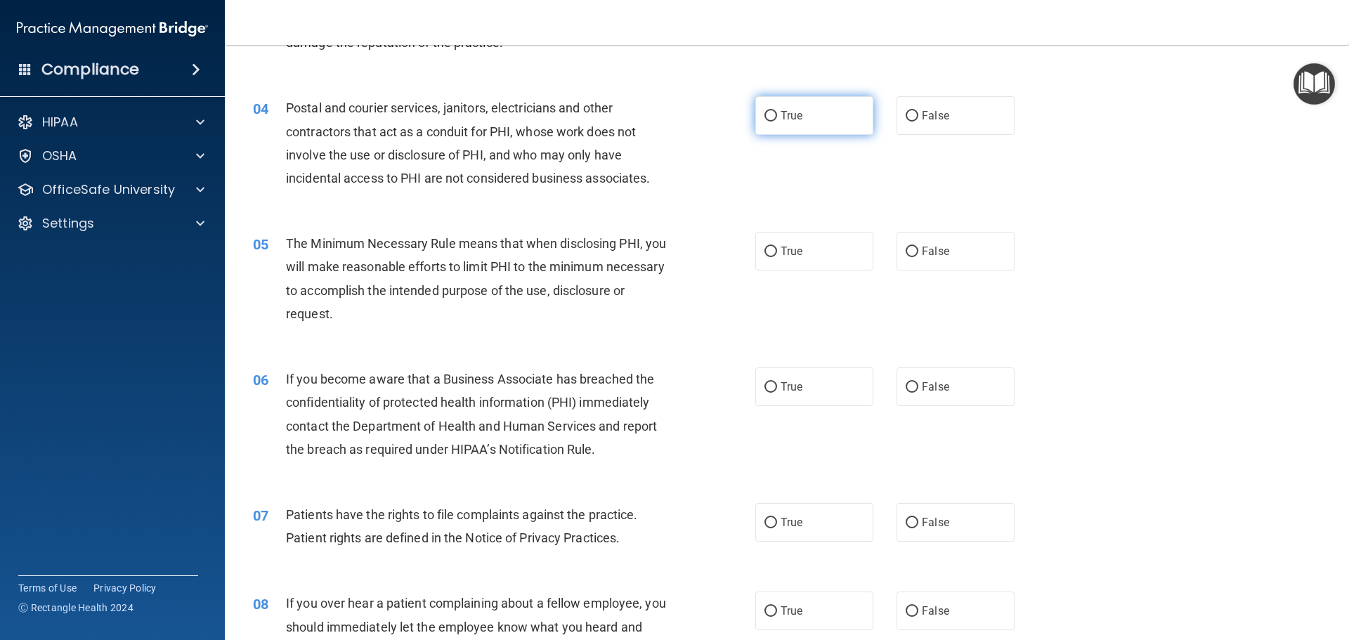
click at [765, 115] on input "True" at bounding box center [771, 116] width 13 height 11
radio input "true"
click at [765, 249] on input "True" at bounding box center [771, 252] width 13 height 11
radio input "true"
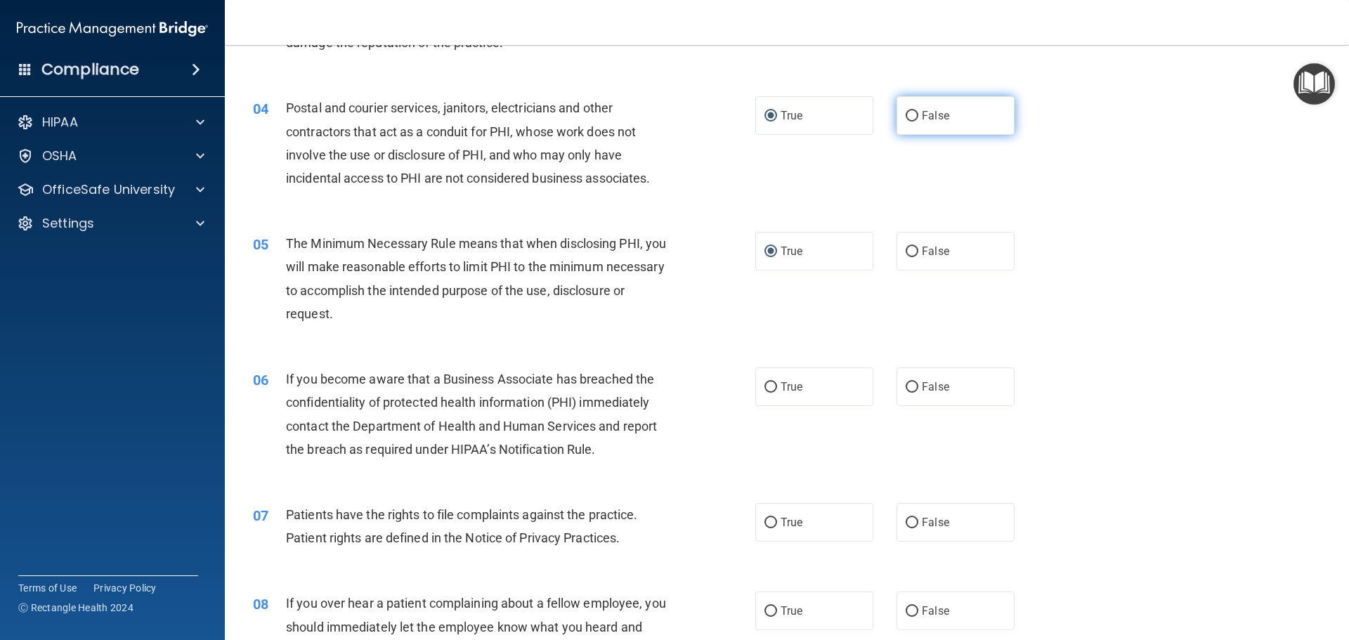
click at [906, 117] on input "False" at bounding box center [912, 116] width 13 height 11
radio input "true"
radio input "false"
click at [768, 387] on input "True" at bounding box center [771, 387] width 13 height 11
radio input "true"
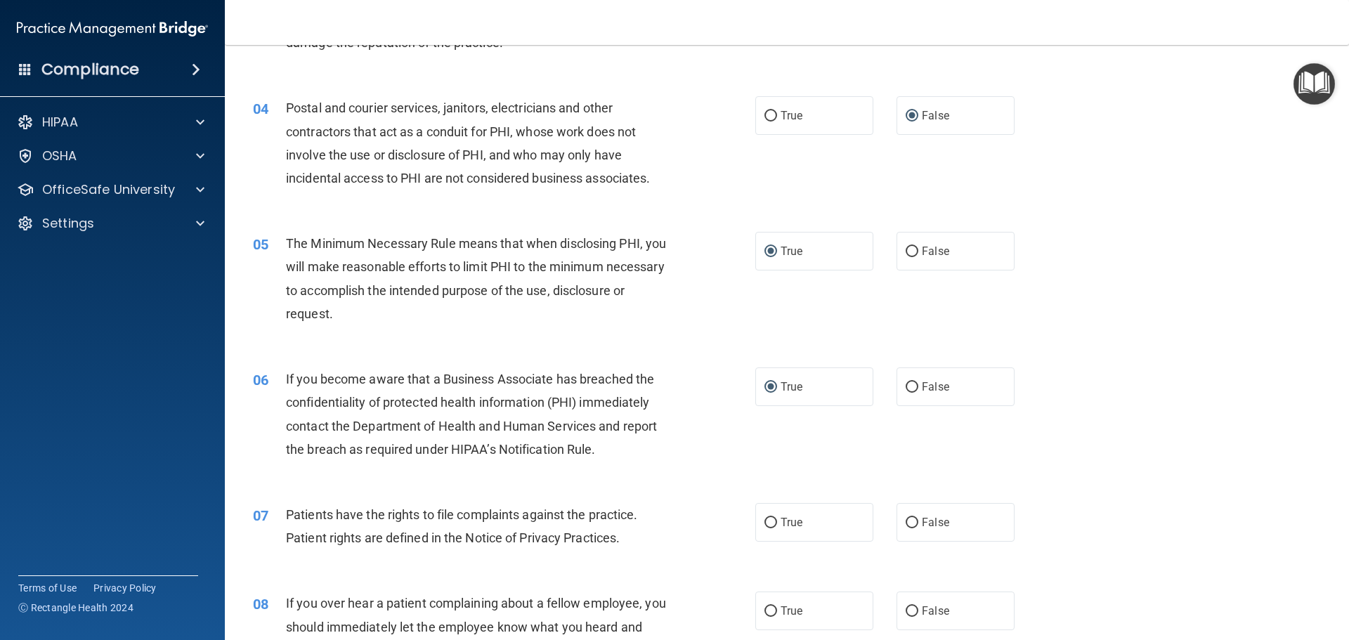
drag, startPoint x: 770, startPoint y: 522, endPoint x: 842, endPoint y: 500, distance: 75.6
click at [770, 521] on input "True" at bounding box center [771, 523] width 13 height 11
radio input "true"
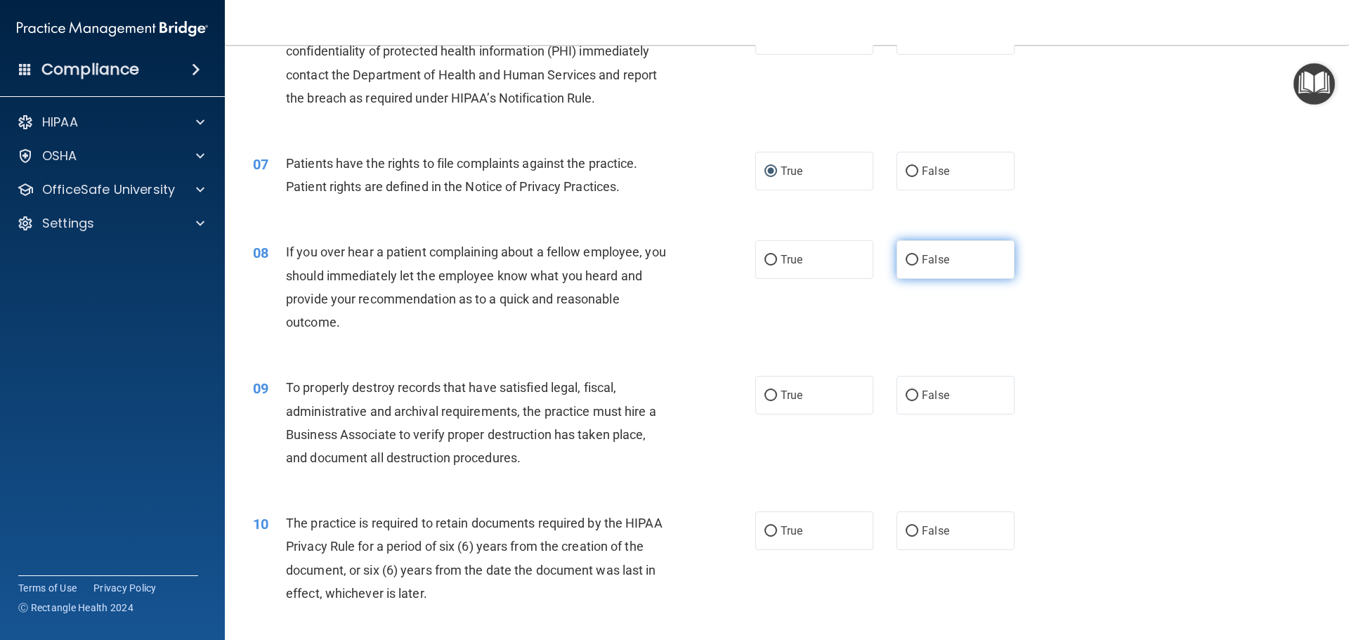
click at [910, 257] on input "False" at bounding box center [912, 260] width 13 height 11
radio input "true"
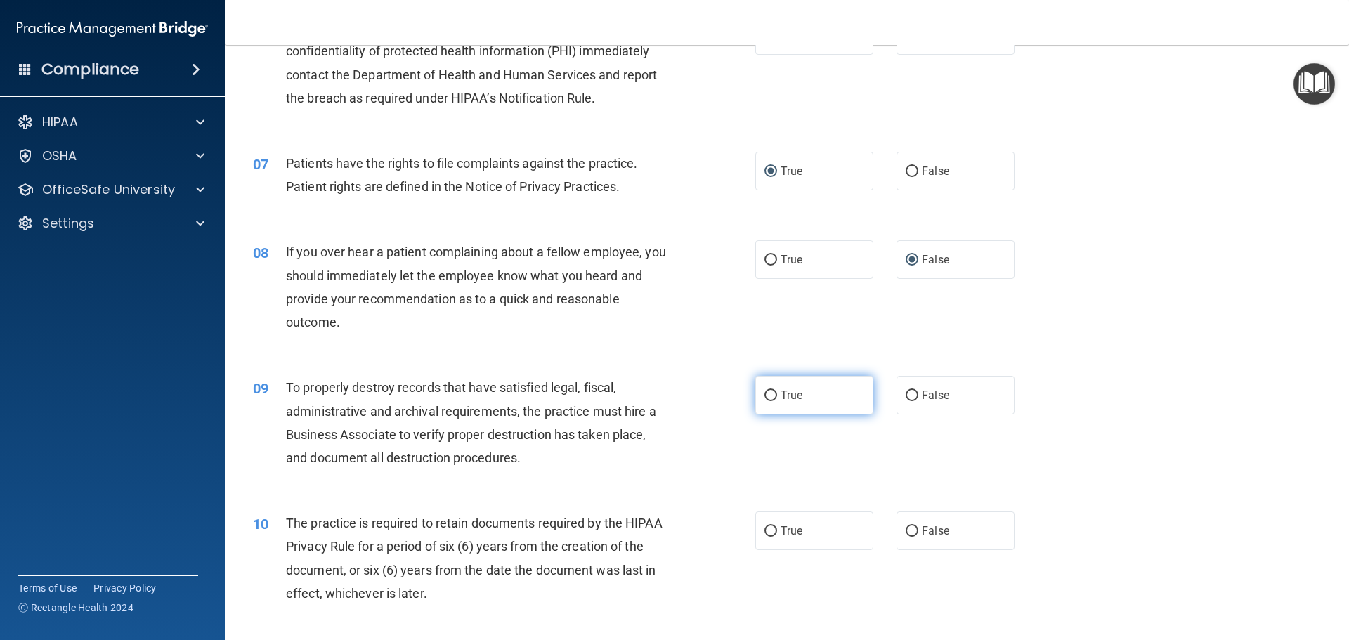
click at [775, 394] on label "True" at bounding box center [815, 395] width 118 height 39
click at [775, 394] on input "True" at bounding box center [771, 396] width 13 height 11
radio input "true"
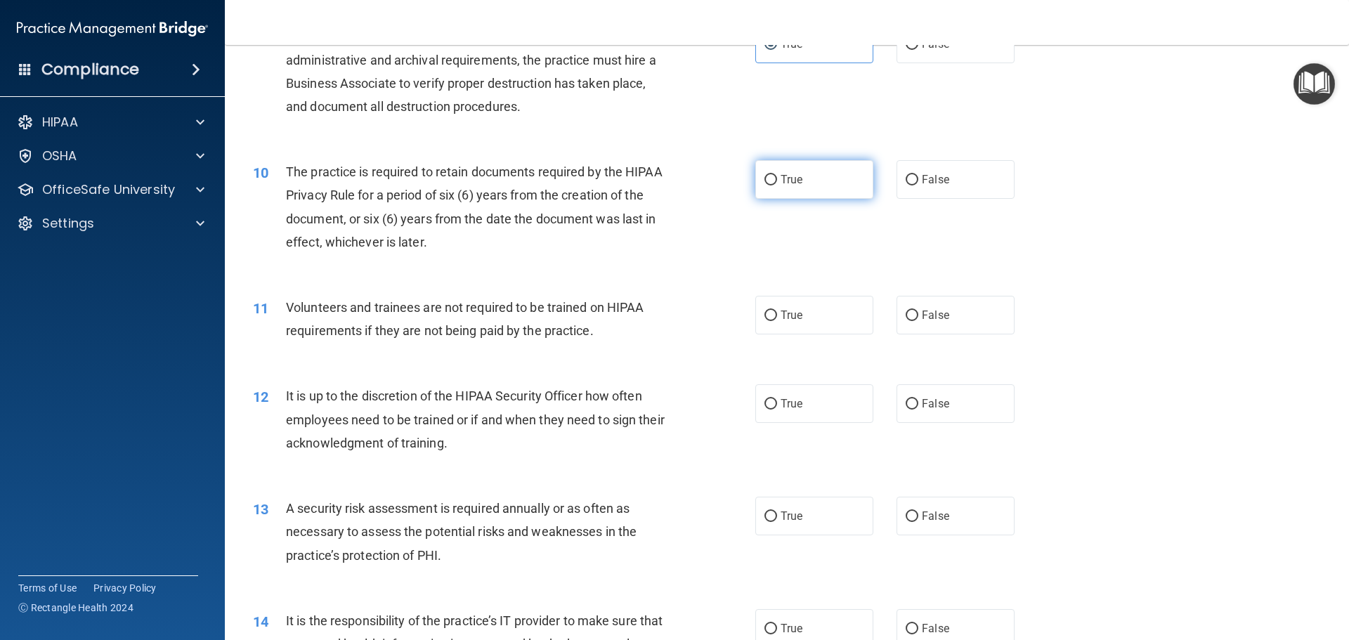
click at [765, 178] on input "True" at bounding box center [771, 180] width 13 height 11
radio input "true"
click at [906, 314] on input "False" at bounding box center [912, 316] width 13 height 11
radio input "true"
click at [906, 404] on input "False" at bounding box center [912, 404] width 13 height 11
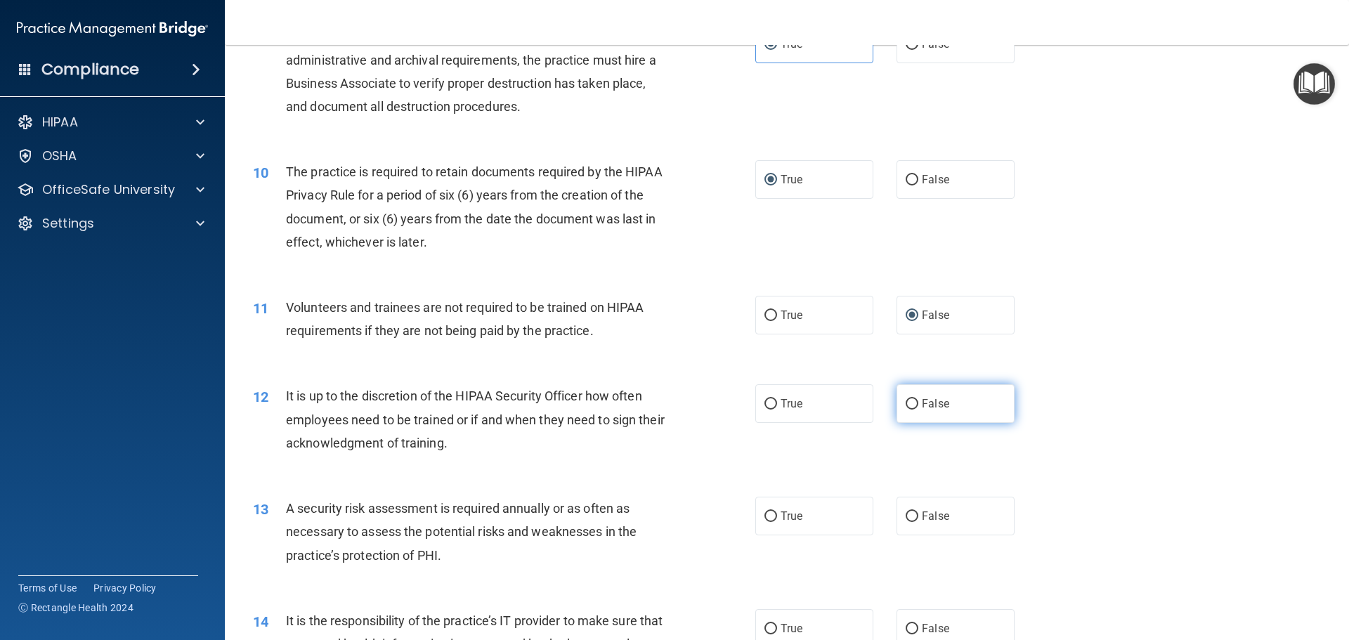
radio input "true"
click at [765, 512] on input "True" at bounding box center [771, 517] width 13 height 11
radio input "true"
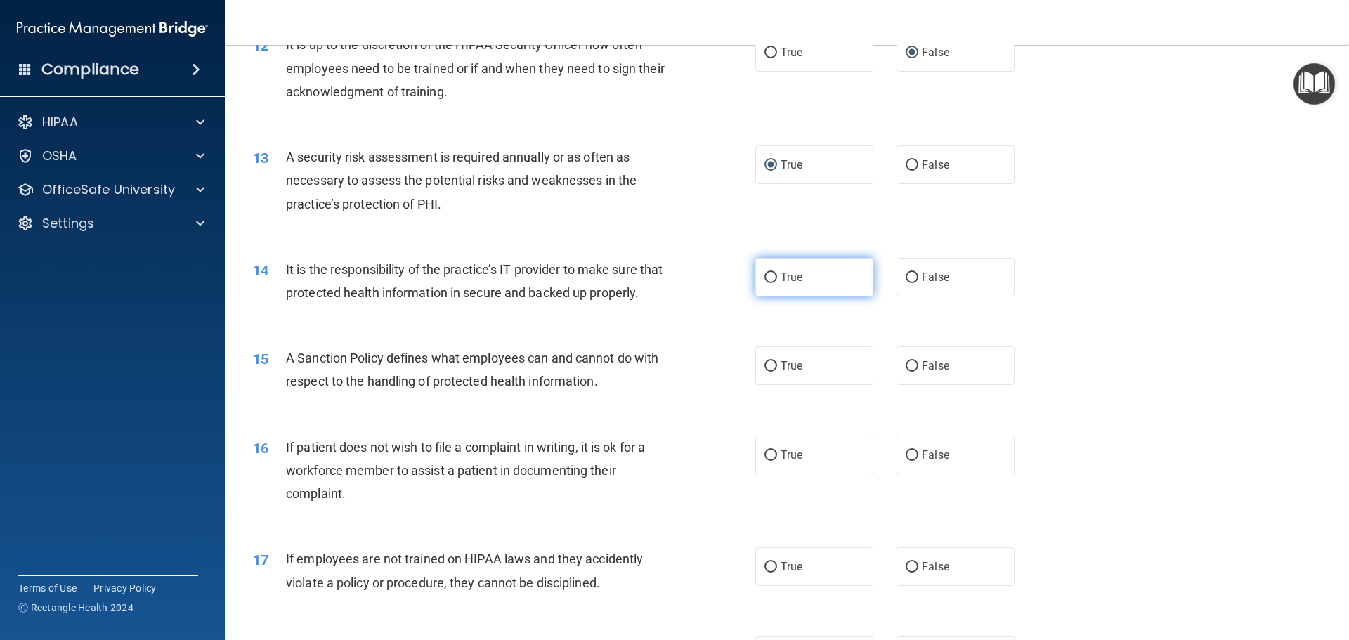
click at [768, 280] on input "True" at bounding box center [771, 278] width 13 height 11
radio input "true"
click at [766, 372] on input "True" at bounding box center [771, 366] width 13 height 11
radio input "true"
click at [773, 474] on label "True" at bounding box center [815, 455] width 118 height 39
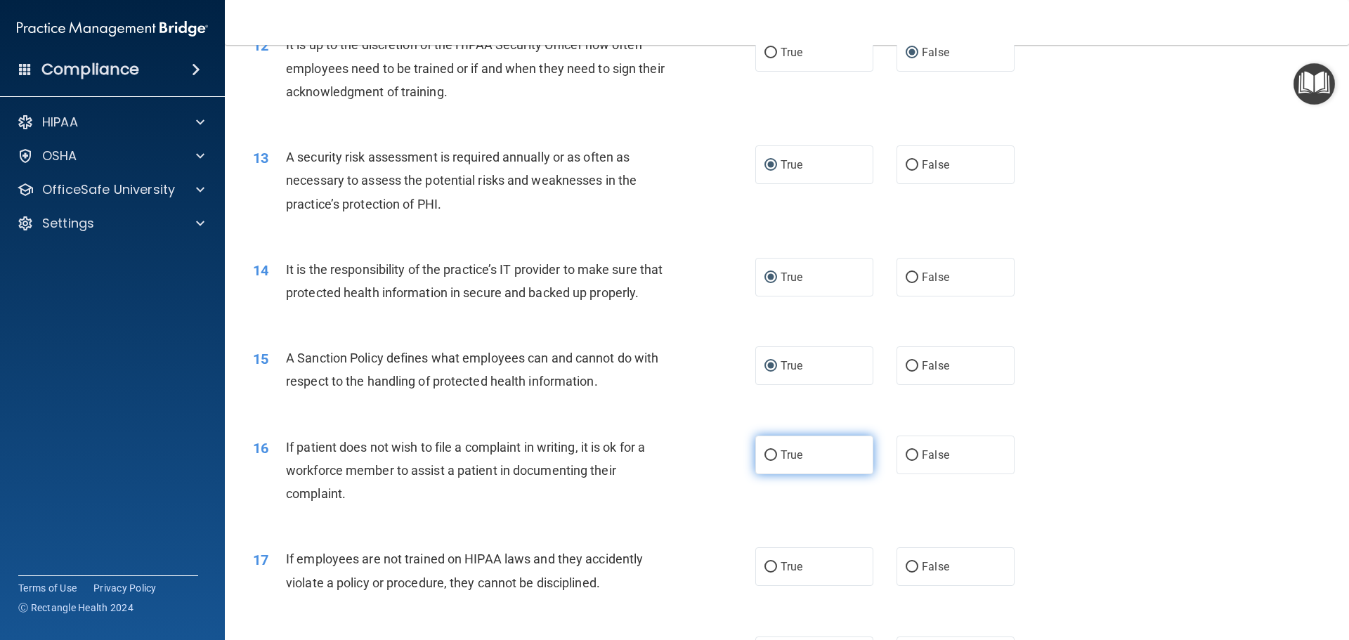
click at [773, 461] on input "True" at bounding box center [771, 456] width 13 height 11
radio input "true"
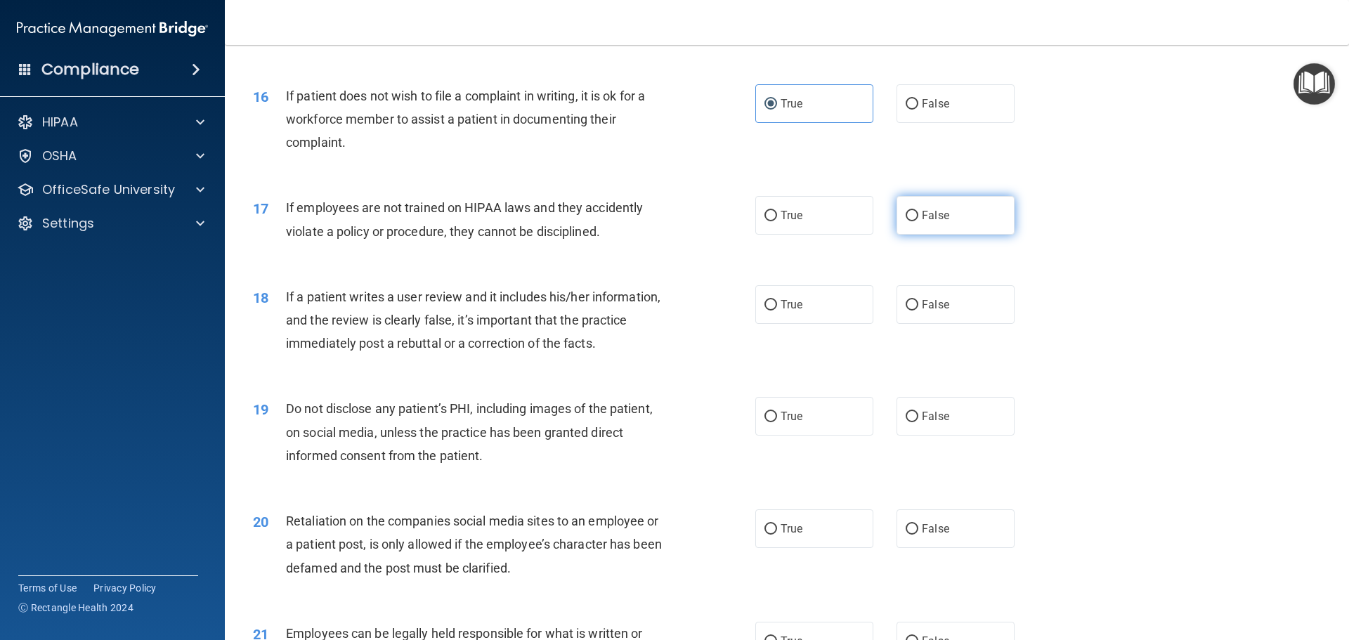
click at [912, 221] on input "False" at bounding box center [912, 216] width 13 height 11
radio input "true"
click at [769, 311] on input "True" at bounding box center [771, 305] width 13 height 11
radio input "true"
click at [765, 422] on input "True" at bounding box center [771, 417] width 13 height 11
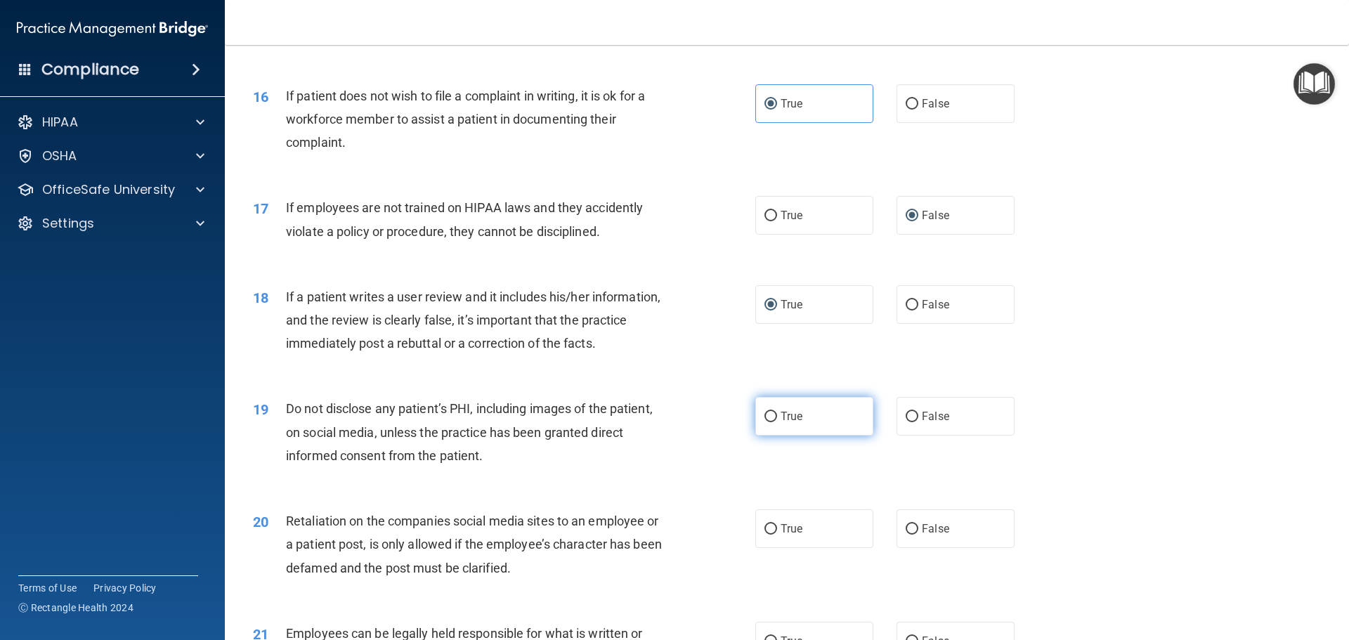
radio input "true"
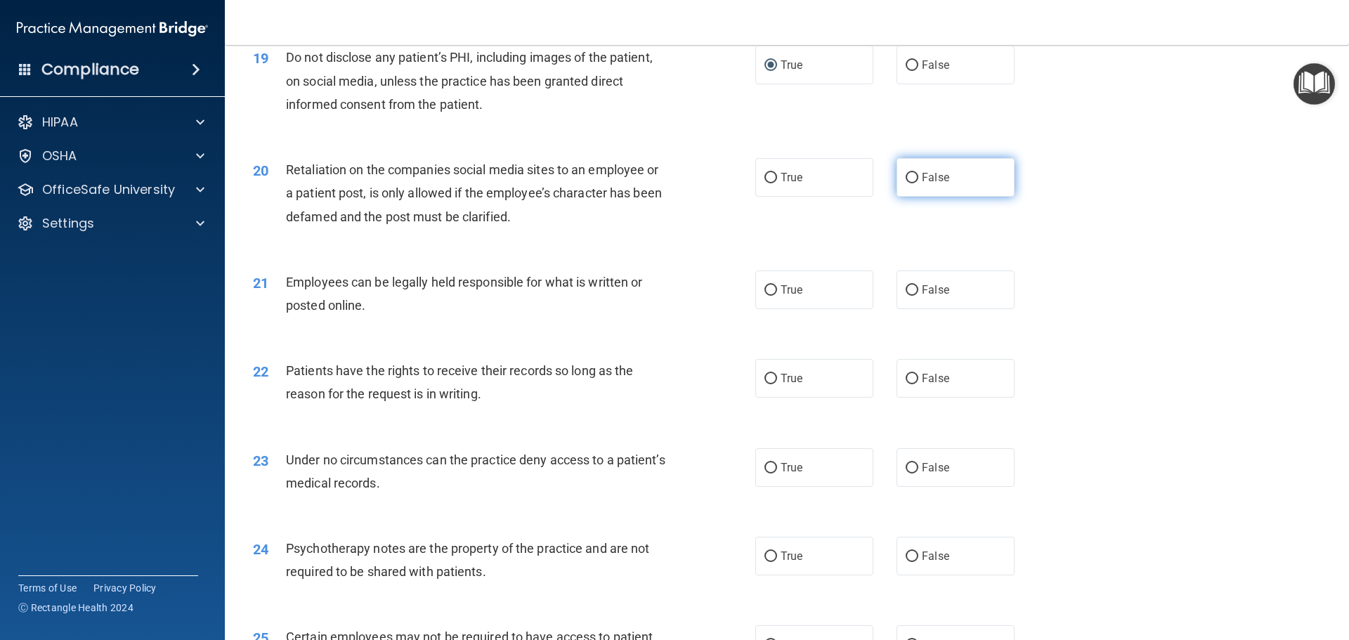
click at [906, 183] on input "False" at bounding box center [912, 178] width 13 height 11
radio input "true"
click at [775, 309] on label "True" at bounding box center [815, 290] width 118 height 39
click at [775, 296] on input "True" at bounding box center [771, 290] width 13 height 11
radio input "true"
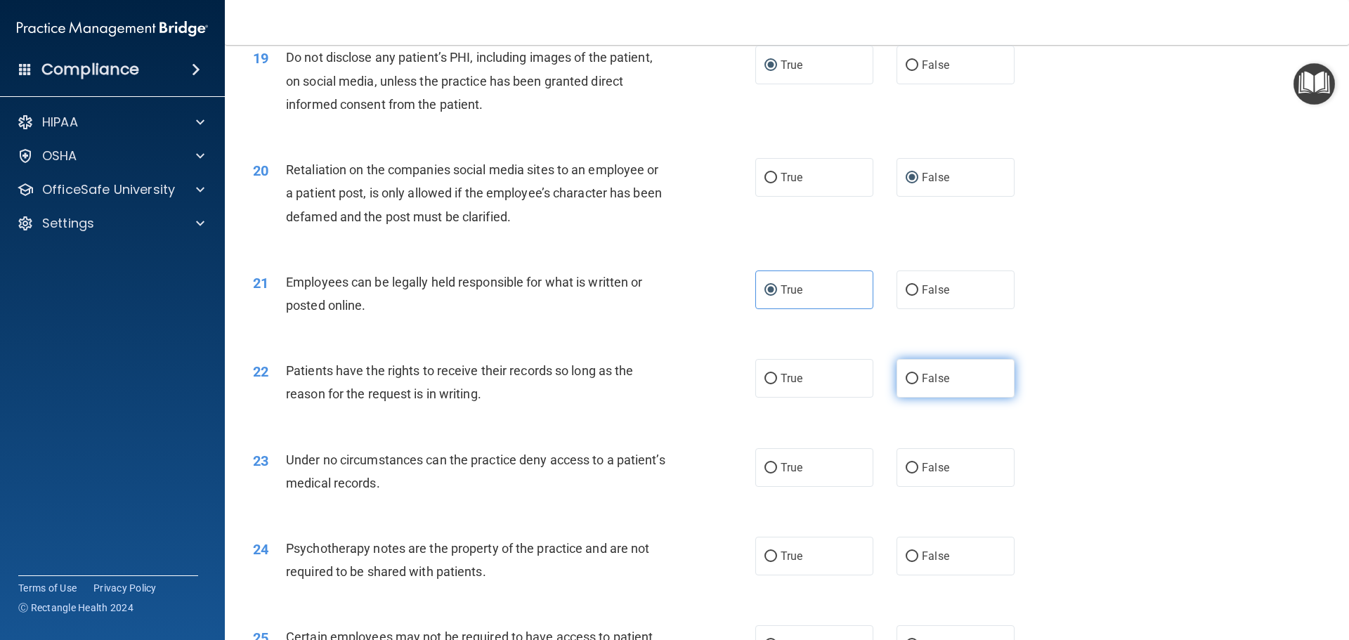
click at [906, 384] on input "False" at bounding box center [912, 379] width 13 height 11
radio input "true"
click at [906, 474] on input "False" at bounding box center [912, 468] width 13 height 11
radio input "true"
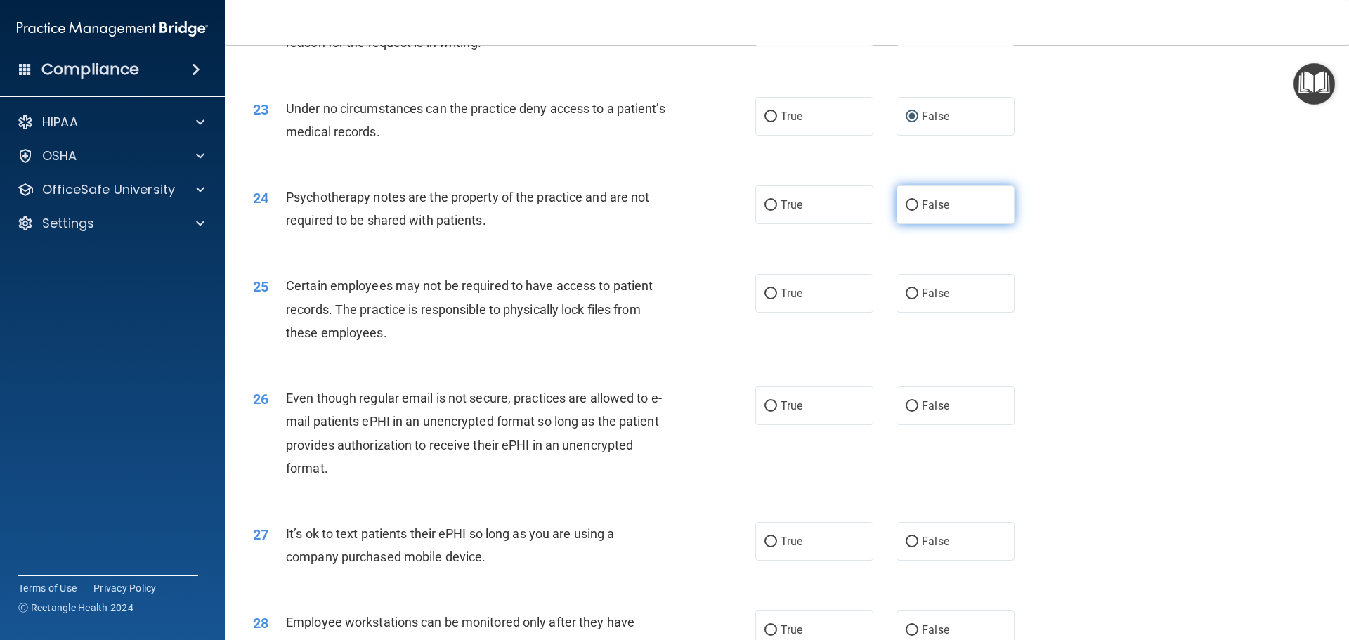
click at [927, 224] on label "False" at bounding box center [956, 205] width 118 height 39
click at [919, 211] on input "False" at bounding box center [912, 205] width 13 height 11
radio input "true"
click at [826, 313] on label "True" at bounding box center [815, 293] width 118 height 39
click at [777, 299] on input "True" at bounding box center [771, 294] width 13 height 11
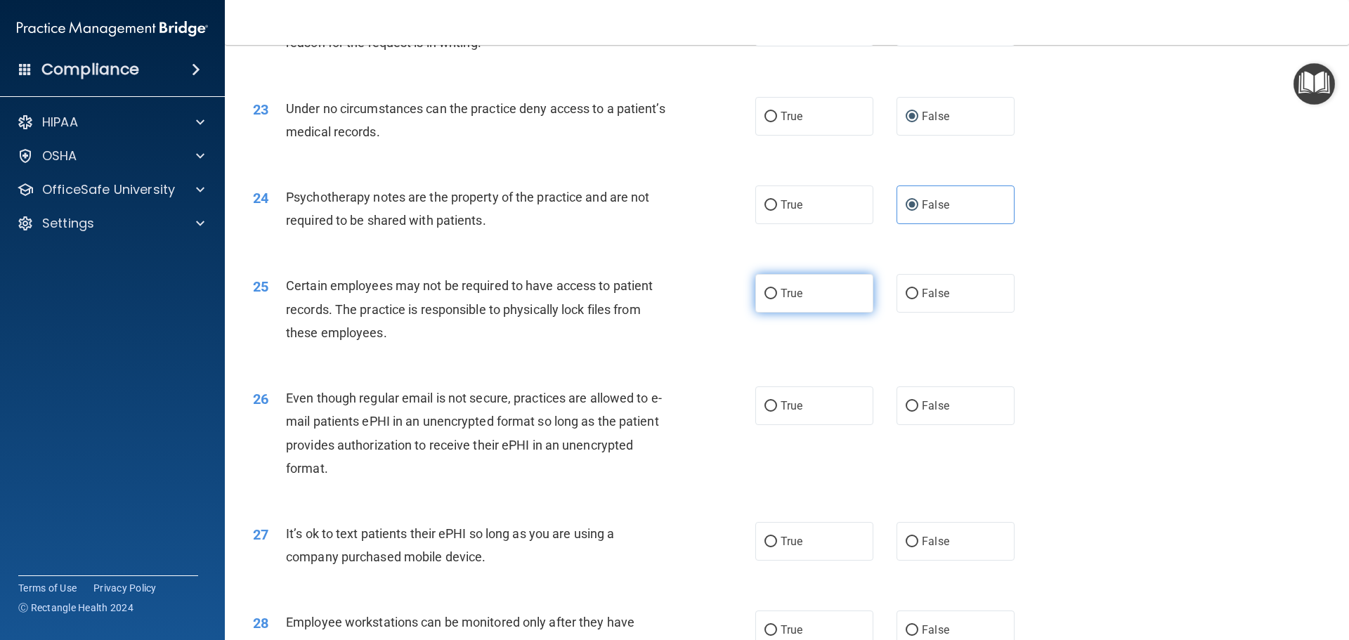
radio input "true"
click at [914, 425] on label "False" at bounding box center [956, 406] width 118 height 39
click at [914, 412] on input "False" at bounding box center [912, 406] width 13 height 11
radio input "true"
click at [913, 561] on label "False" at bounding box center [956, 541] width 118 height 39
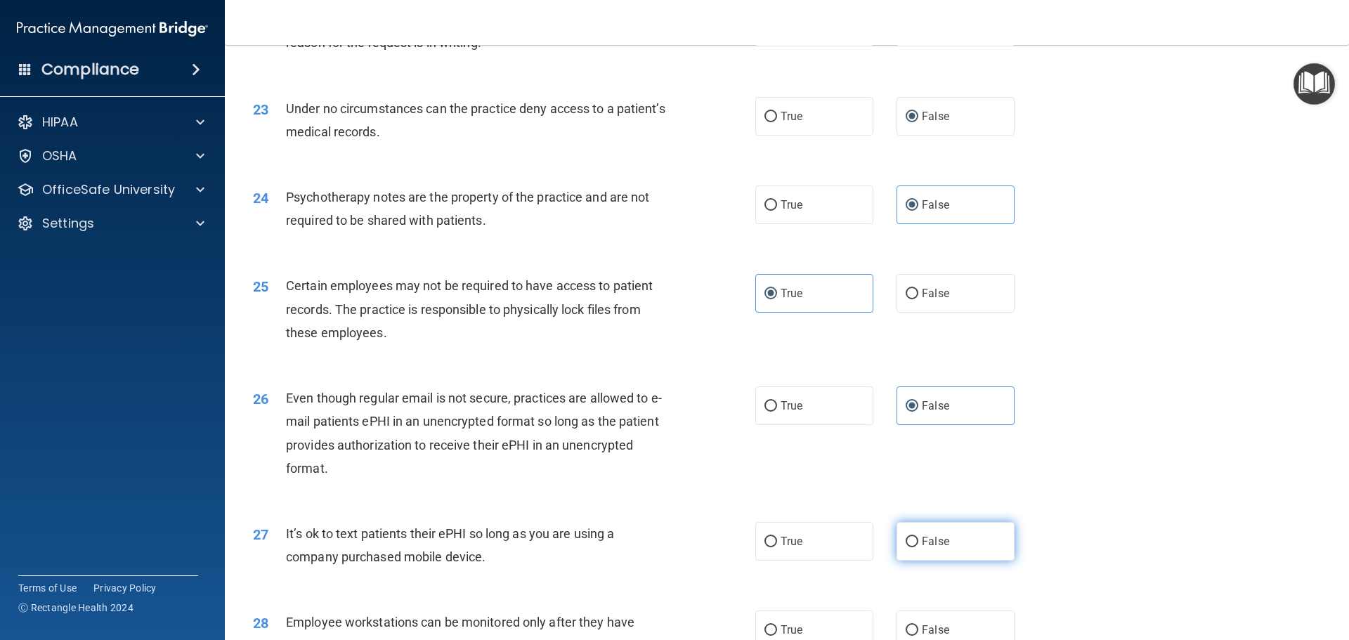
click at [913, 548] on input "False" at bounding box center [912, 542] width 13 height 11
radio input "true"
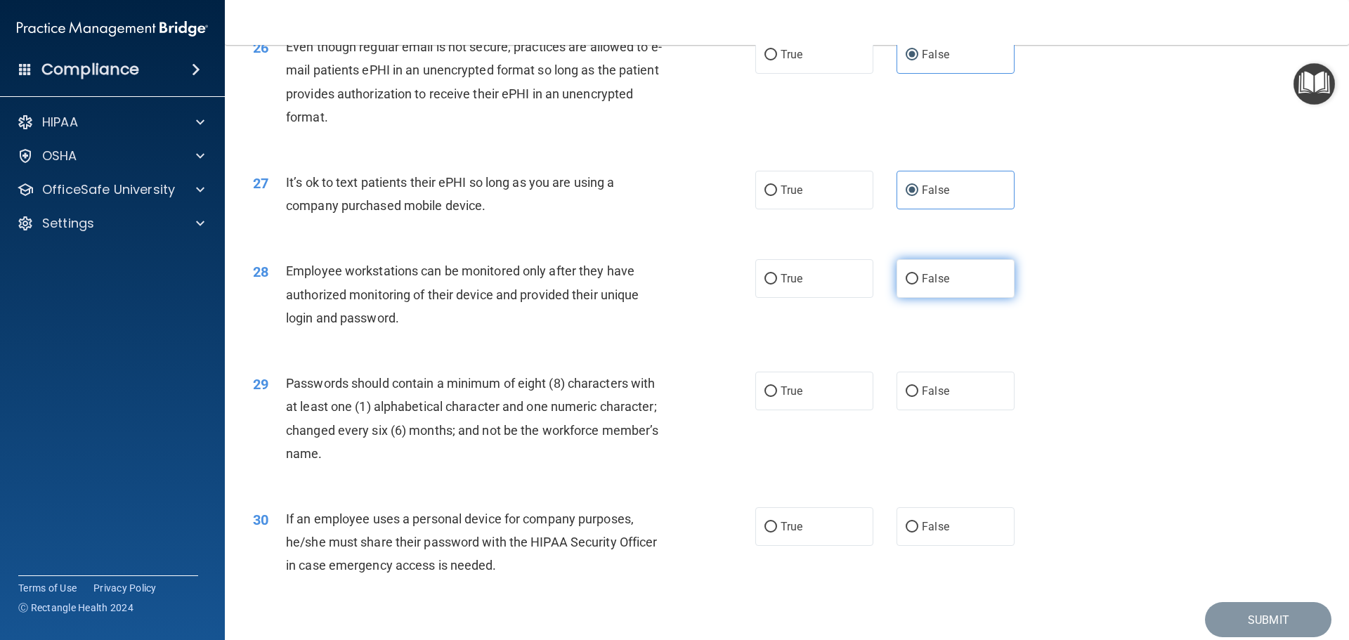
click at [915, 298] on label "False" at bounding box center [956, 278] width 118 height 39
click at [915, 285] on input "False" at bounding box center [912, 279] width 13 height 11
radio input "true"
click at [798, 406] on label "True" at bounding box center [815, 391] width 118 height 39
click at [777, 397] on input "True" at bounding box center [771, 392] width 13 height 11
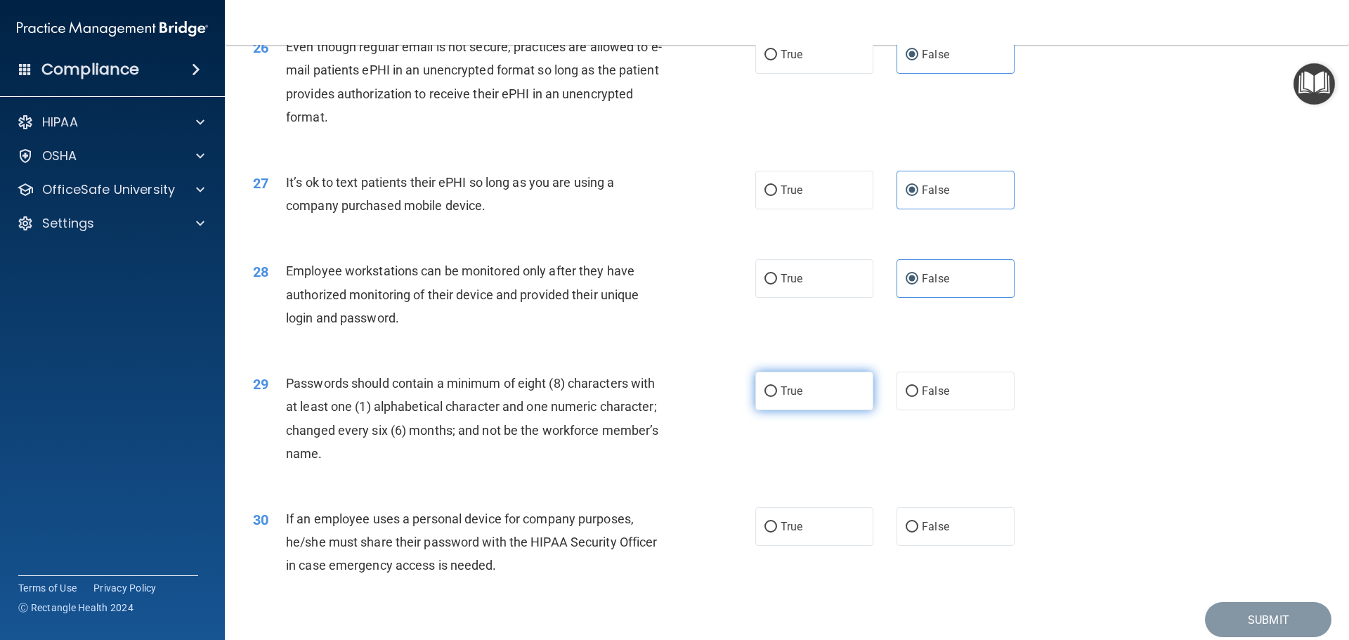
radio input "true"
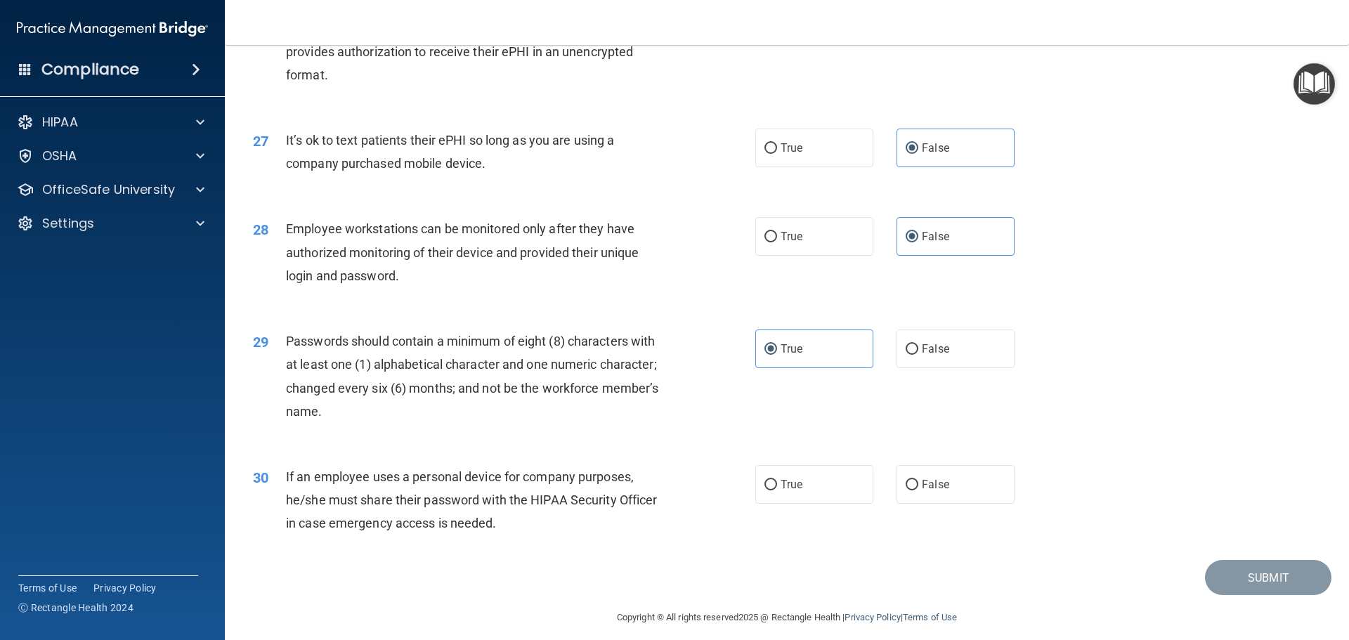
scroll to position [2888, 0]
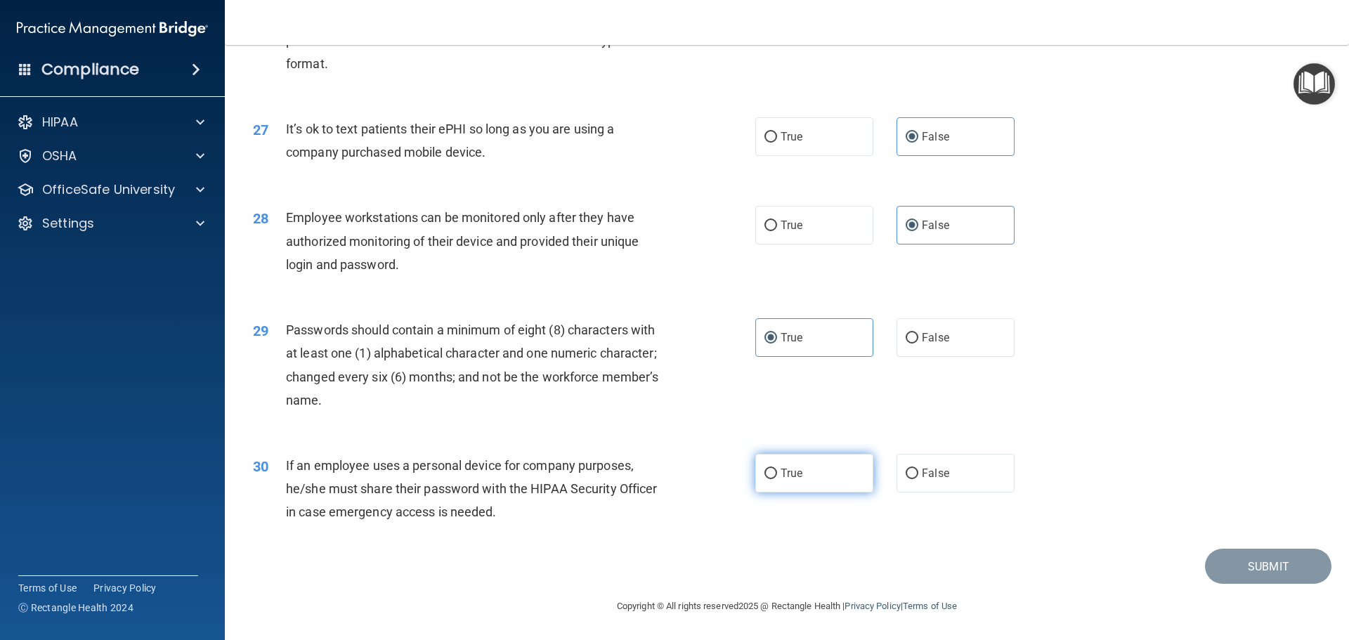
click at [787, 466] on label "True" at bounding box center [815, 473] width 118 height 39
click at [777, 469] on input "True" at bounding box center [771, 474] width 13 height 11
radio input "true"
drag, startPoint x: 1255, startPoint y: 564, endPoint x: 1275, endPoint y: 552, distance: 23.6
click at [1260, 562] on button "Submit" at bounding box center [1268, 567] width 127 height 36
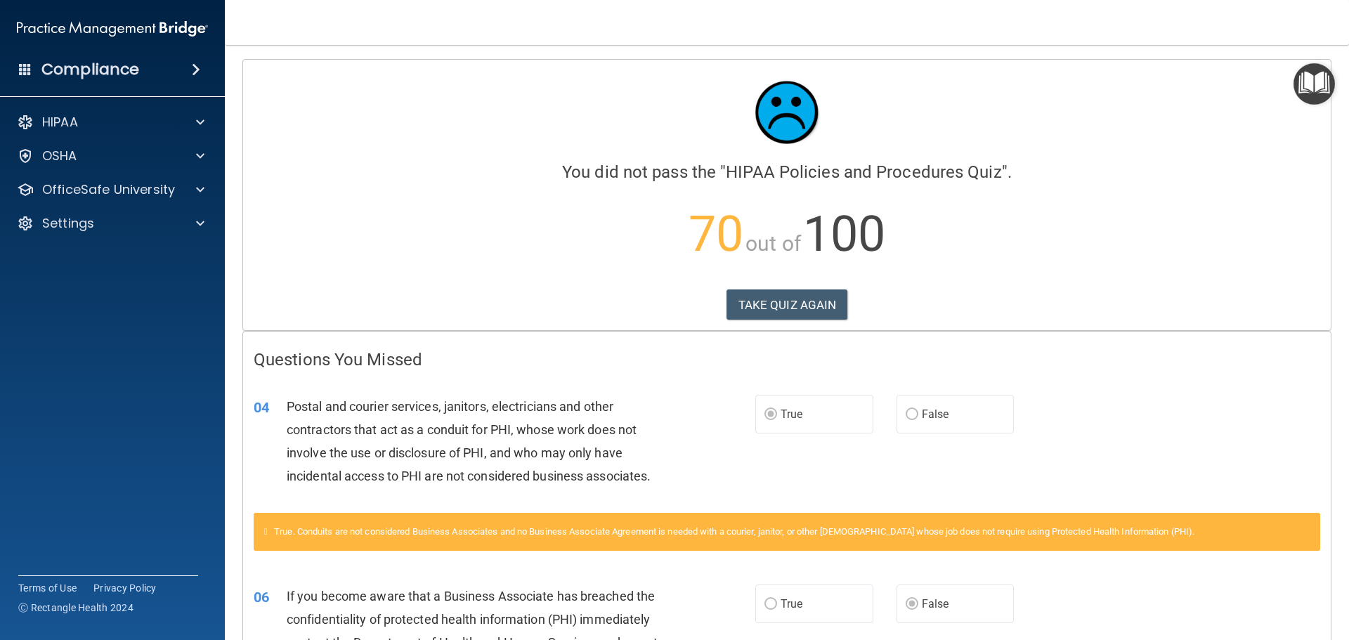
scroll to position [351, 0]
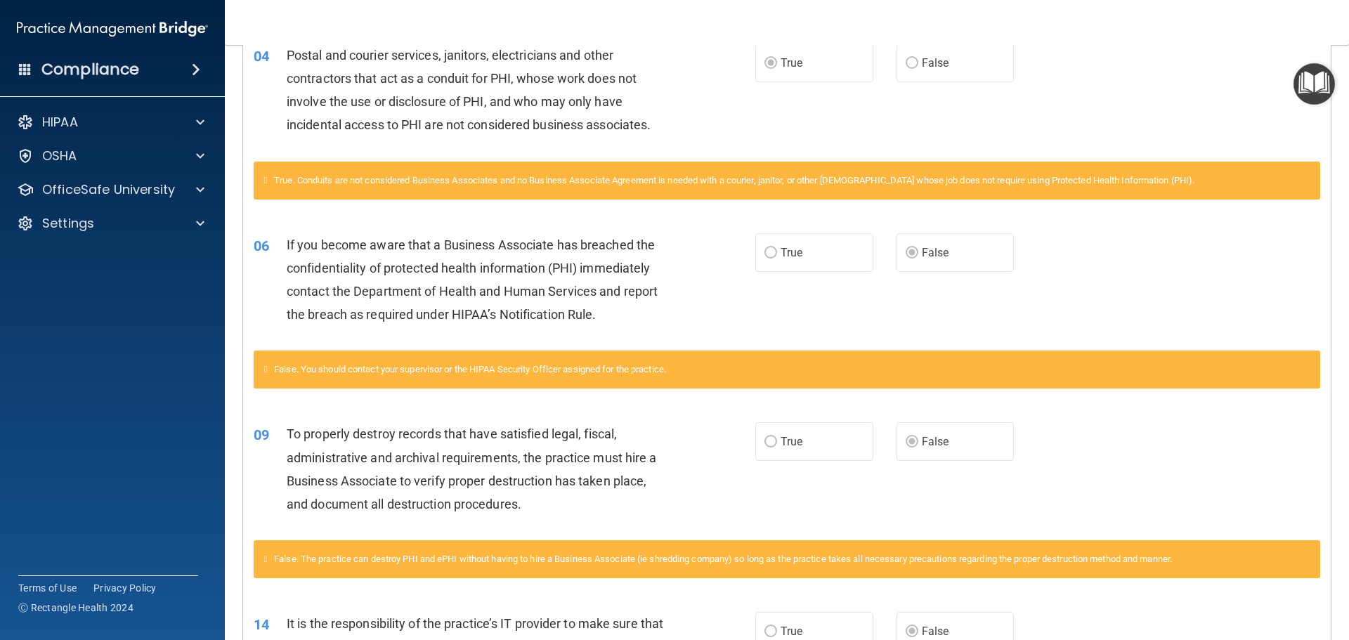
click at [781, 66] on span "True" at bounding box center [792, 62] width 22 height 13
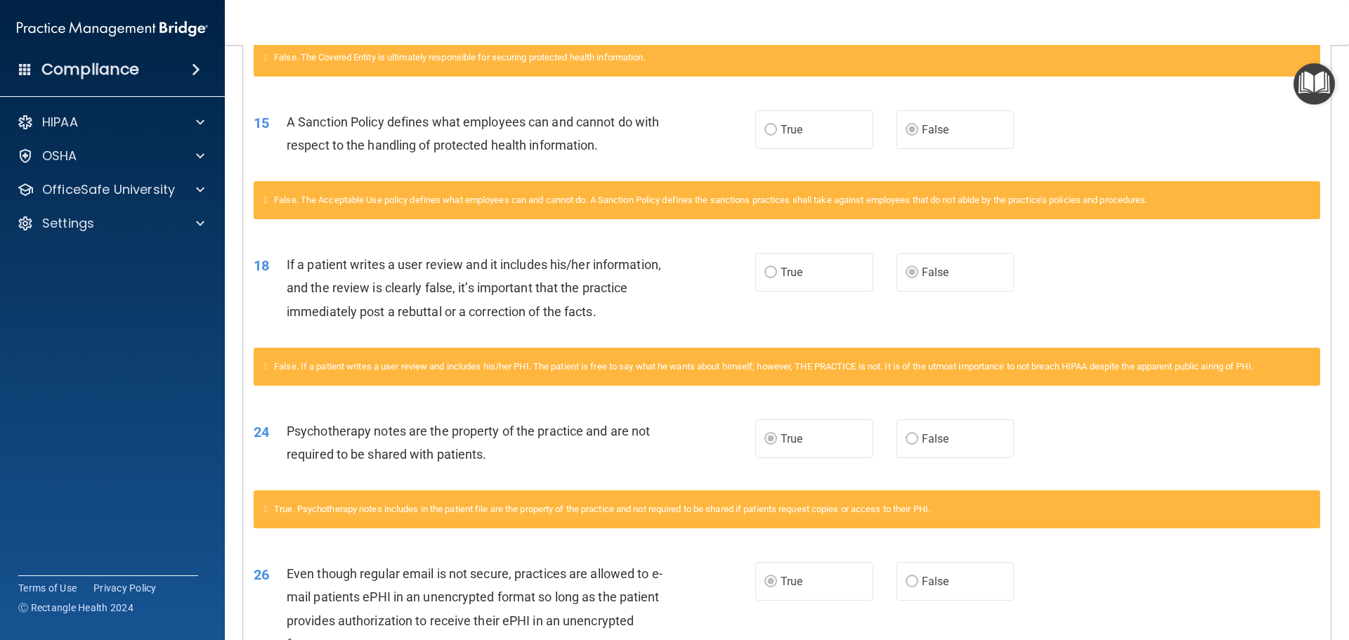
scroll to position [0, 0]
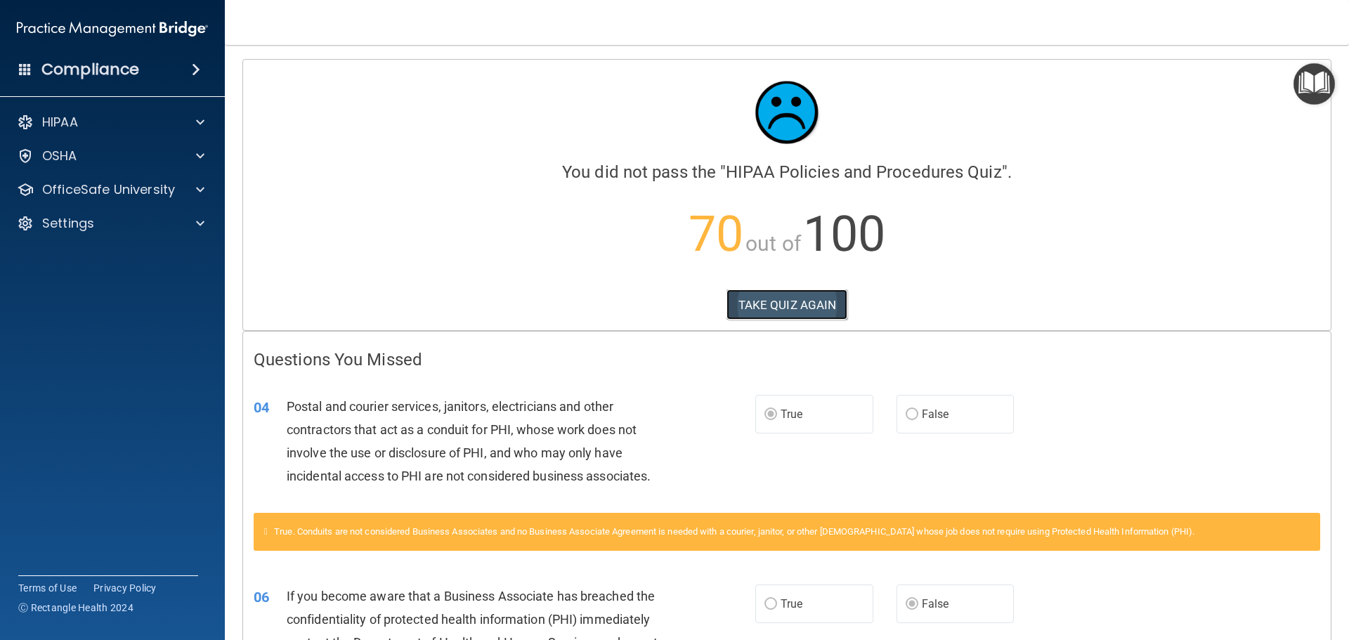
click at [814, 297] on button "TAKE QUIZ AGAIN" at bounding box center [788, 305] width 122 height 31
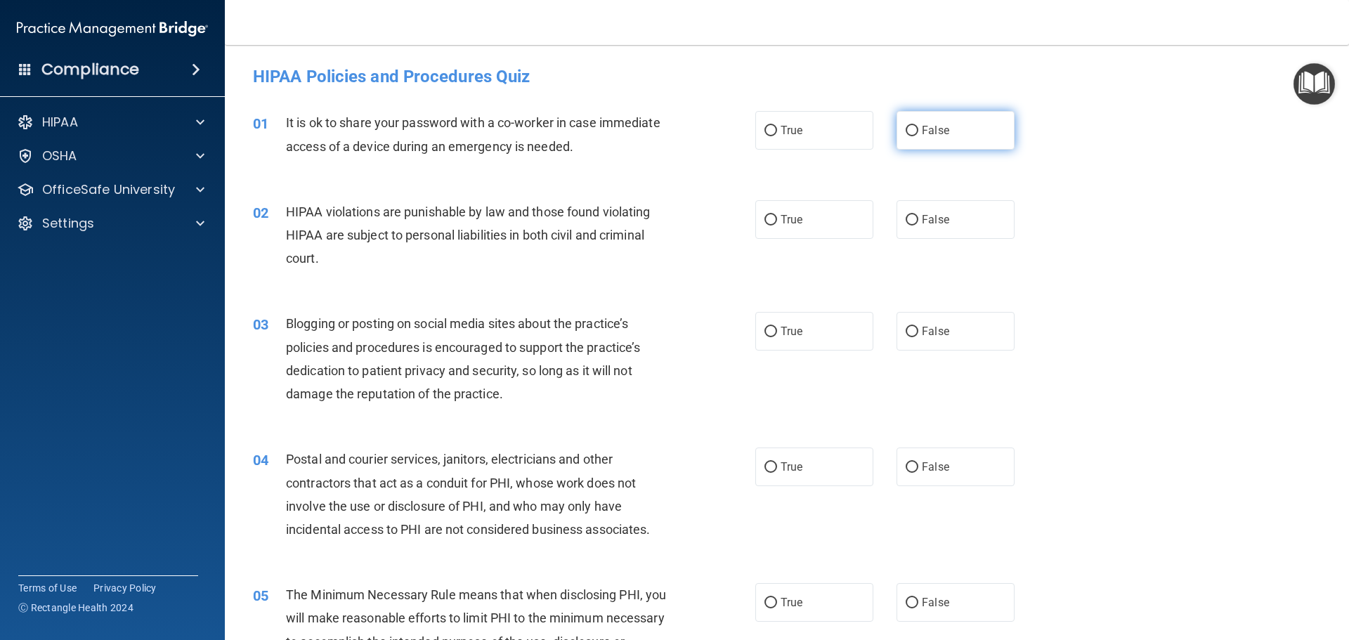
click at [907, 130] on input "False" at bounding box center [912, 131] width 13 height 11
radio input "true"
click at [770, 217] on input "True" at bounding box center [771, 220] width 13 height 11
radio input "true"
click at [912, 332] on label "False" at bounding box center [956, 331] width 118 height 39
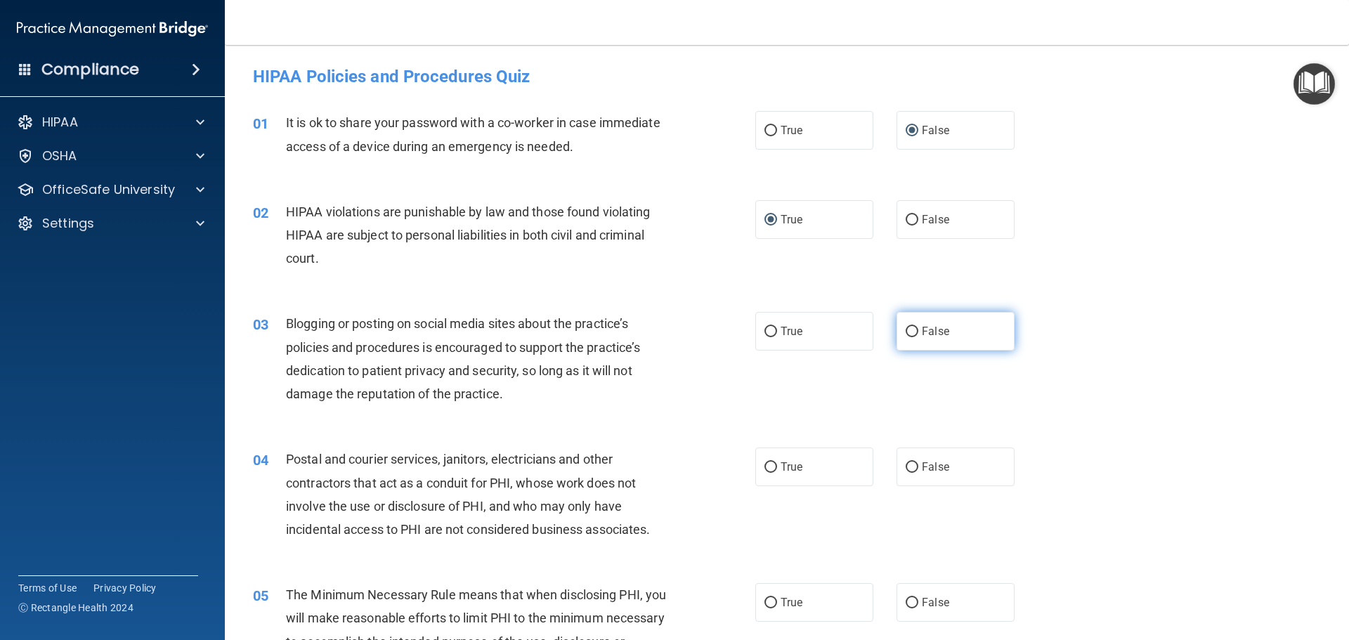
click at [912, 332] on input "False" at bounding box center [912, 332] width 13 height 11
radio input "true"
click at [768, 462] on input "True" at bounding box center [771, 467] width 13 height 11
radio input "true"
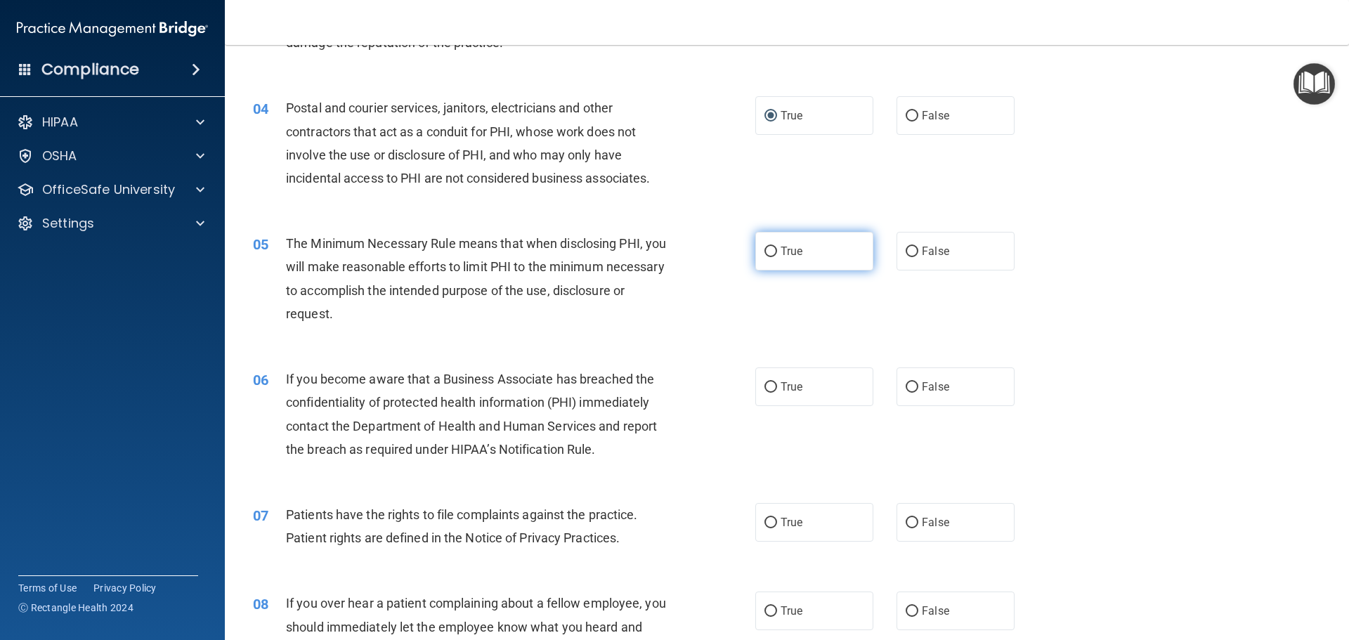
click at [768, 250] on input "True" at bounding box center [771, 252] width 13 height 11
radio input "true"
click at [912, 383] on input "False" at bounding box center [912, 387] width 13 height 11
radio input "true"
click at [765, 519] on input "True" at bounding box center [771, 523] width 13 height 11
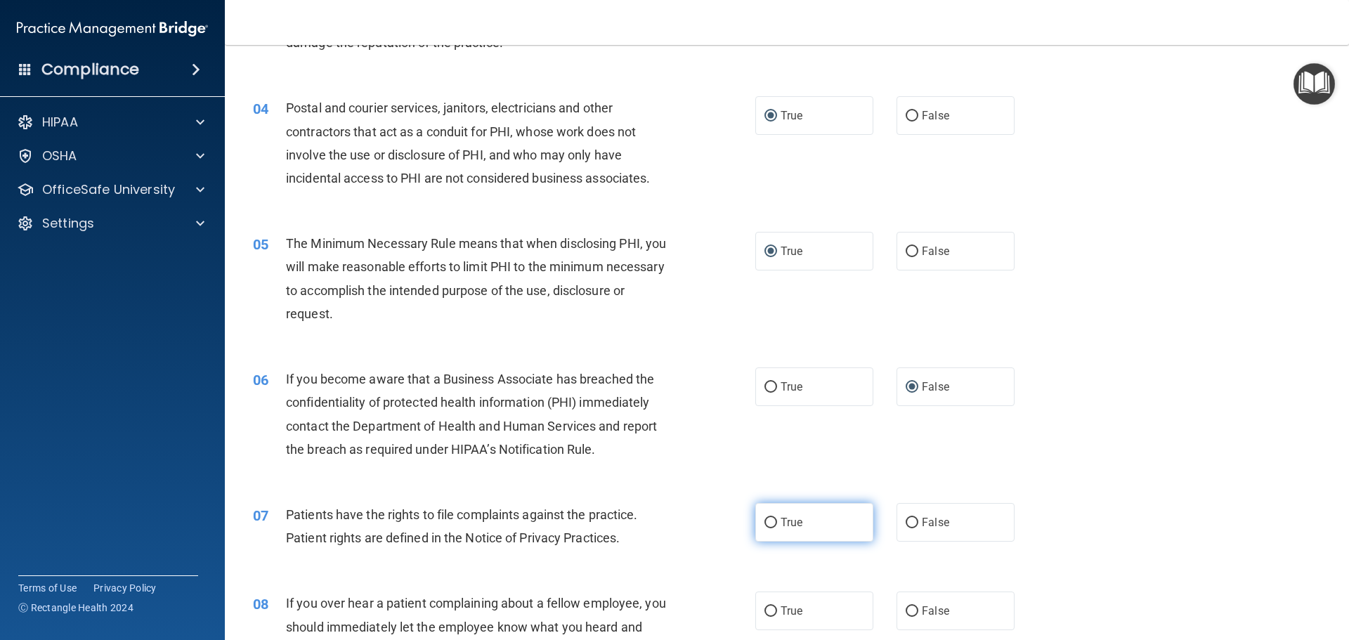
radio input "true"
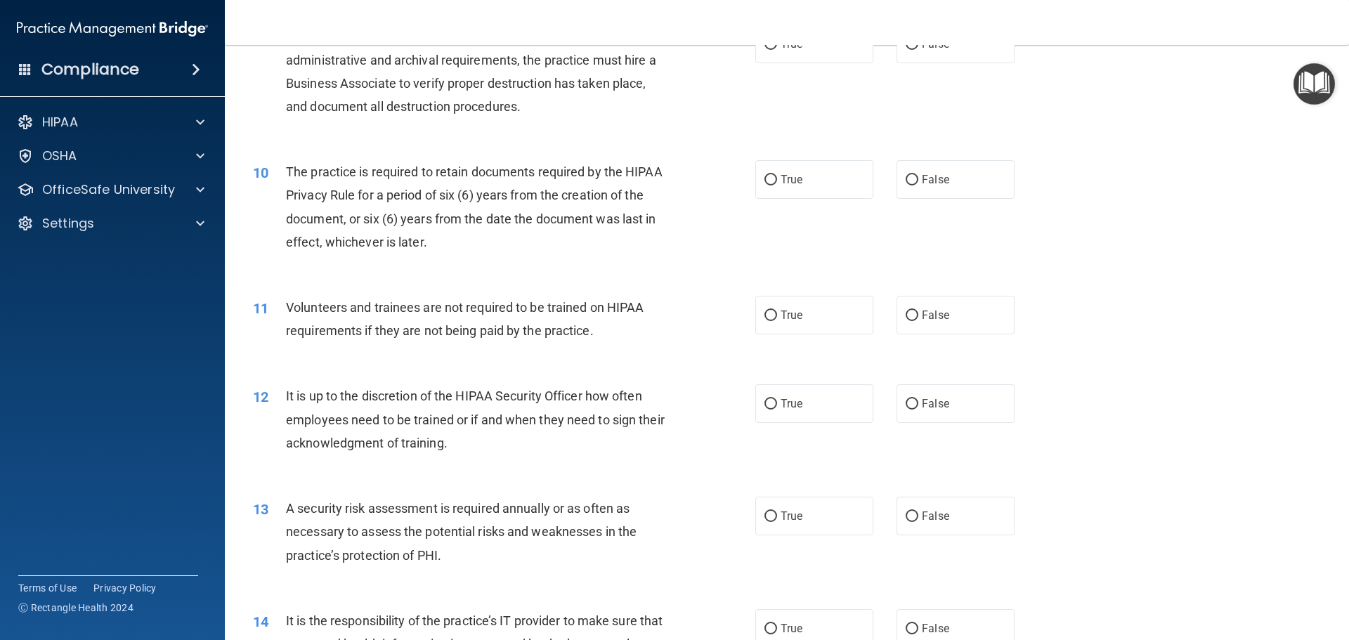
scroll to position [703, 0]
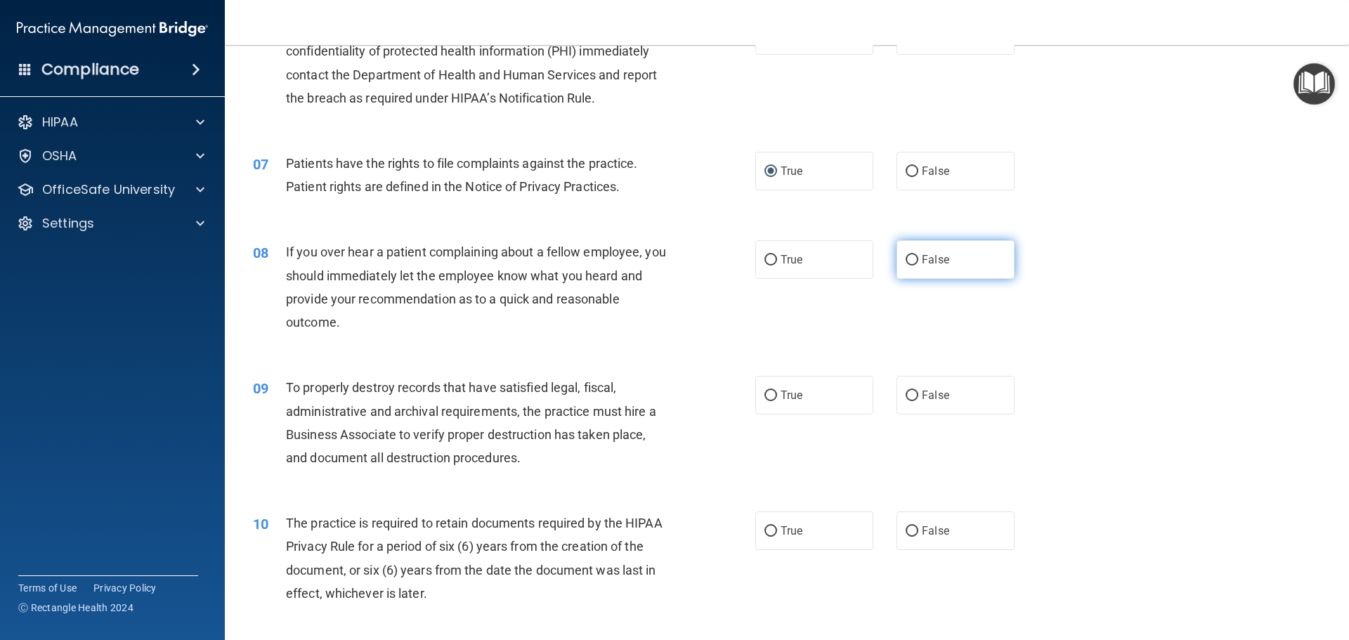
click at [907, 261] on input "False" at bounding box center [912, 260] width 13 height 11
radio input "true"
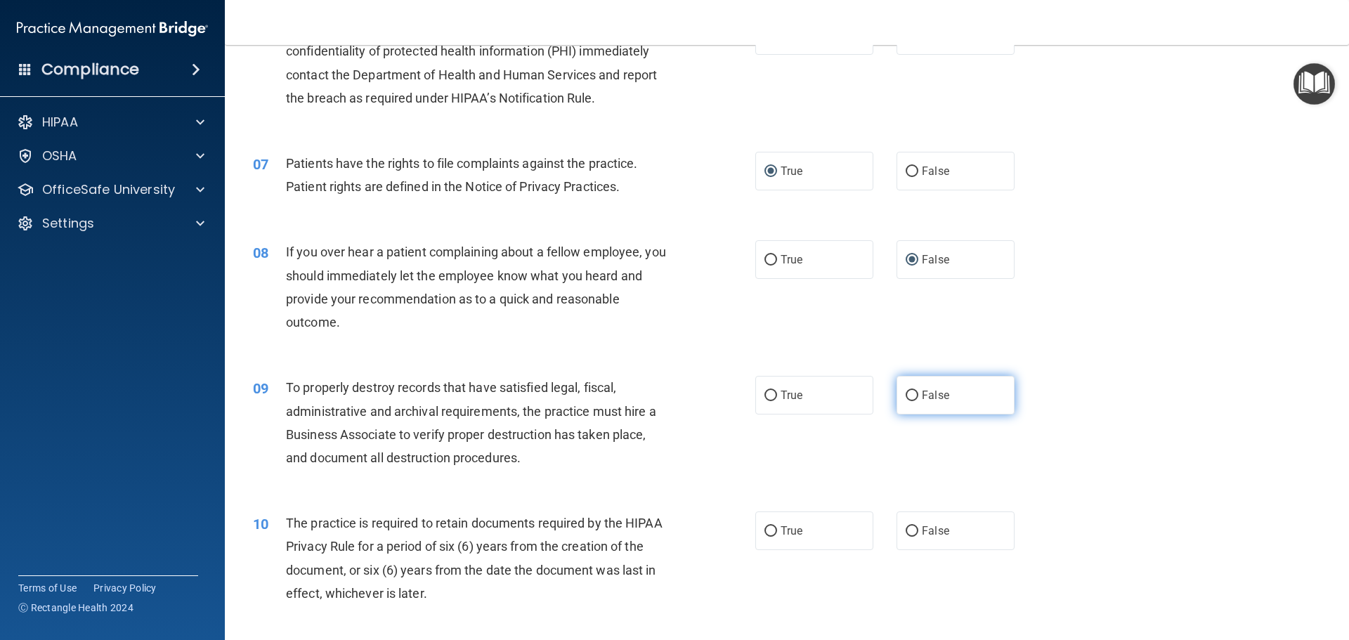
click at [908, 396] on input "False" at bounding box center [912, 396] width 13 height 11
radio input "true"
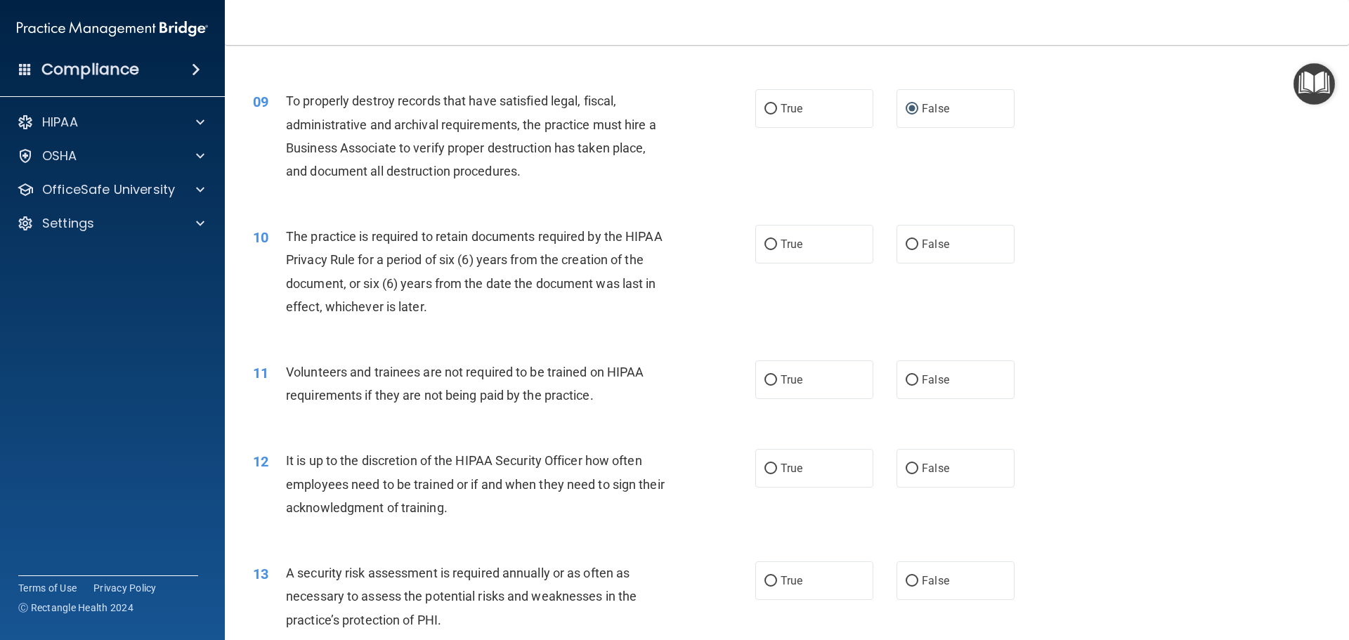
scroll to position [1054, 0]
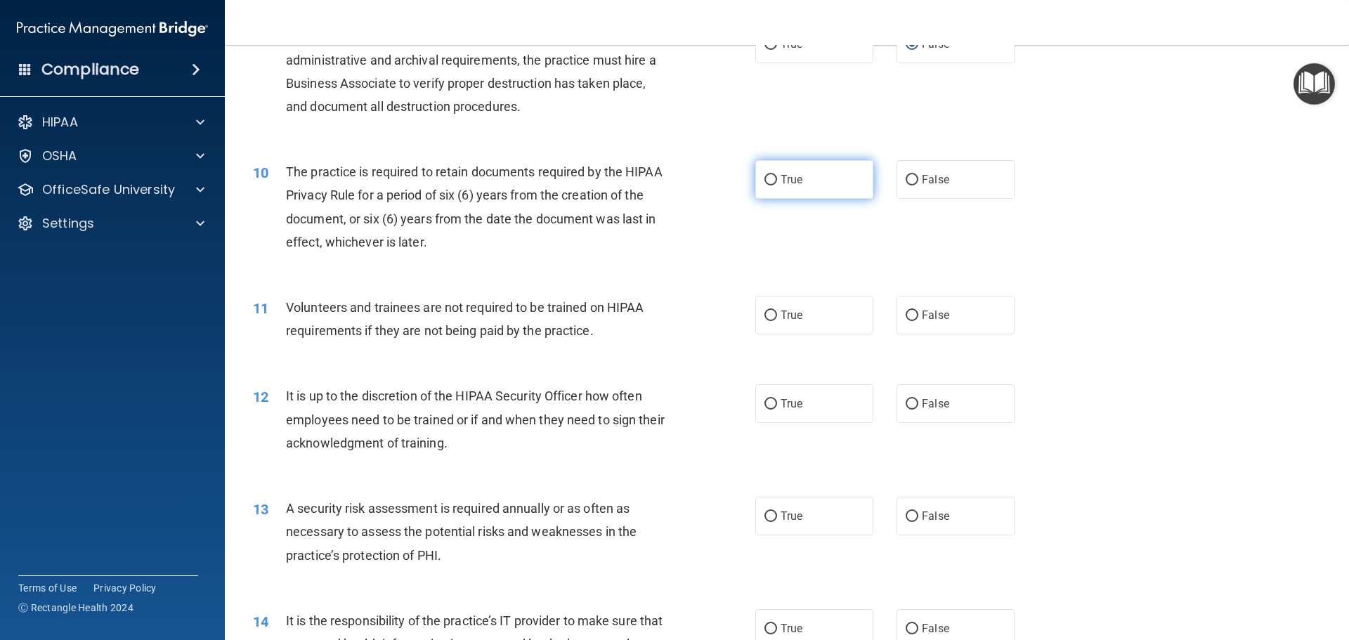
click at [765, 184] on input "True" at bounding box center [771, 180] width 13 height 11
radio input "true"
click at [907, 315] on input "False" at bounding box center [912, 316] width 13 height 11
radio input "true"
click at [912, 401] on input "False" at bounding box center [912, 404] width 13 height 11
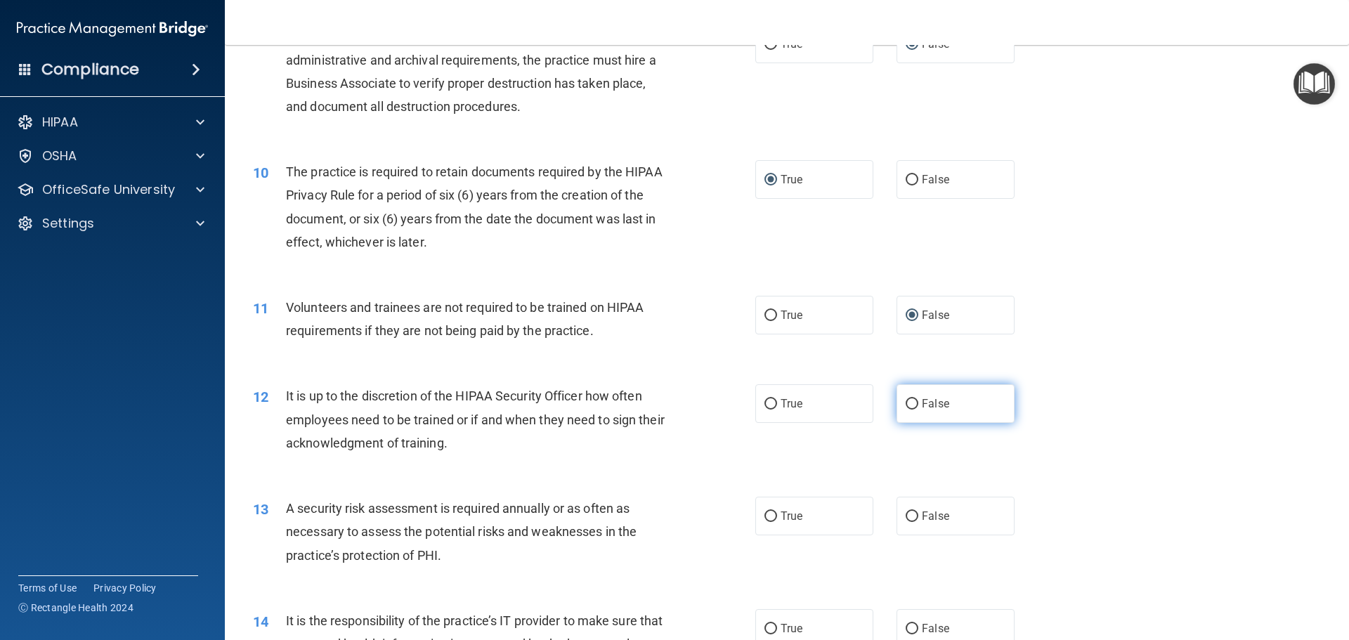
radio input "true"
click at [767, 518] on input "True" at bounding box center [771, 517] width 13 height 11
radio input "true"
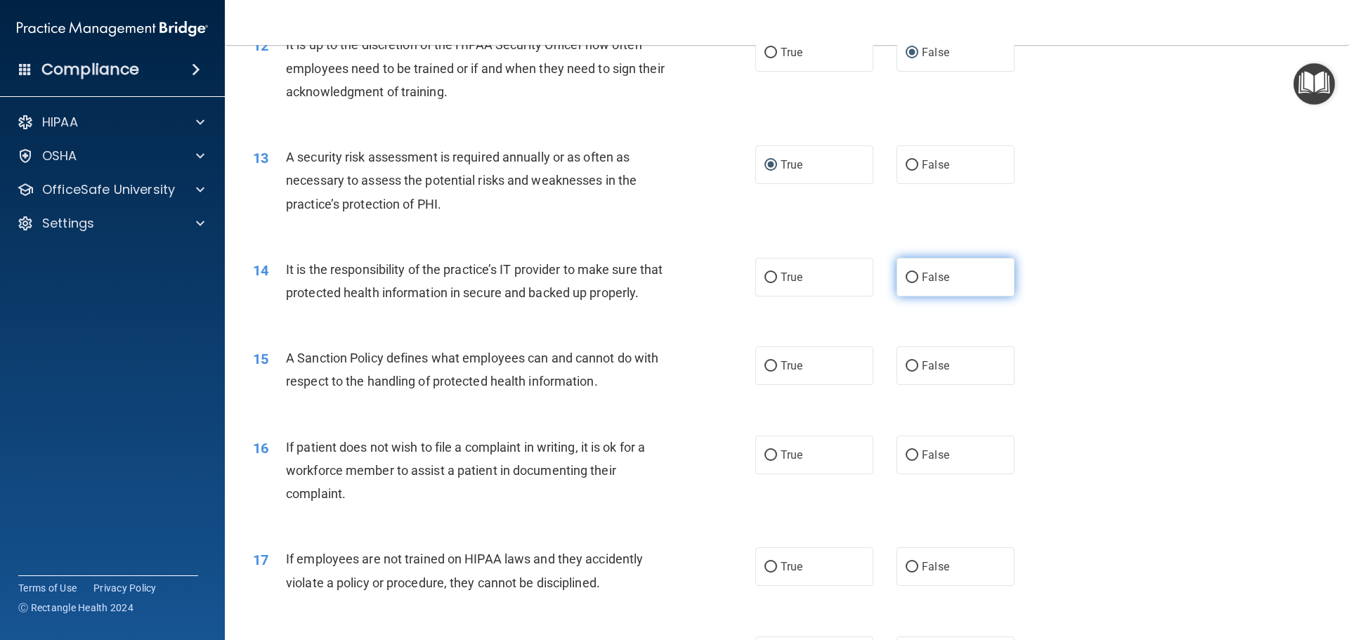
click at [906, 276] on input "False" at bounding box center [912, 278] width 13 height 11
radio input "true"
click at [906, 372] on input "False" at bounding box center [912, 366] width 13 height 11
radio input "true"
click at [772, 474] on label "True" at bounding box center [815, 455] width 118 height 39
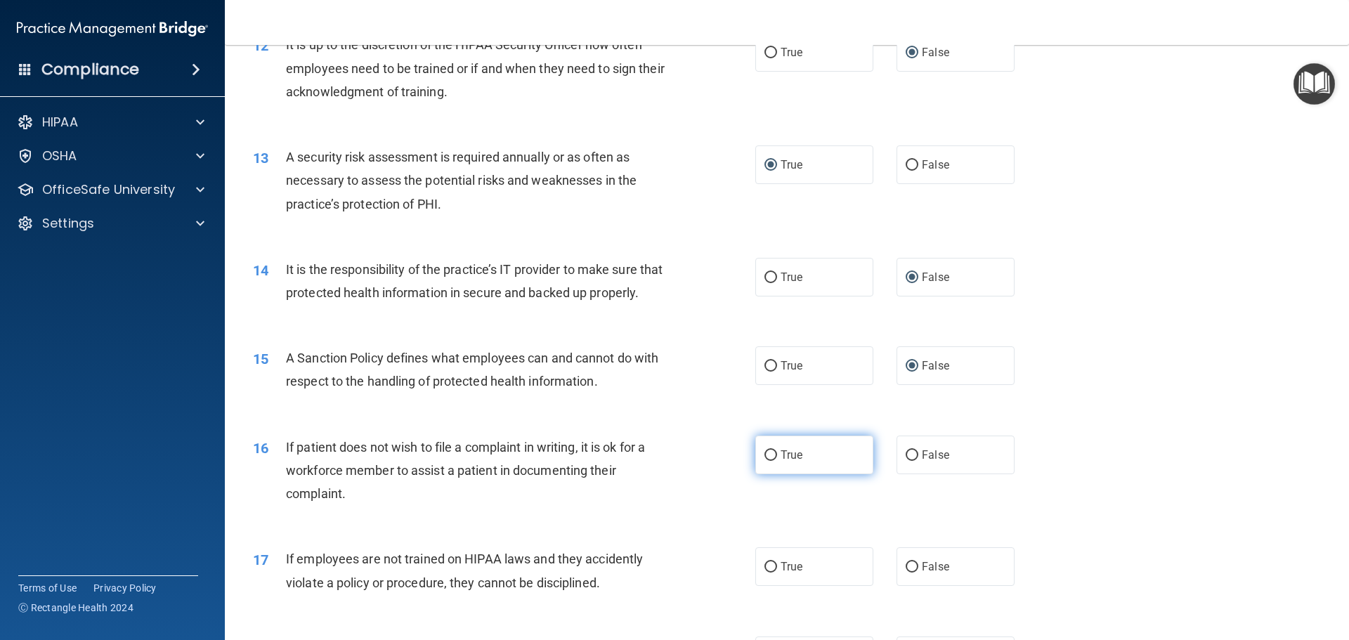
click at [772, 461] on input "True" at bounding box center [771, 456] width 13 height 11
radio input "true"
click at [906, 573] on input "False" at bounding box center [912, 567] width 13 height 11
radio input "true"
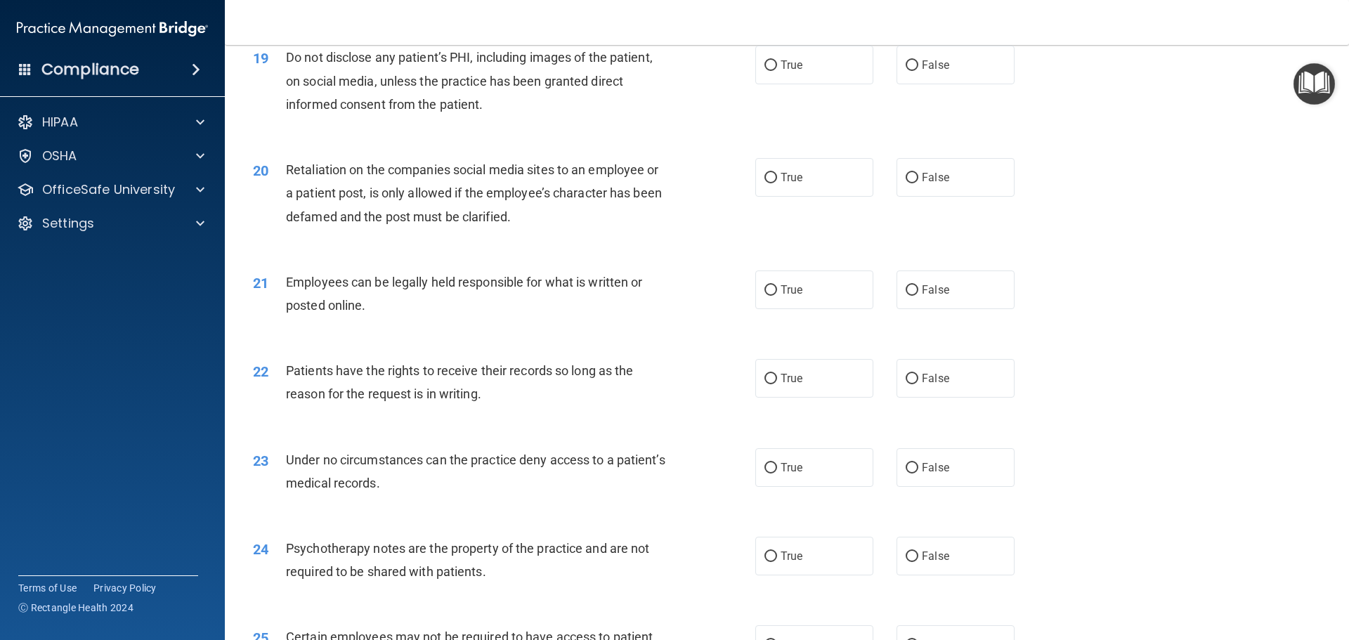
scroll to position [1757, 0]
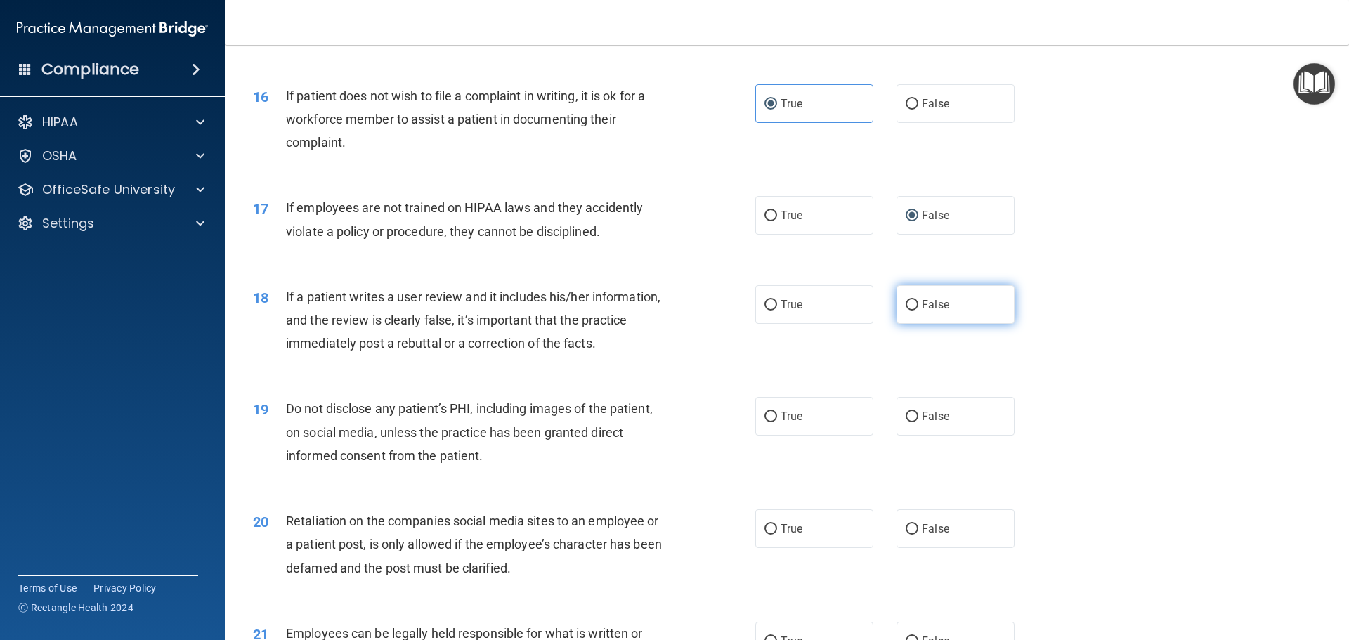
click at [911, 311] on input "False" at bounding box center [912, 305] width 13 height 11
radio input "true"
click at [775, 436] on label "True" at bounding box center [815, 416] width 118 height 39
click at [775, 422] on input "True" at bounding box center [771, 417] width 13 height 11
radio input "true"
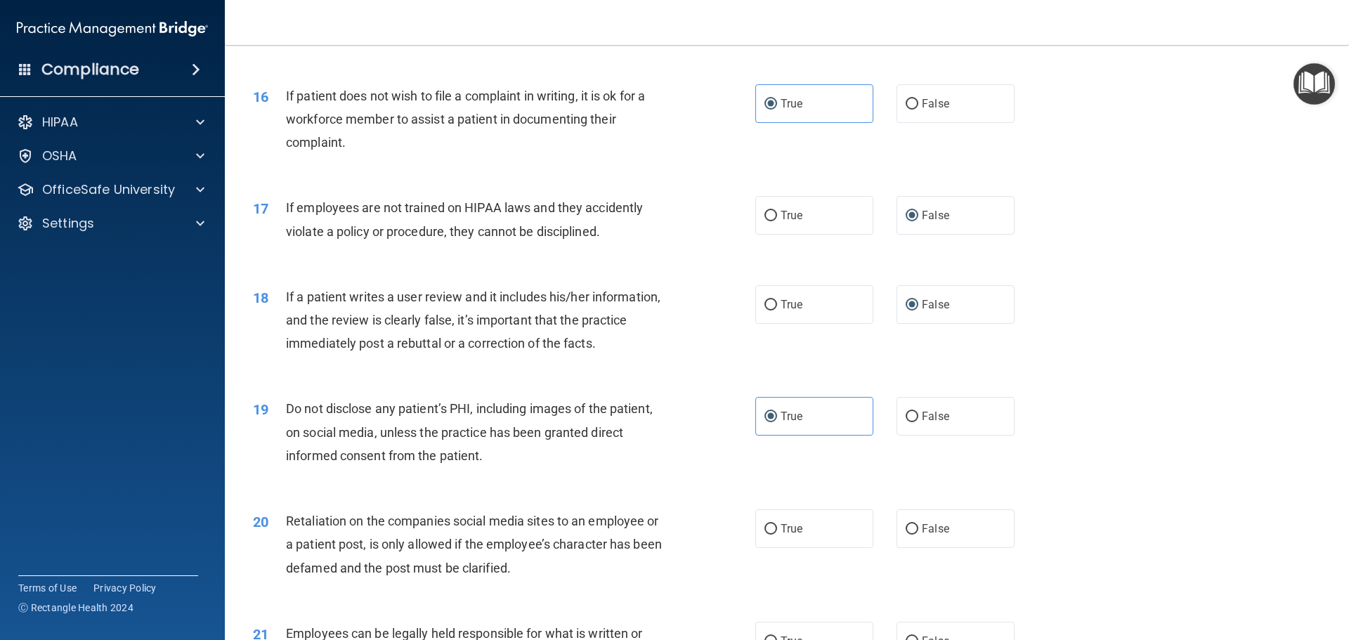
scroll to position [2109, 0]
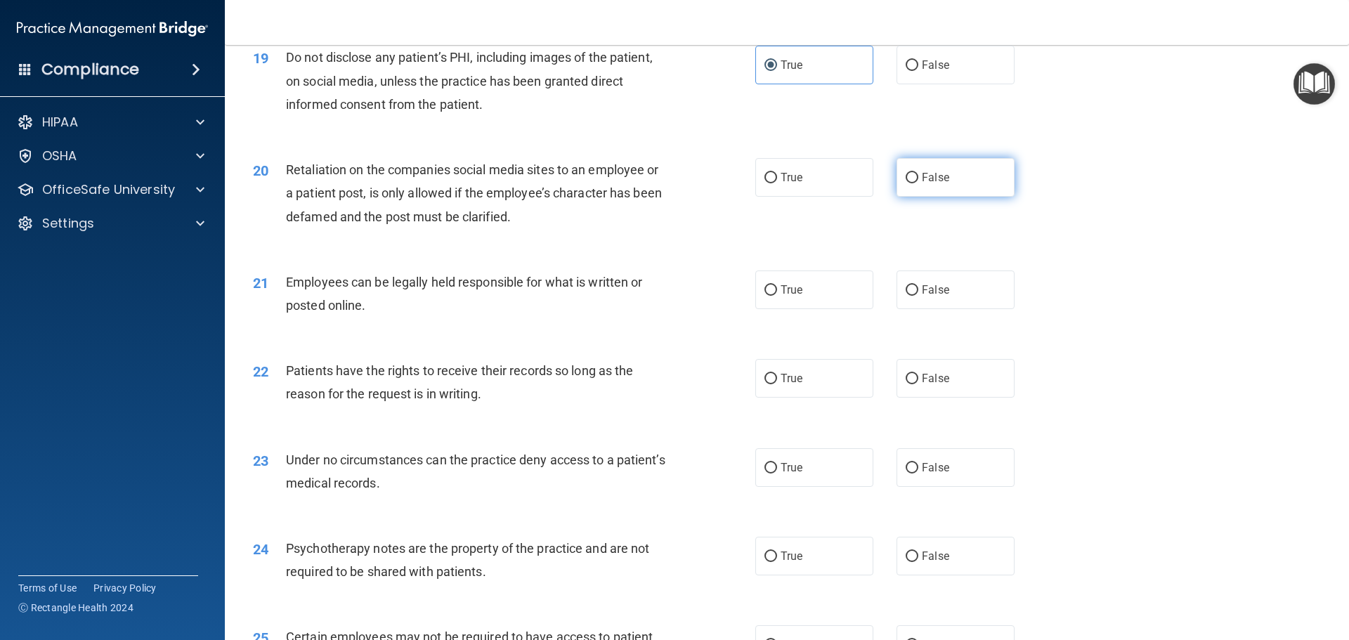
click at [914, 197] on label "False" at bounding box center [956, 177] width 118 height 39
click at [914, 183] on input "False" at bounding box center [912, 178] width 13 height 11
radio input "true"
click at [787, 297] on span "True" at bounding box center [792, 289] width 22 height 13
click at [777, 296] on input "True" at bounding box center [771, 290] width 13 height 11
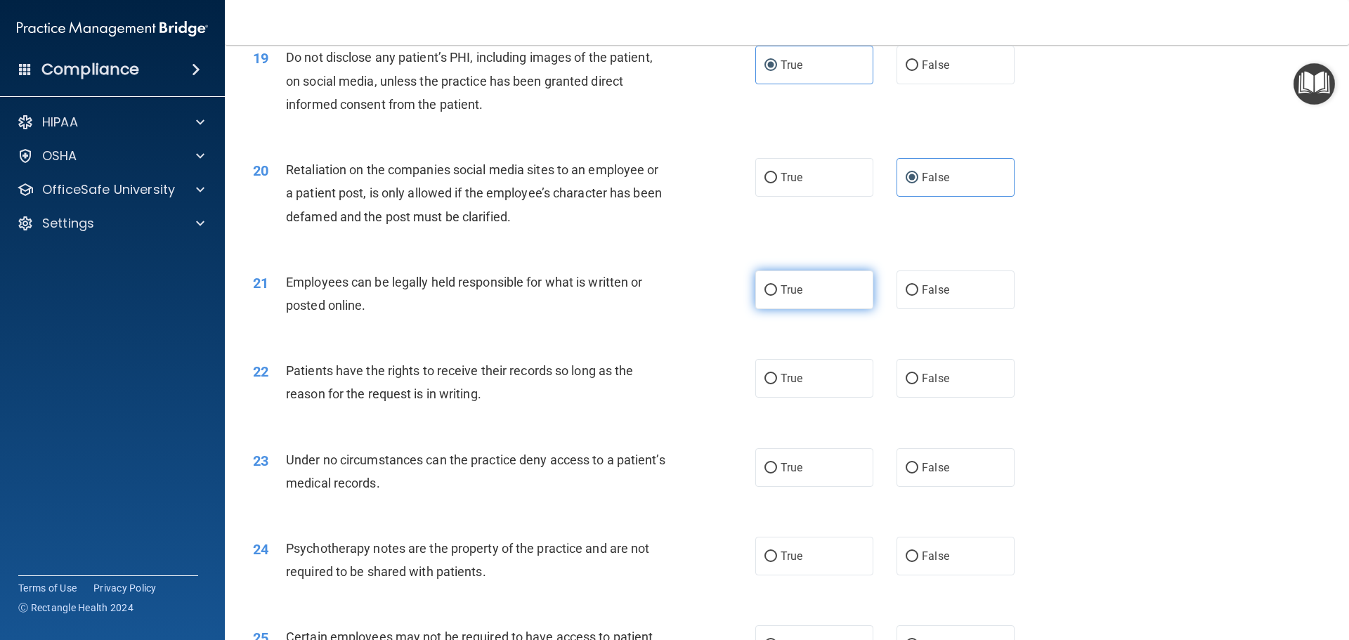
radio input "true"
click at [906, 384] on input "False" at bounding box center [912, 379] width 13 height 11
radio input "true"
click at [770, 474] on input "True" at bounding box center [771, 468] width 13 height 11
radio input "true"
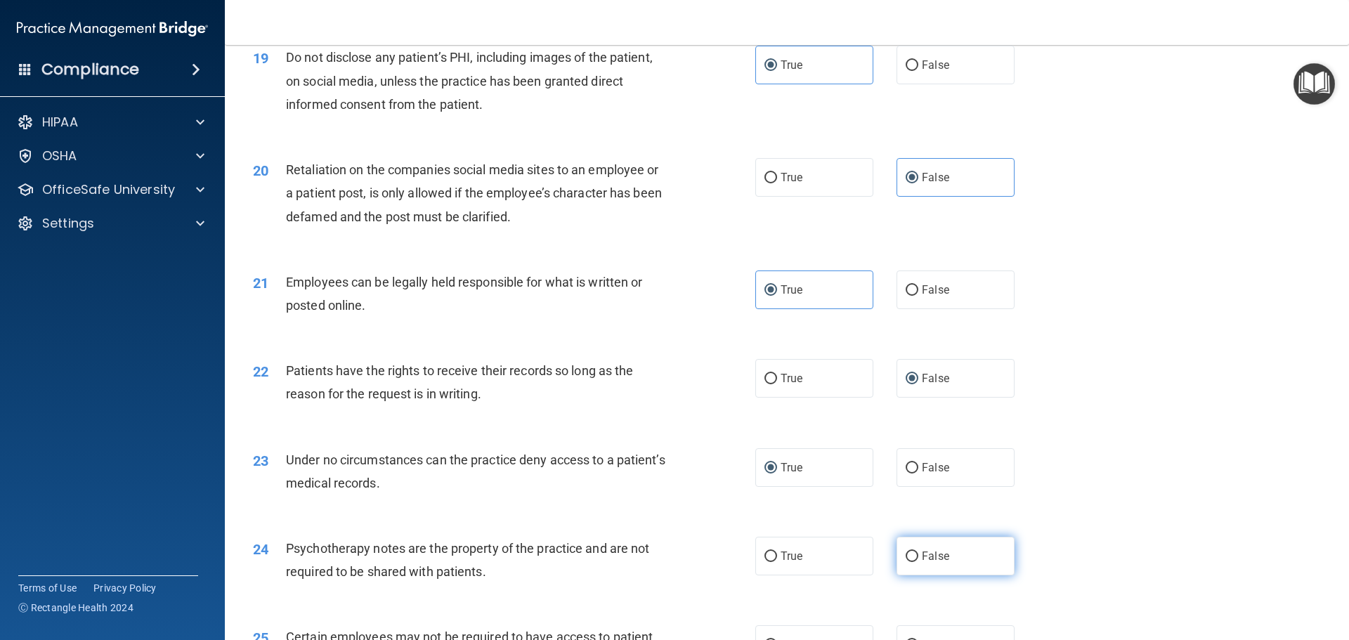
click at [914, 571] on label "False" at bounding box center [956, 556] width 118 height 39
click at [914, 562] on input "False" at bounding box center [912, 557] width 13 height 11
radio input "true"
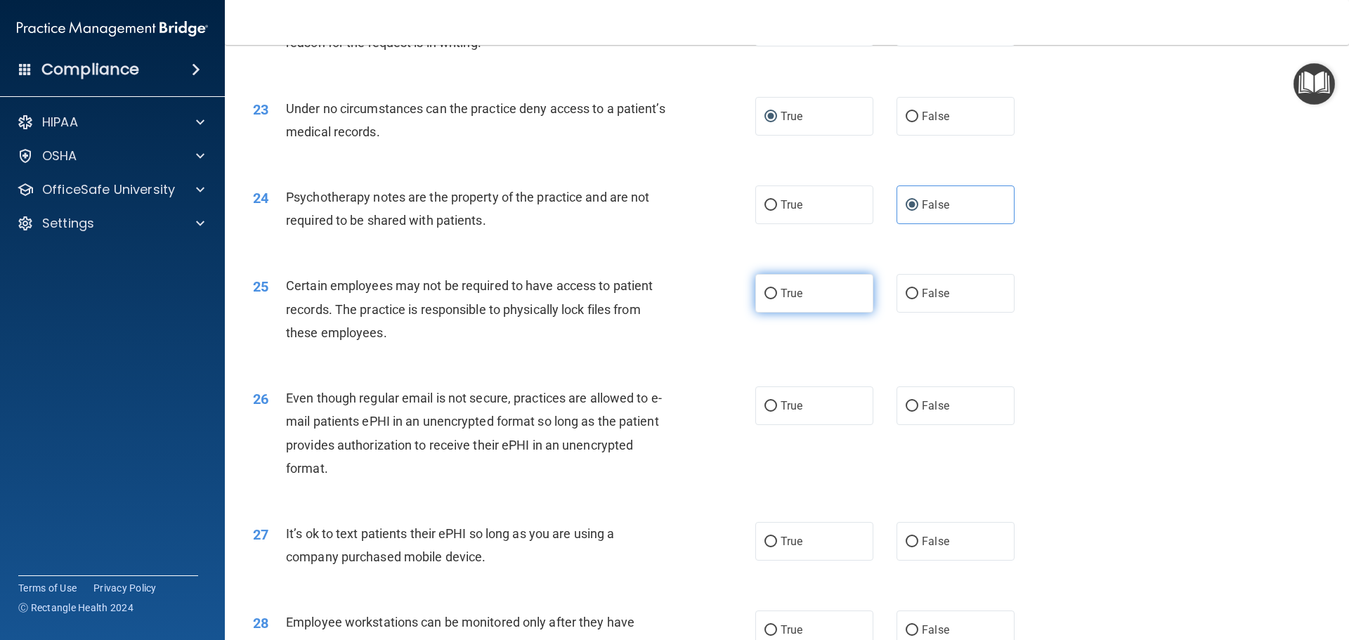
click at [767, 299] on input "True" at bounding box center [771, 294] width 13 height 11
radio input "true"
click at [906, 412] on input "False" at bounding box center [912, 406] width 13 height 11
radio input "true"
click at [897, 560] on label "False" at bounding box center [956, 541] width 118 height 39
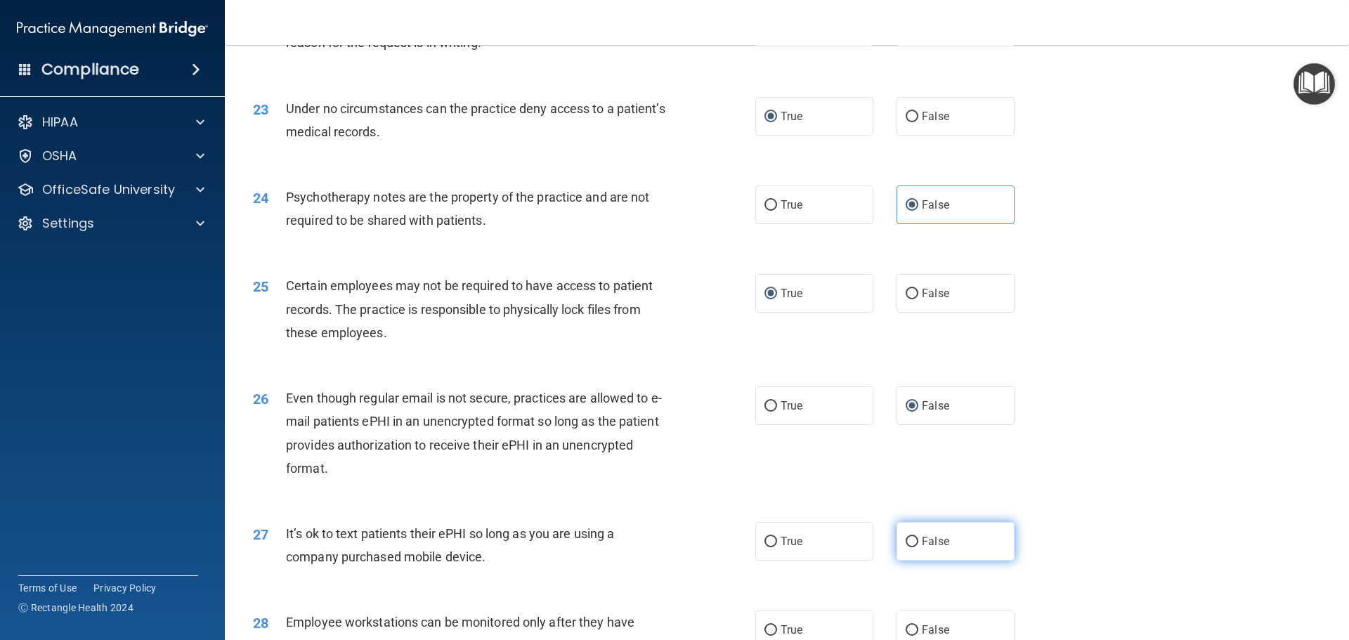
click at [906, 548] on input "False" at bounding box center [912, 542] width 13 height 11
radio input "true"
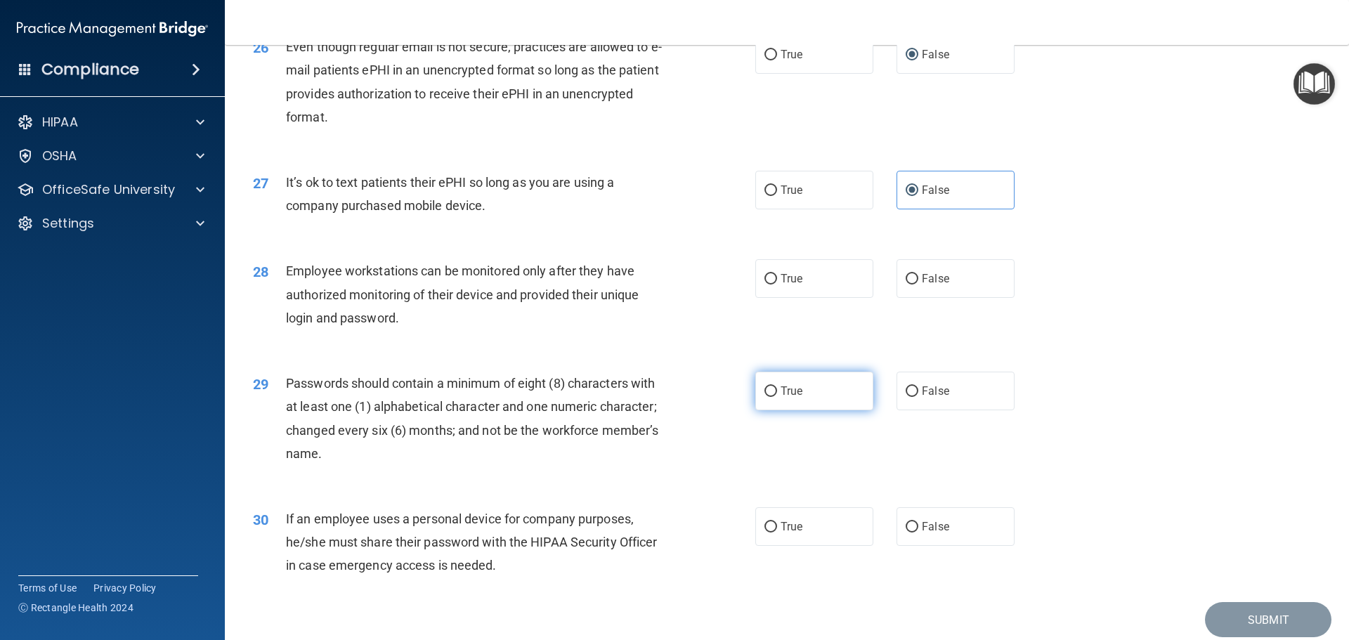
click at [767, 397] on input "True" at bounding box center [771, 392] width 13 height 11
radio input "true"
click at [771, 533] on input "True" at bounding box center [771, 527] width 13 height 11
radio input "true"
click at [909, 285] on input "False" at bounding box center [912, 279] width 13 height 11
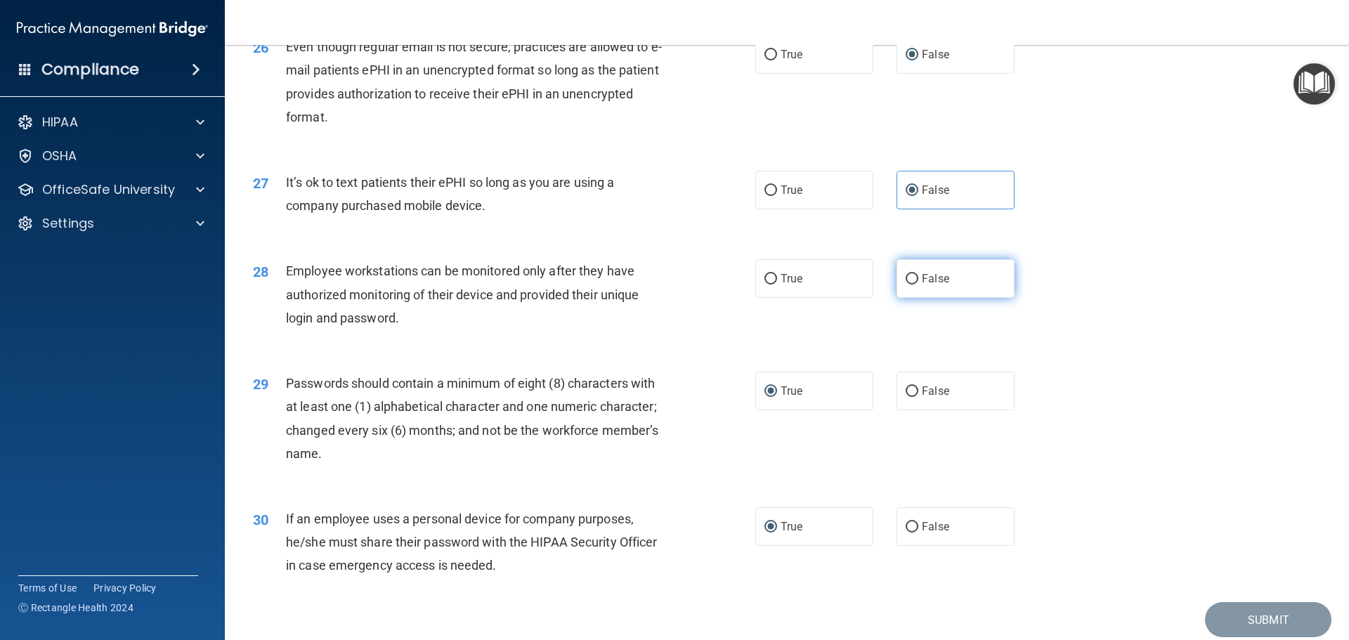
radio input "true"
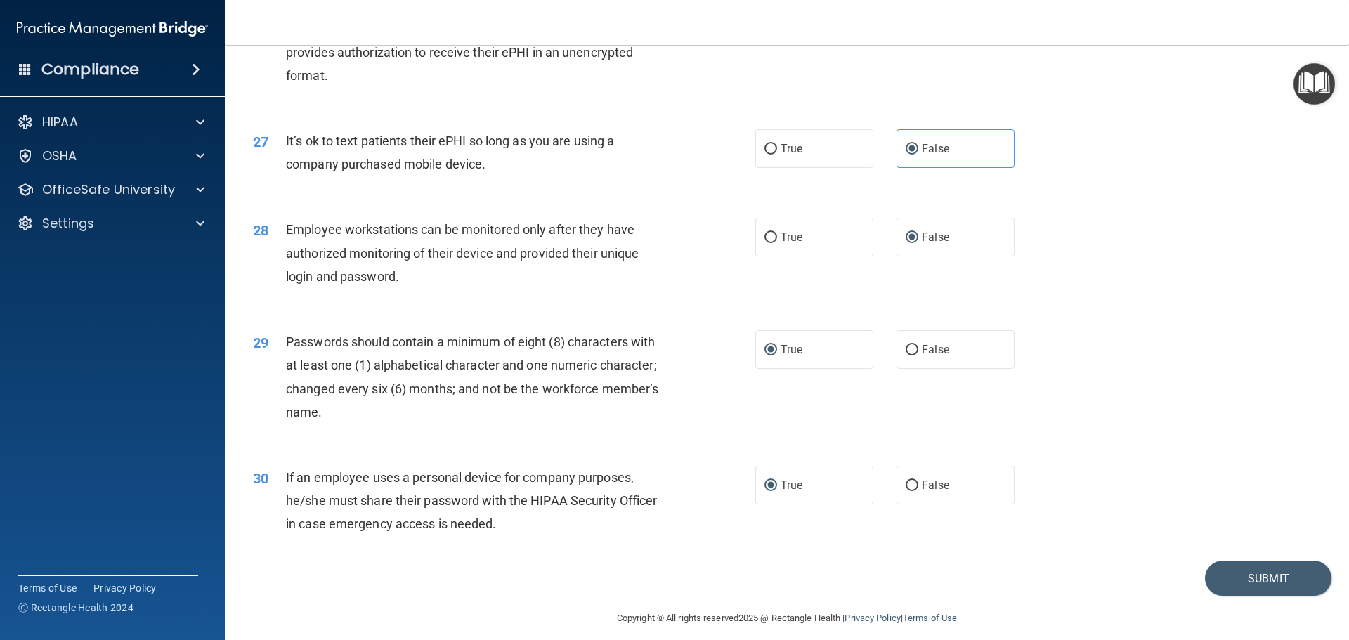
scroll to position [2888, 0]
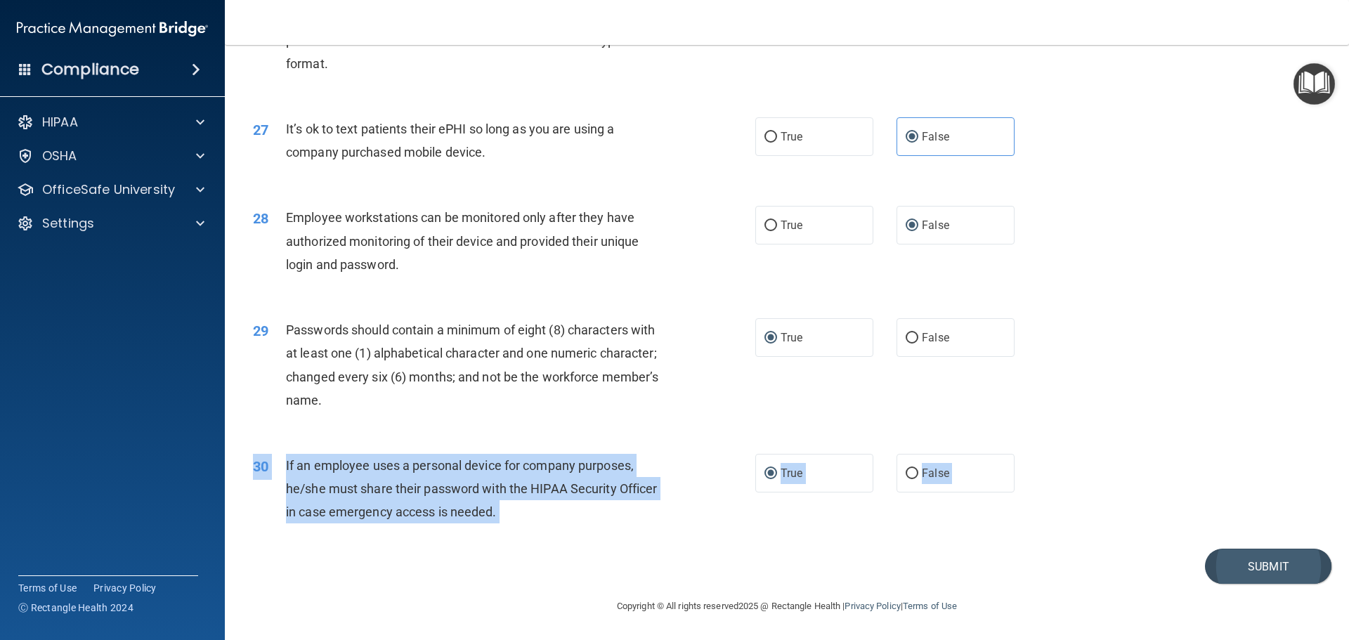
drag, startPoint x: 1262, startPoint y: 545, endPoint x: 1260, endPoint y: 552, distance: 7.3
click at [1255, 564] on button "Submit" at bounding box center [1268, 567] width 127 height 36
click at [943, 567] on div "Submit" at bounding box center [786, 567] width 1089 height 36
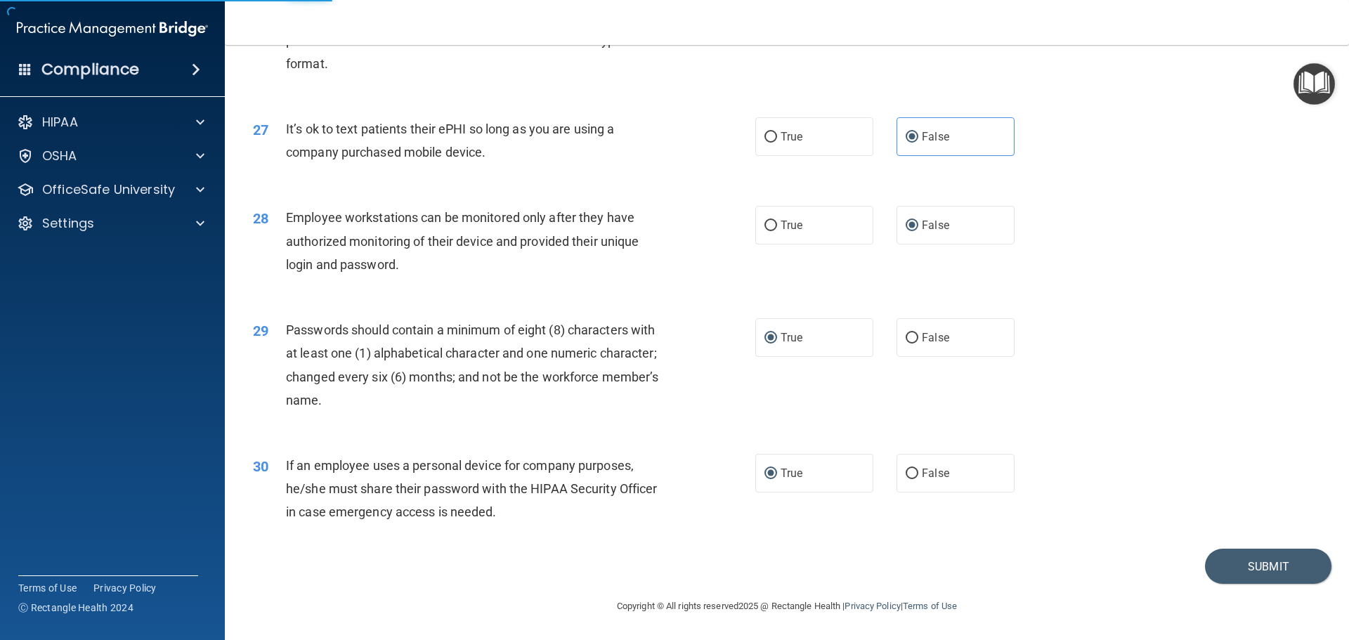
click at [669, 447] on div "30 If an employee uses a personal device for company purposes, he/she must shar…" at bounding box center [786, 492] width 1089 height 112
click at [1250, 557] on button "Submit" at bounding box center [1268, 567] width 127 height 36
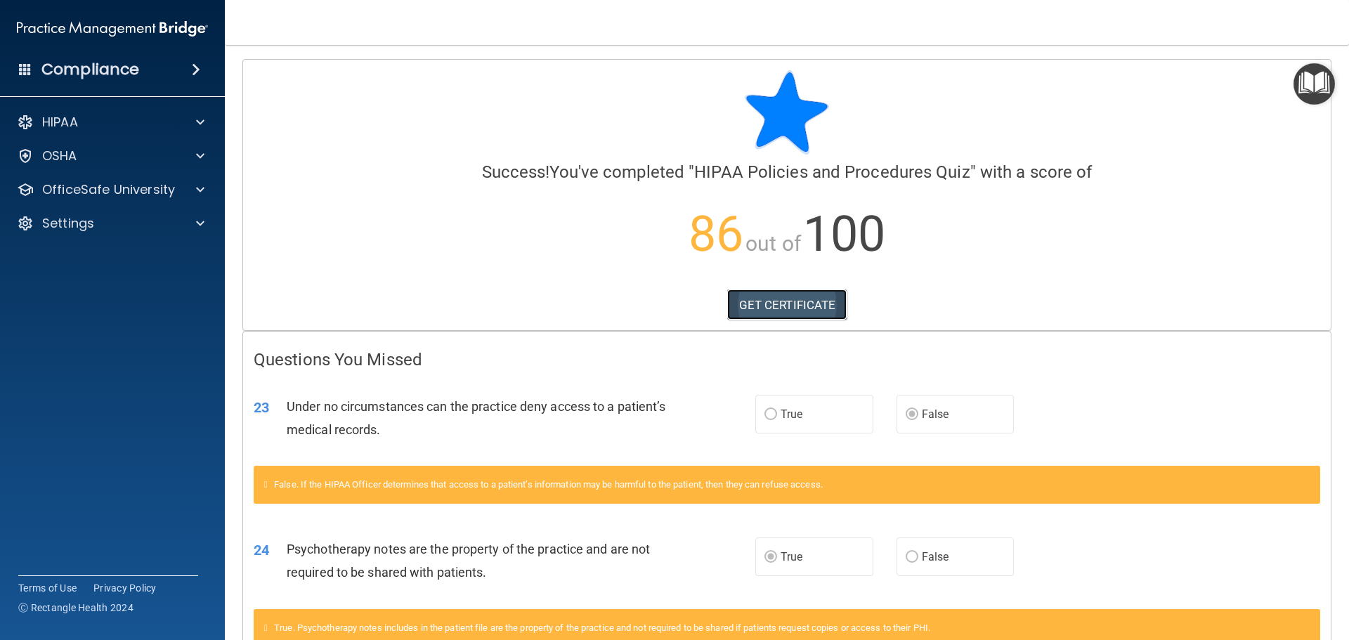
click at [808, 297] on link "GET CERTIFICATE" at bounding box center [787, 305] width 120 height 31
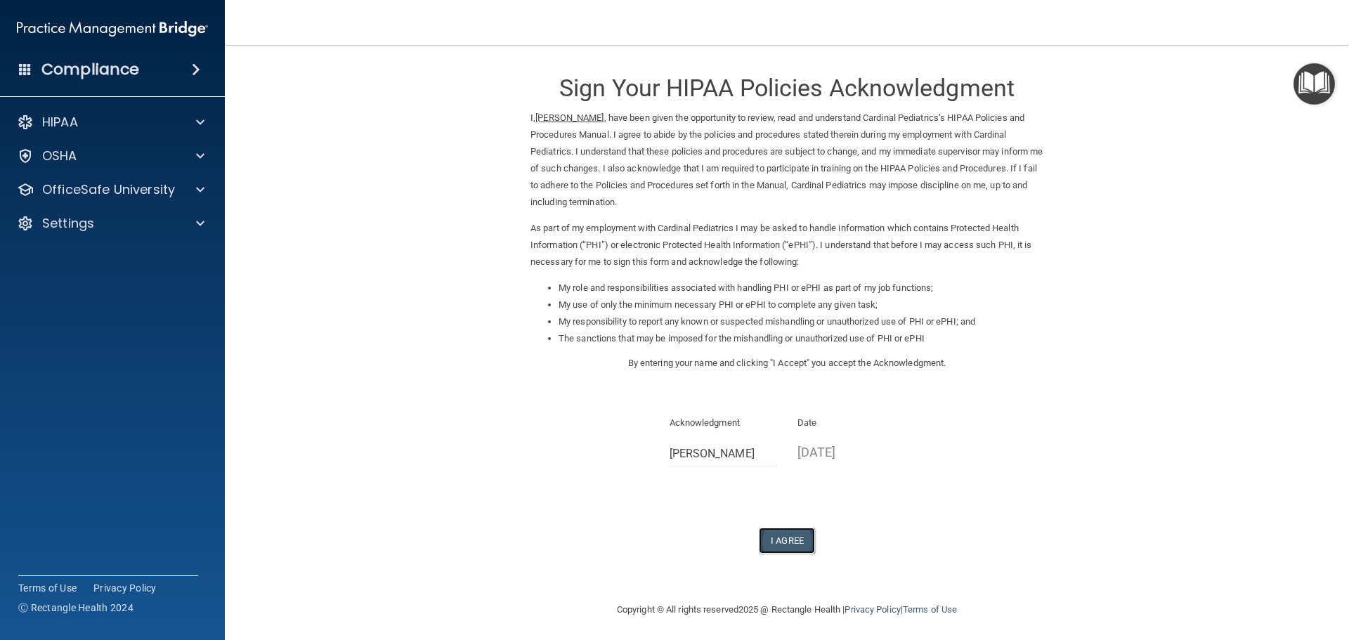
click at [789, 536] on button "I Agree" at bounding box center [787, 541] width 56 height 26
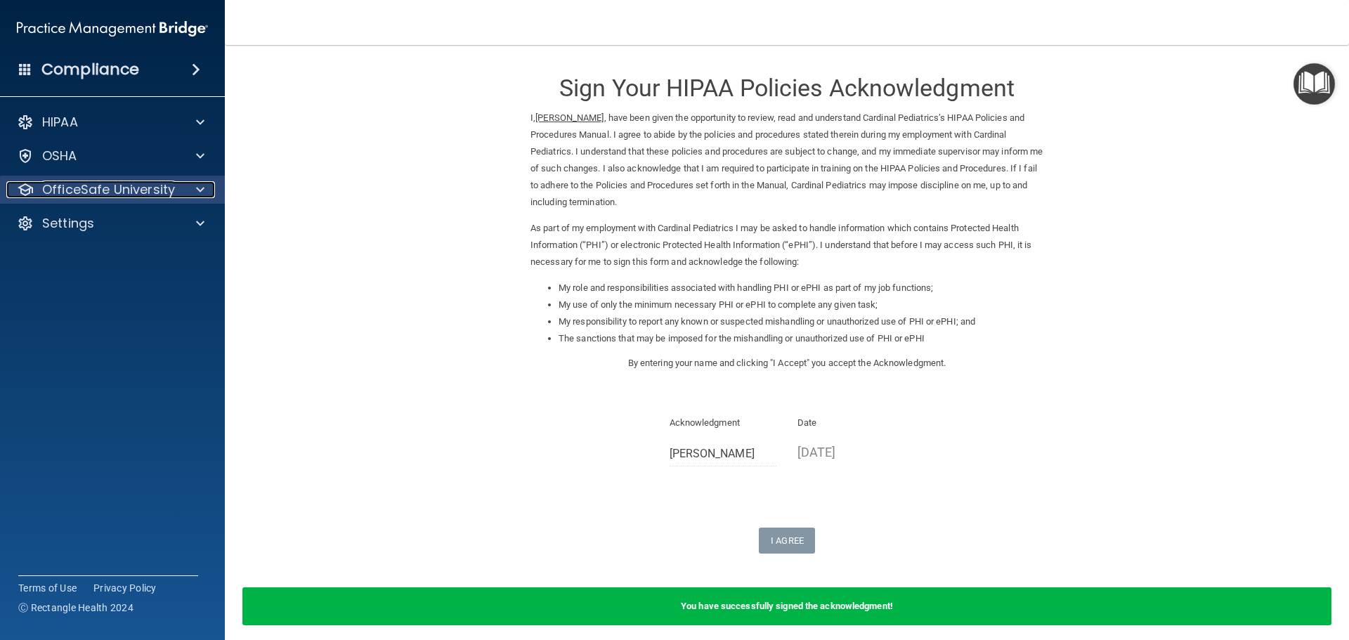
click at [136, 188] on p "OfficeSafe University" at bounding box center [108, 189] width 133 height 17
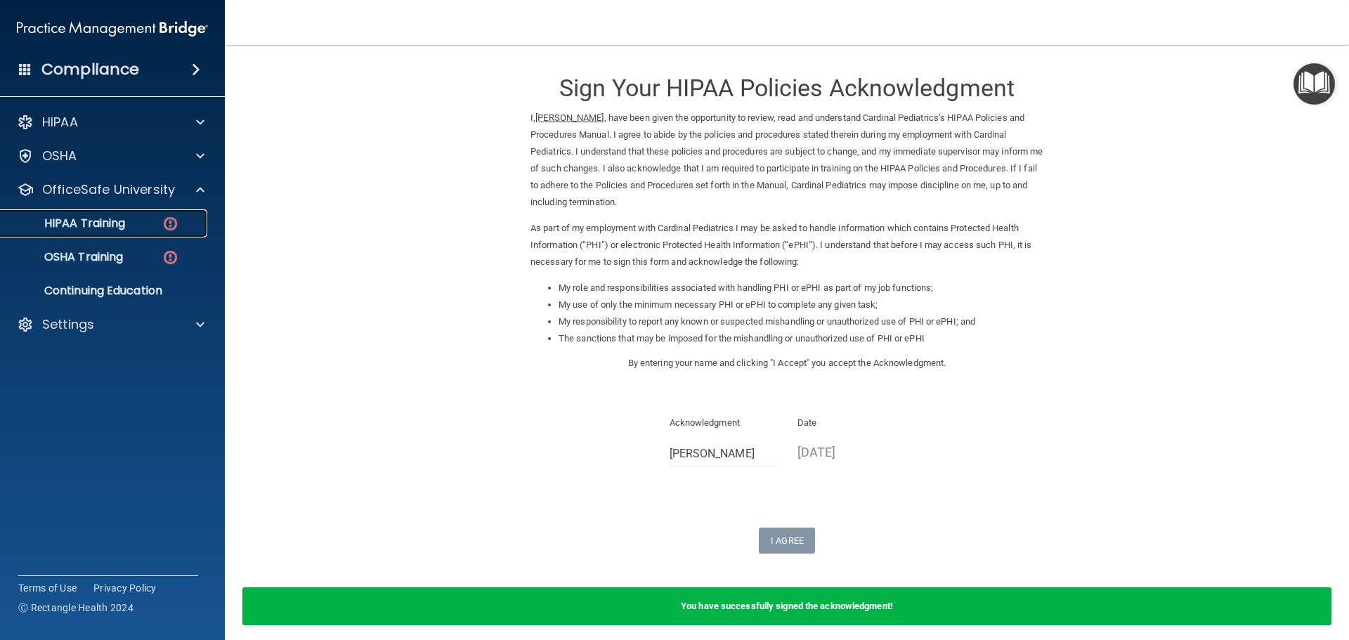
click at [107, 221] on p "HIPAA Training" at bounding box center [67, 223] width 116 height 14
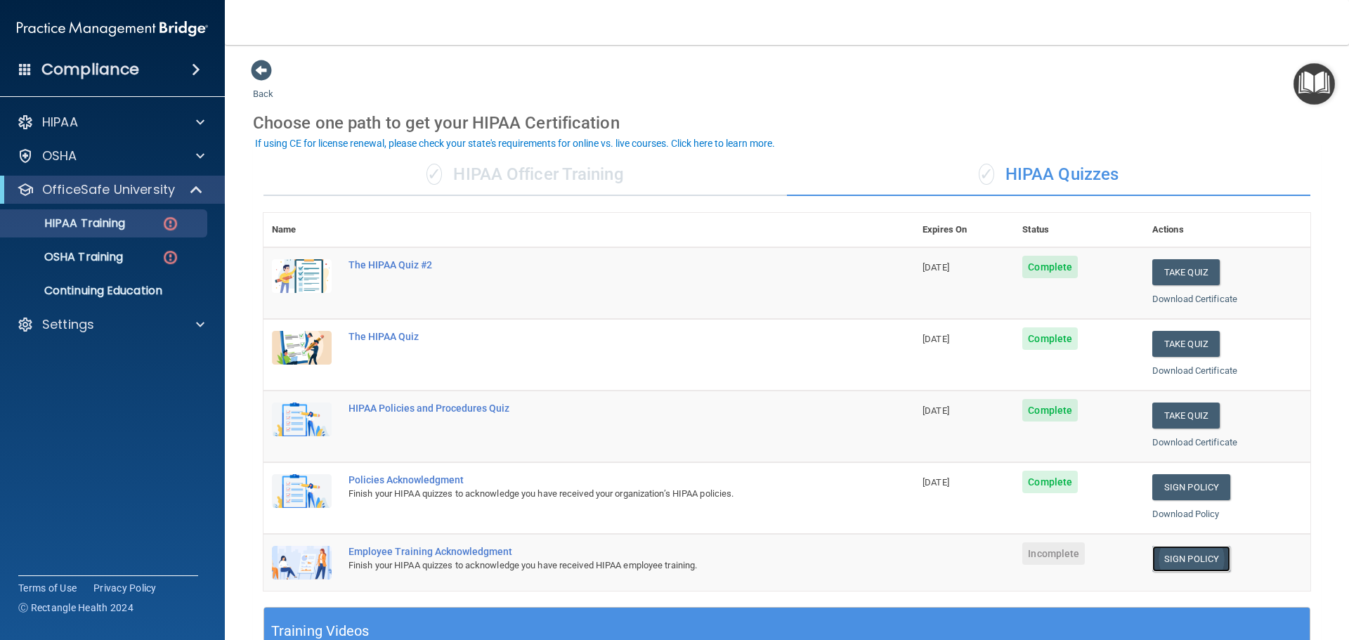
click at [1175, 552] on link "Sign Policy" at bounding box center [1192, 559] width 78 height 26
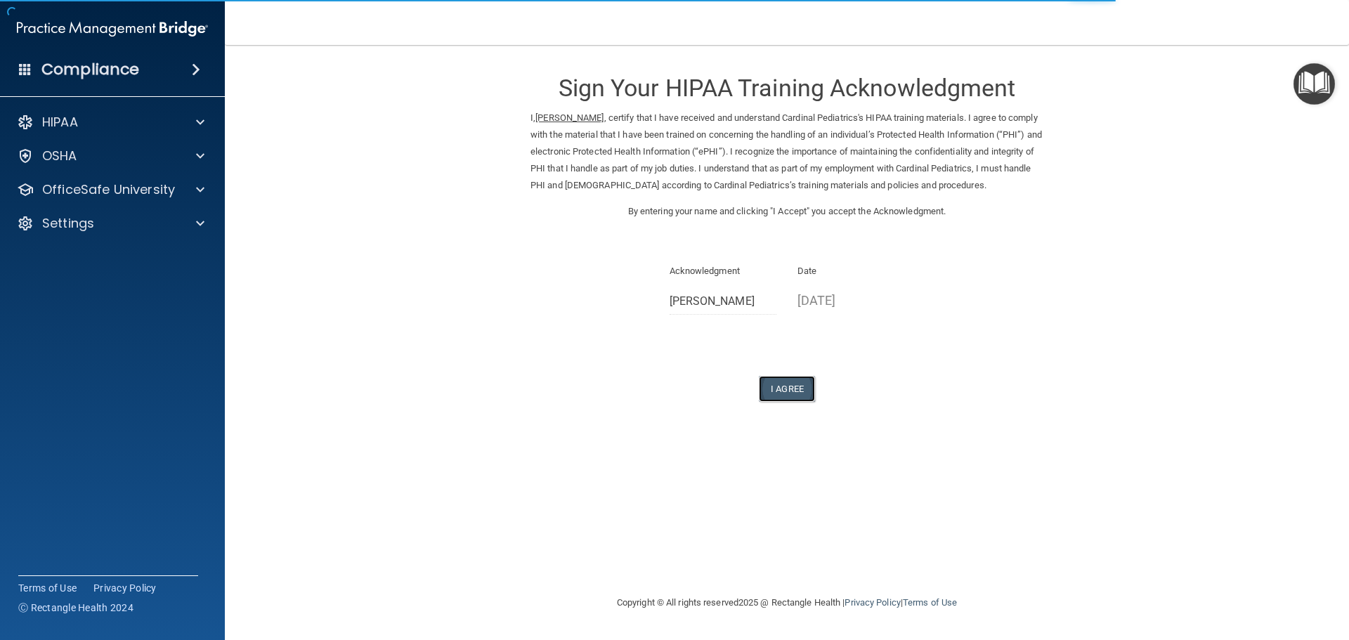
click at [777, 385] on button "I Agree" at bounding box center [787, 389] width 56 height 26
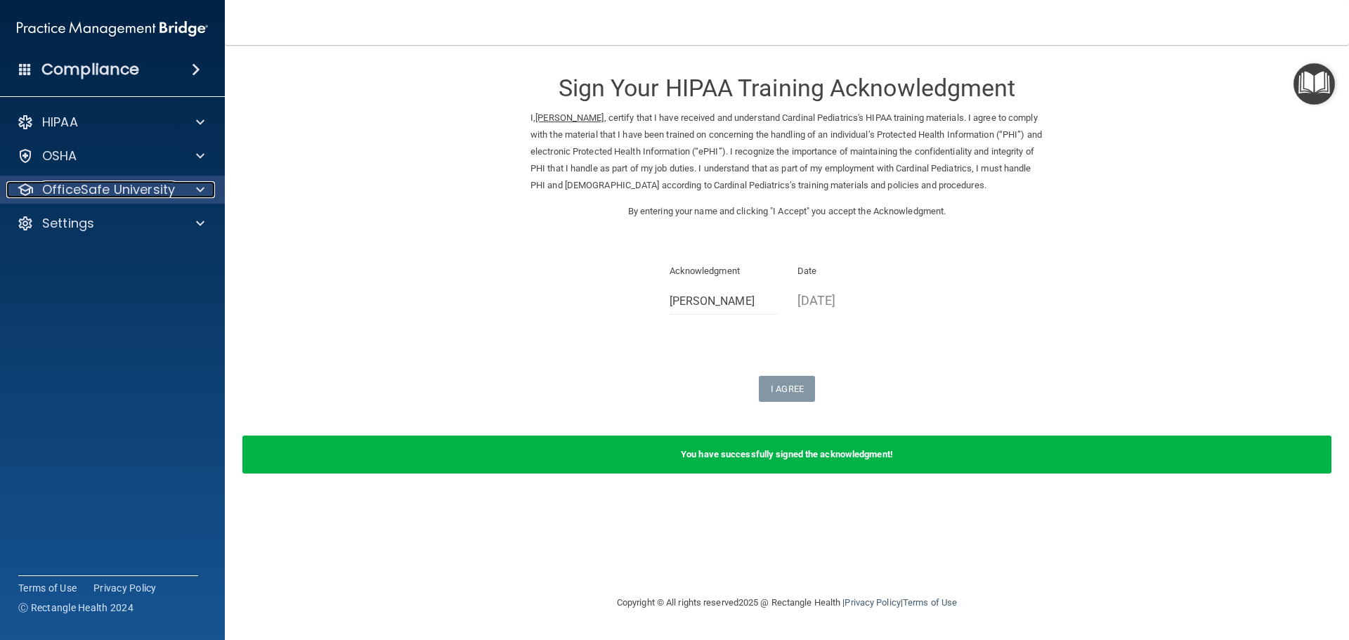
click at [73, 185] on p "OfficeSafe University" at bounding box center [108, 189] width 133 height 17
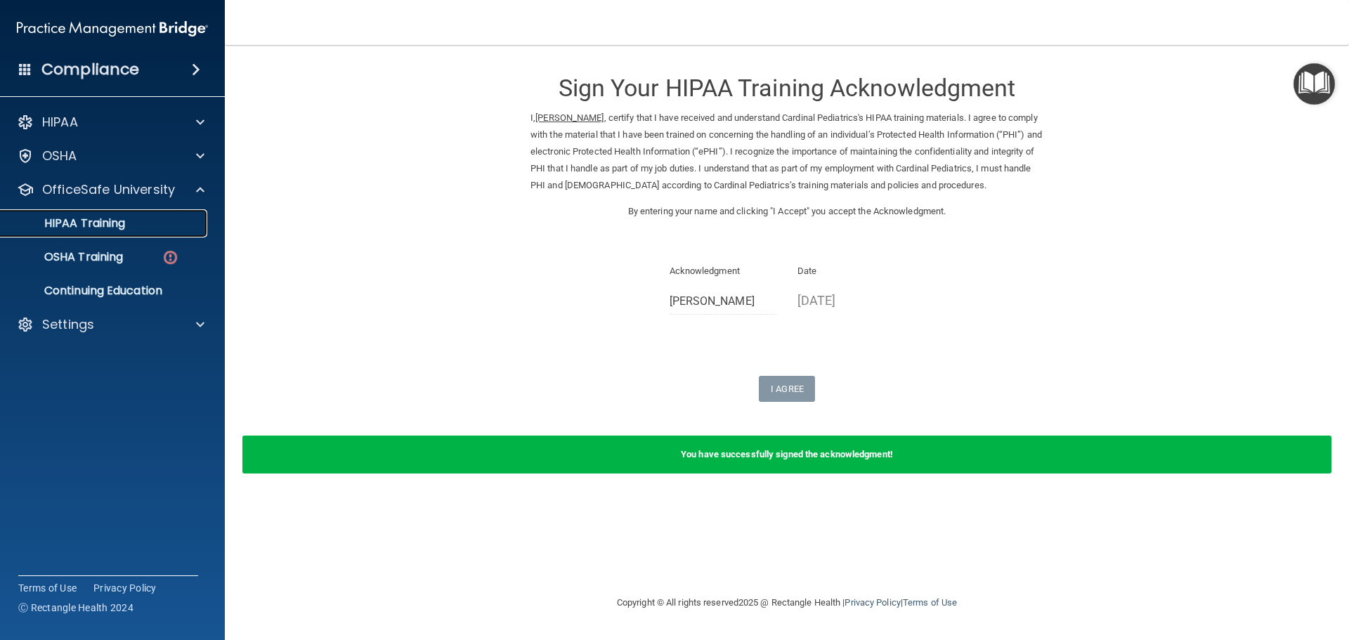
click at [93, 219] on p "HIPAA Training" at bounding box center [67, 223] width 116 height 14
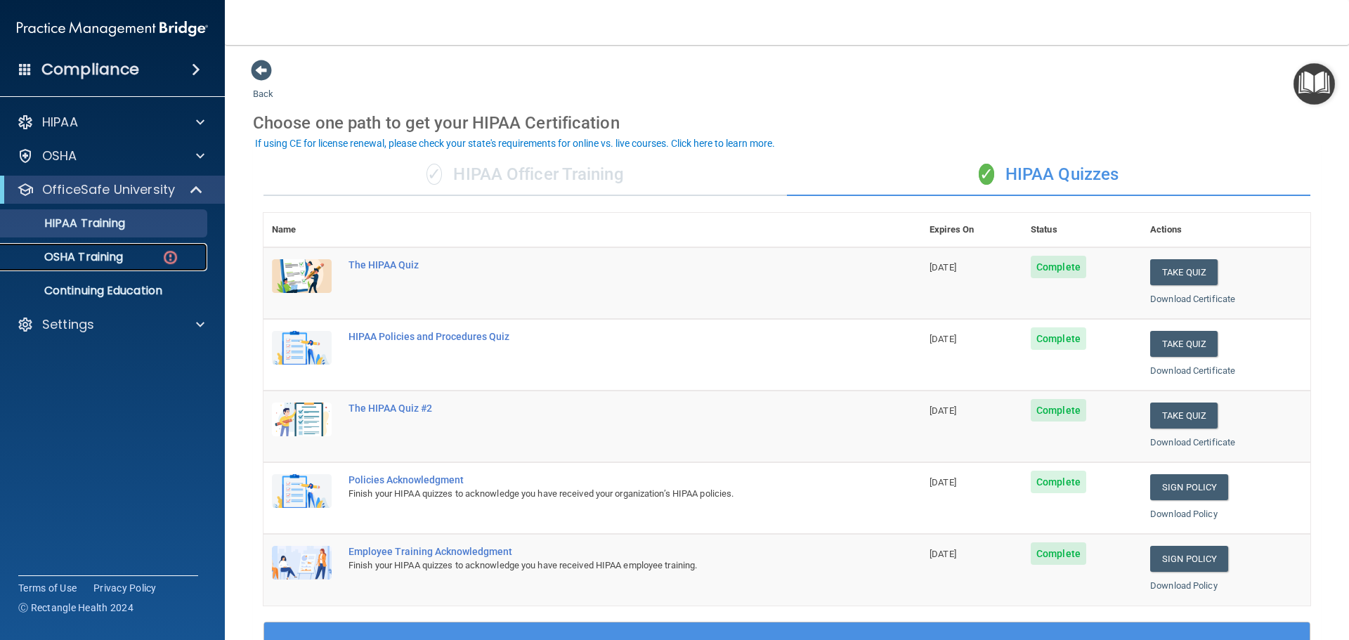
click at [77, 252] on p "OSHA Training" at bounding box center [66, 257] width 114 height 14
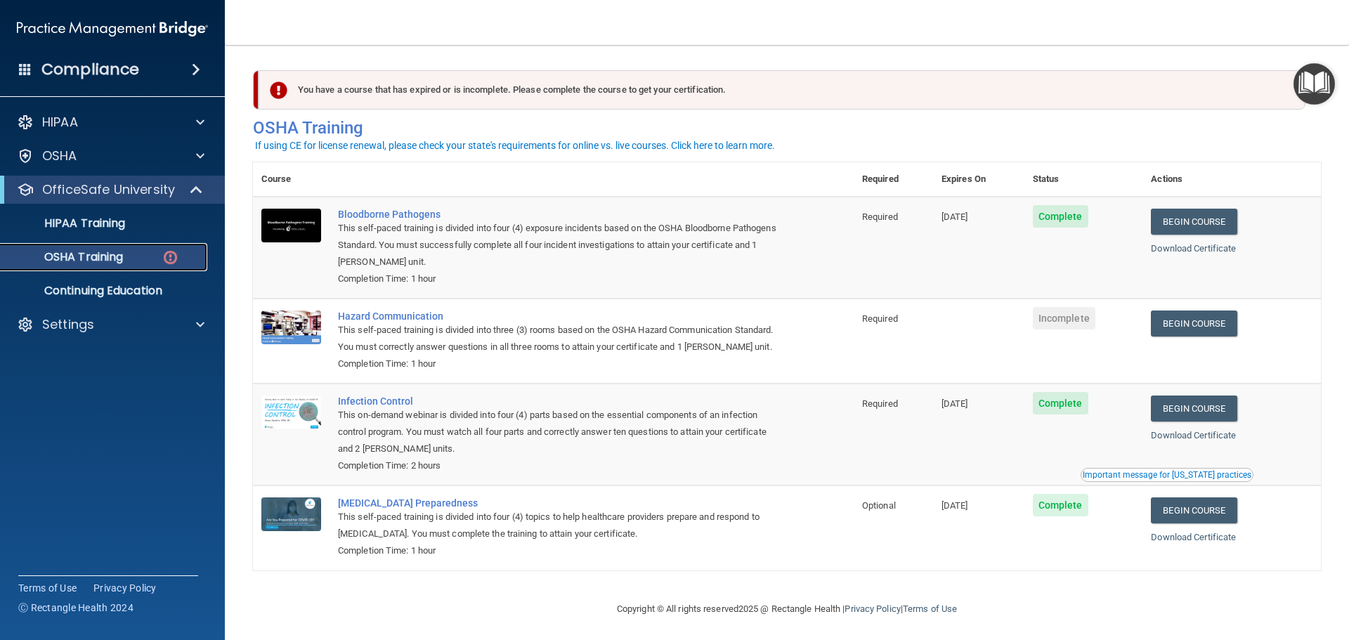
scroll to position [23, 0]
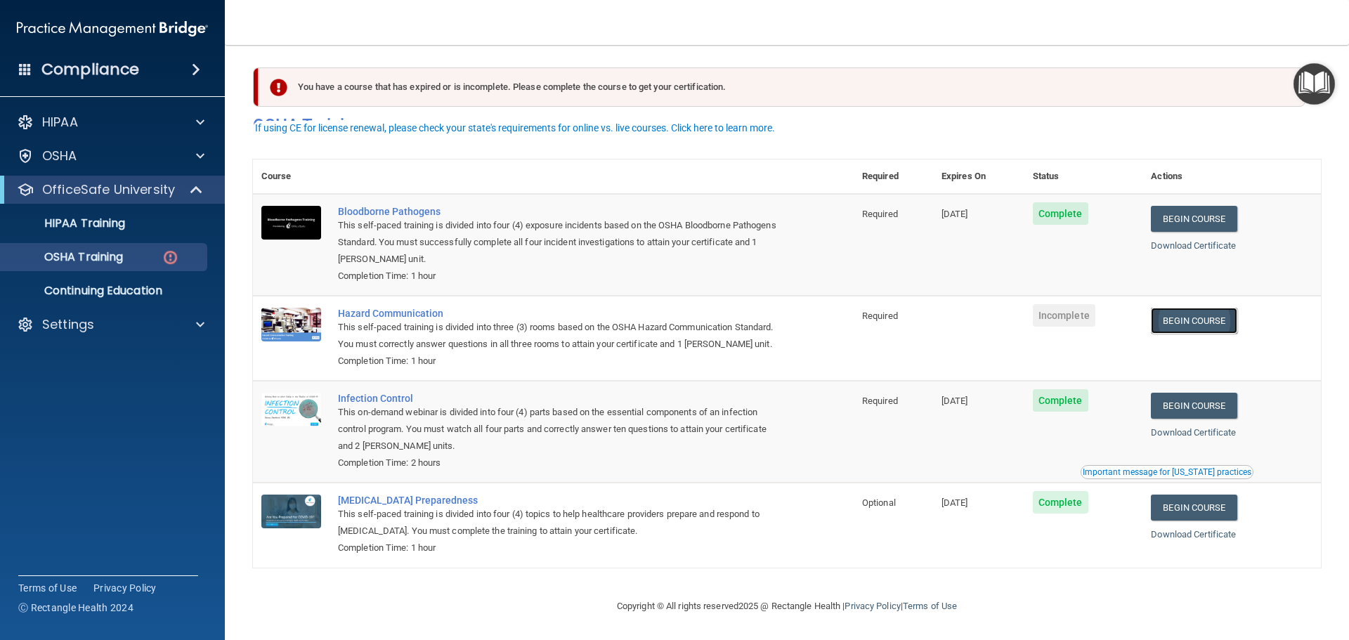
click at [1177, 308] on link "Begin Course" at bounding box center [1194, 321] width 86 height 26
